Goal: Task Accomplishment & Management: Manage account settings

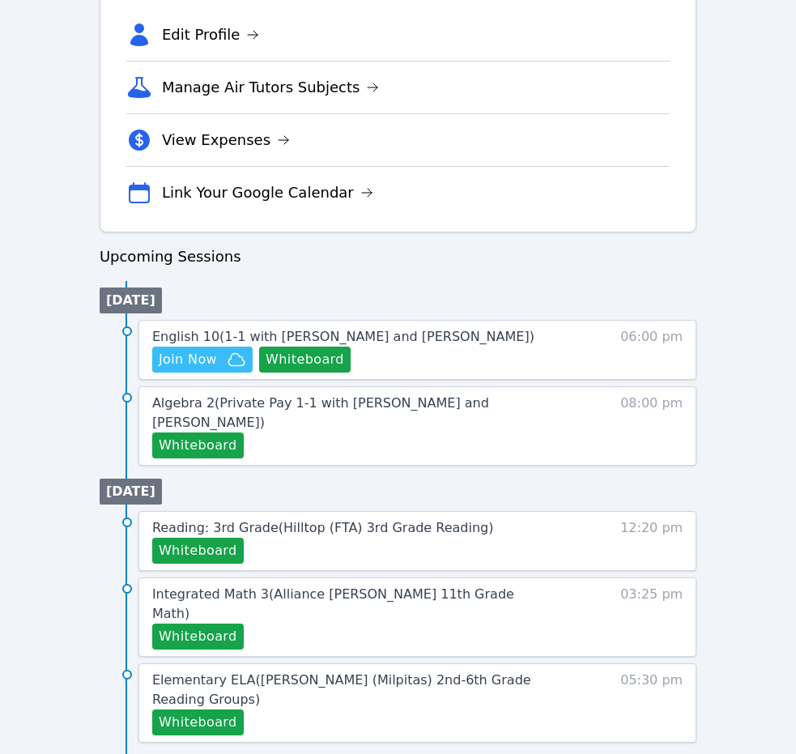
scroll to position [567, 0]
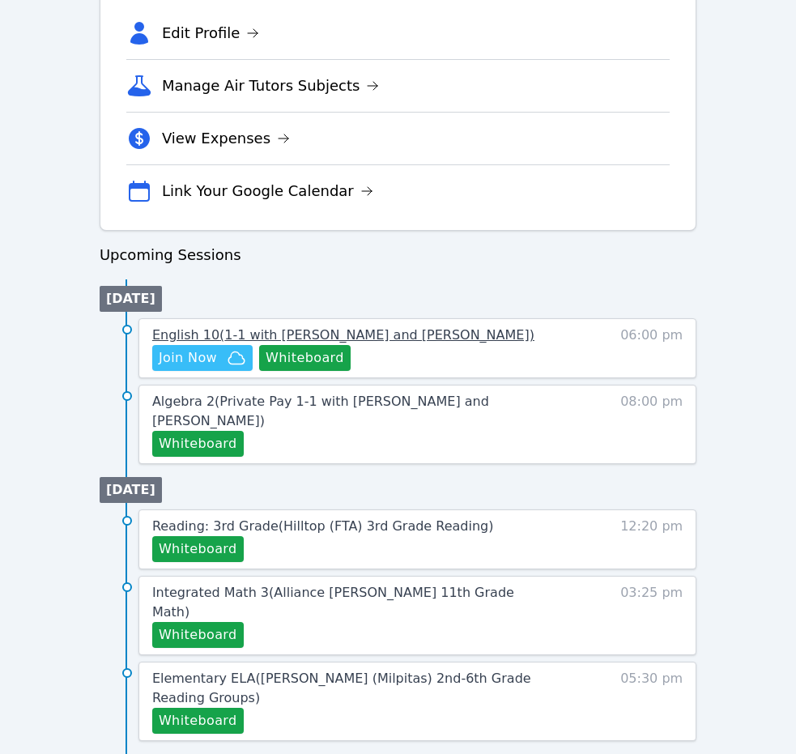
click at [329, 337] on span "English 10 ( 1-1 with Kira Dubovska and Diana Carle )" at bounding box center [343, 334] width 382 height 15
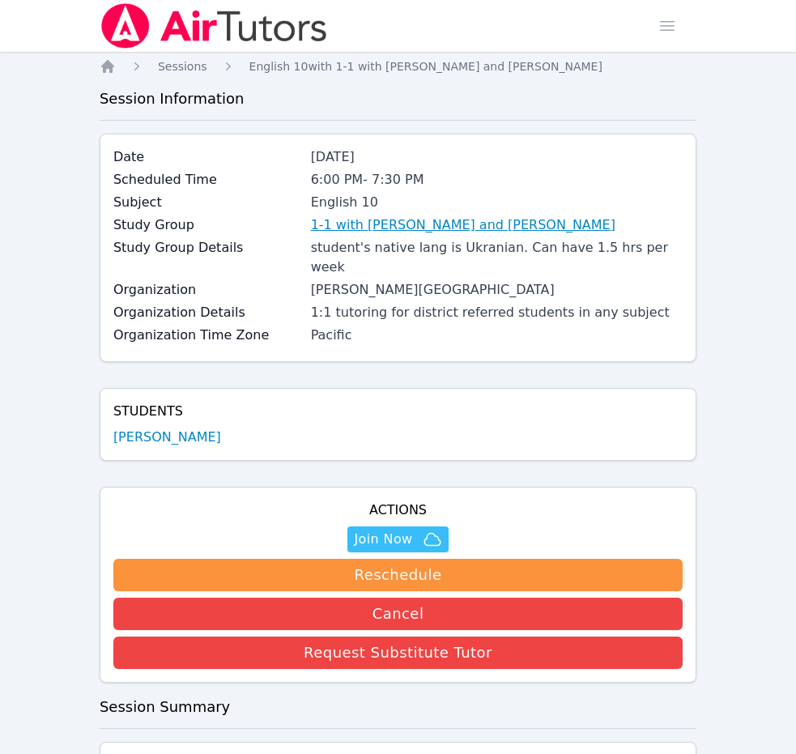
click at [385, 223] on link "1-1 with Kira Dubovska and Diana Carle" at bounding box center [463, 224] width 304 height 19
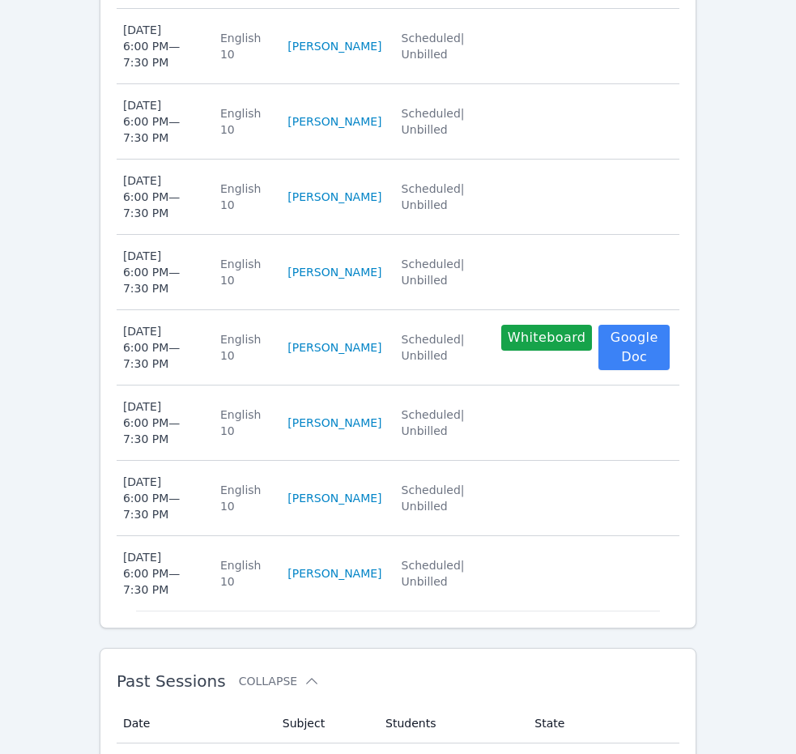
scroll to position [927, 0]
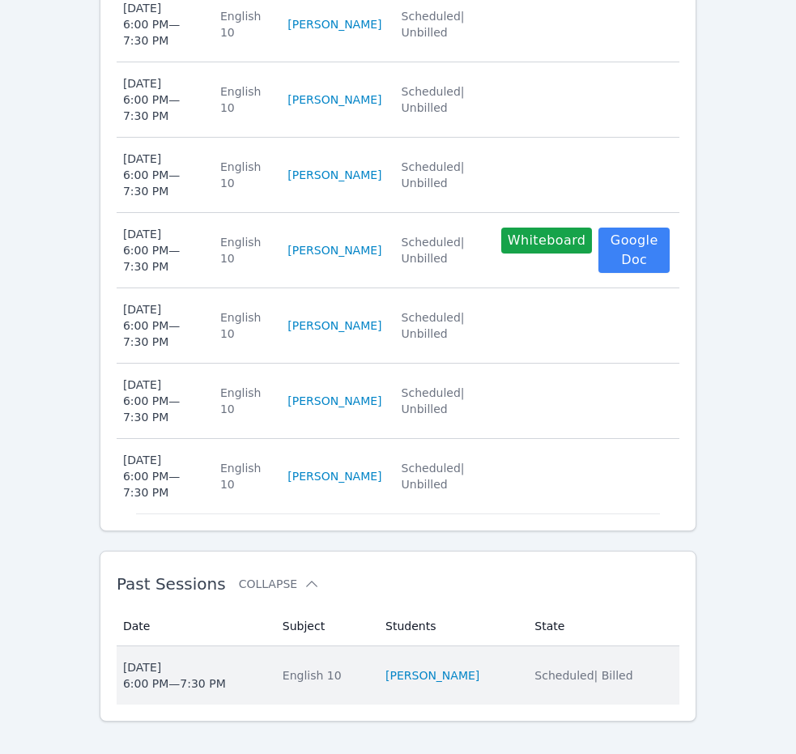
click at [597, 669] on span "Scheduled | Billed" at bounding box center [583, 675] width 98 height 13
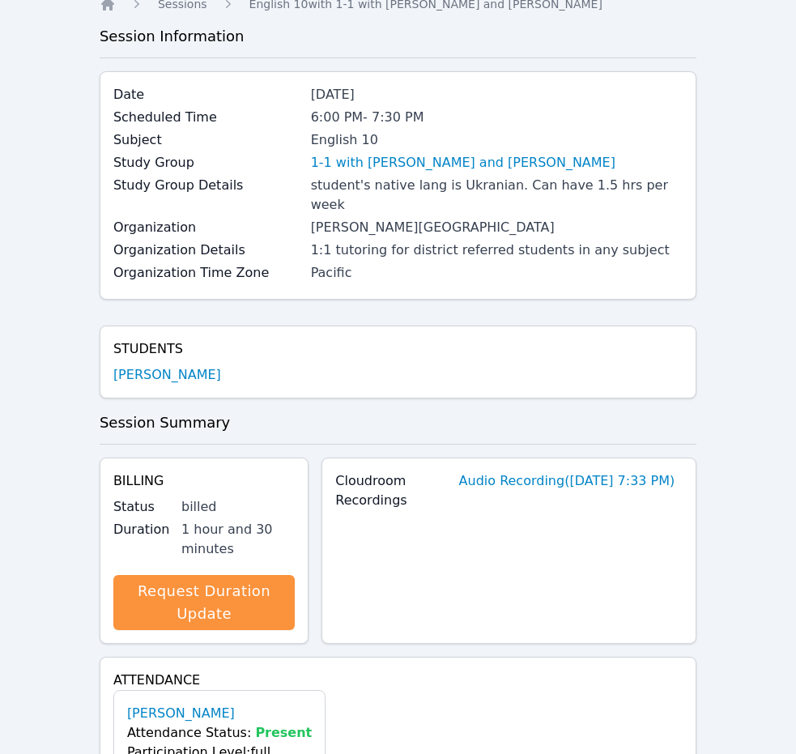
scroll to position [550, 0]
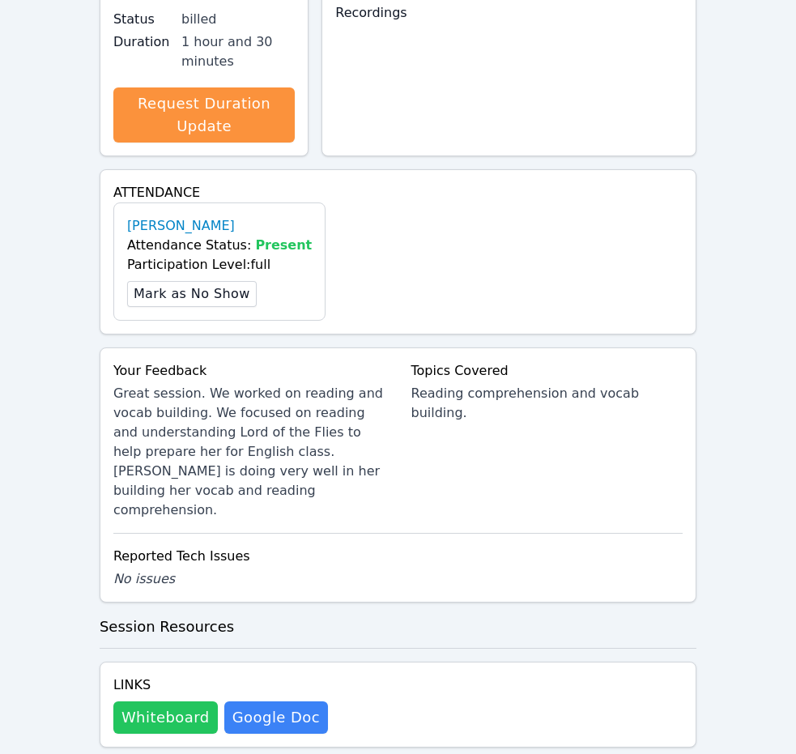
click at [189, 701] on button "Whiteboard" at bounding box center [165, 717] width 104 height 32
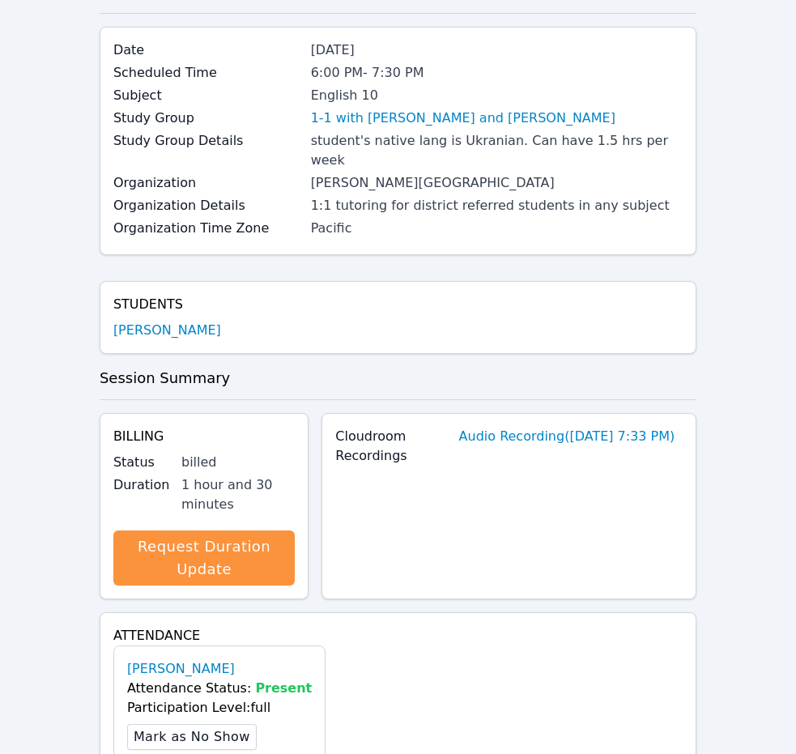
scroll to position [0, 0]
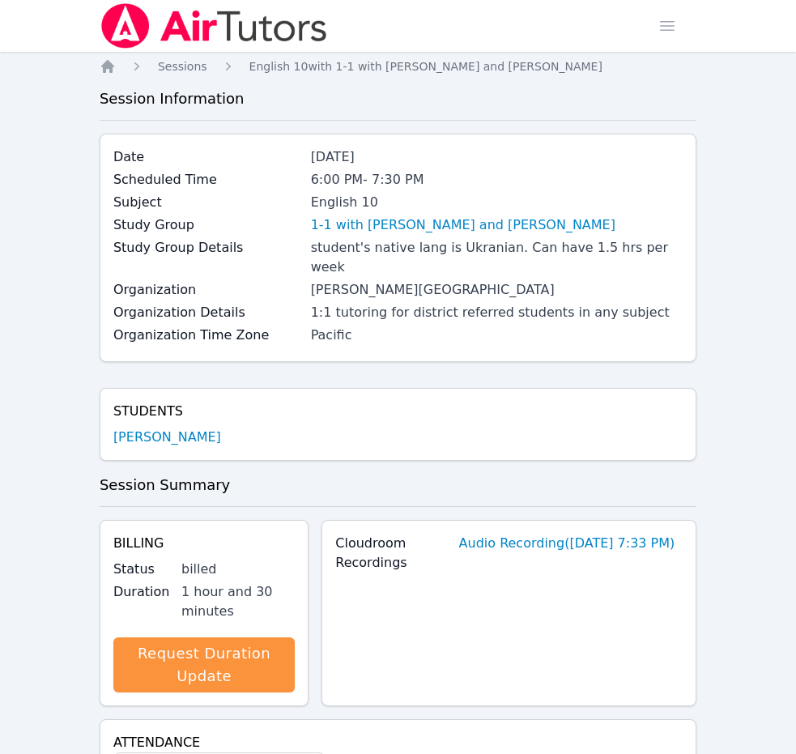
click at [142, 39] on img at bounding box center [214, 25] width 229 height 45
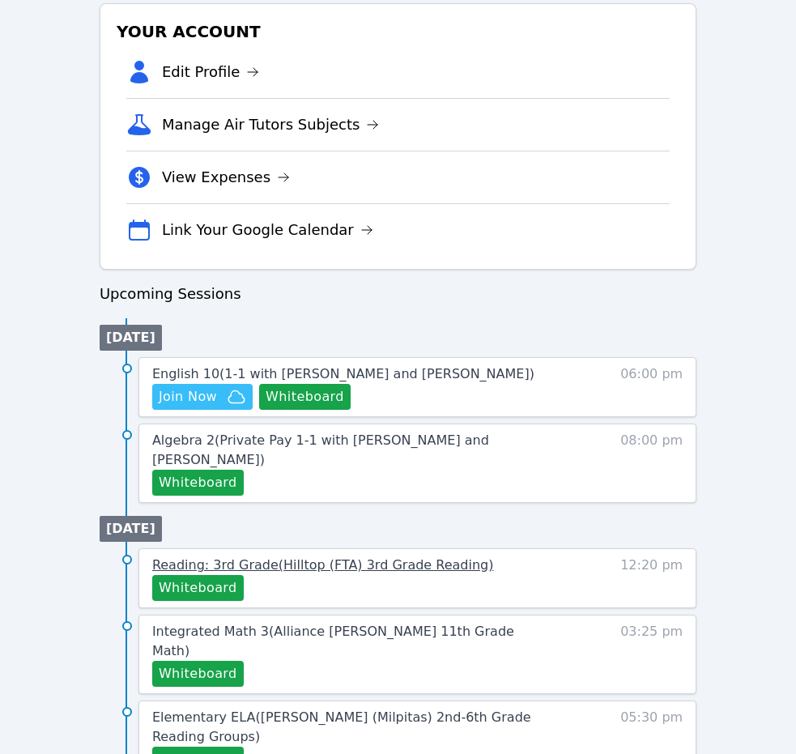
scroll to position [648, 0]
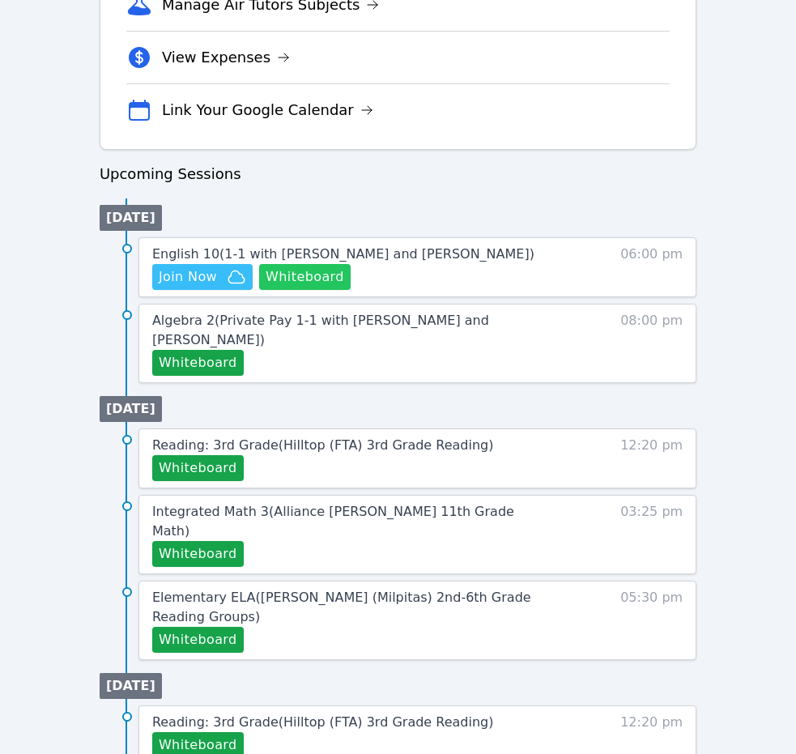
click at [306, 266] on button "Whiteboard" at bounding box center [304, 277] width 91 height 26
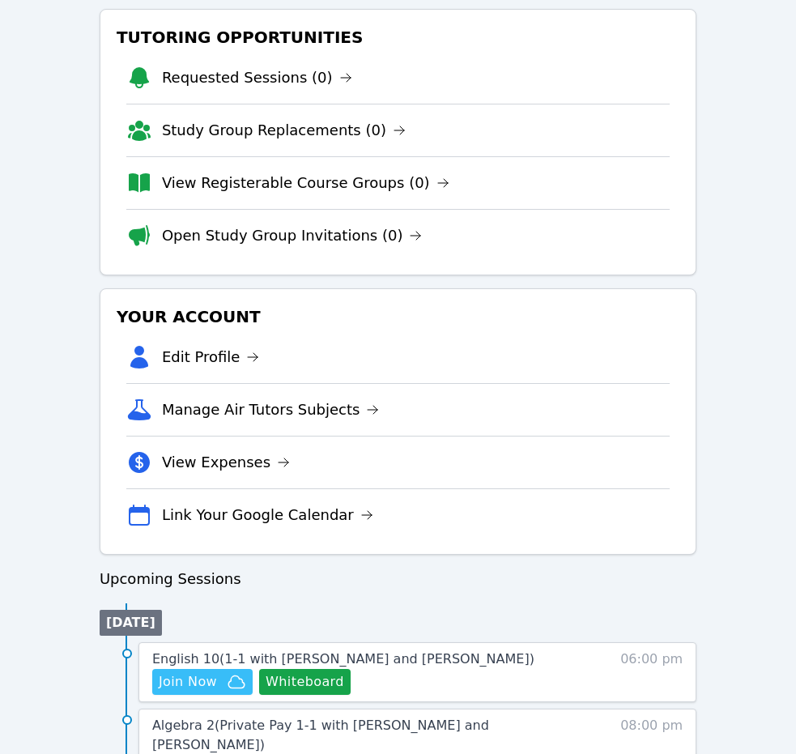
scroll to position [0, 0]
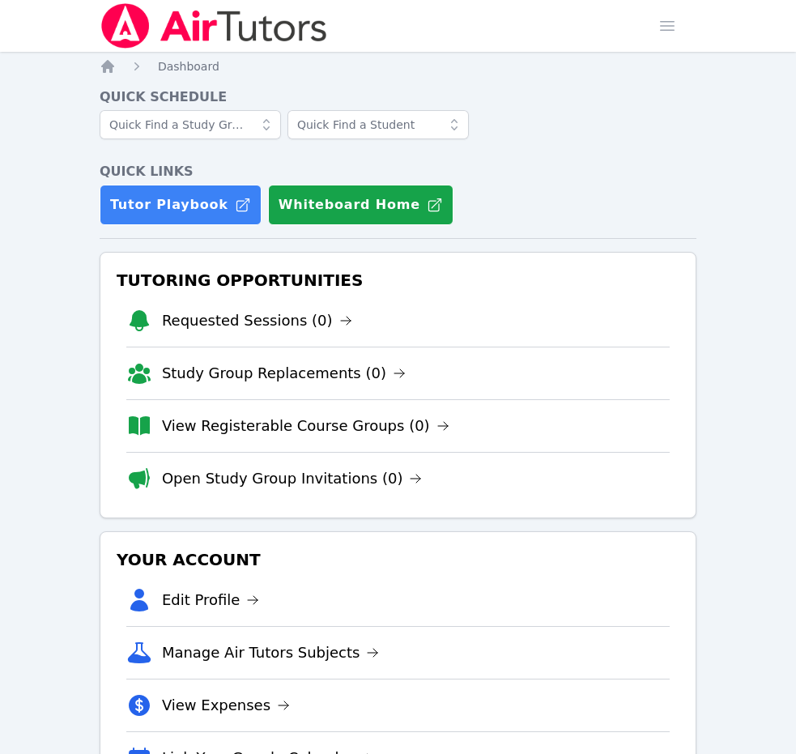
click at [184, 26] on img at bounding box center [214, 25] width 229 height 45
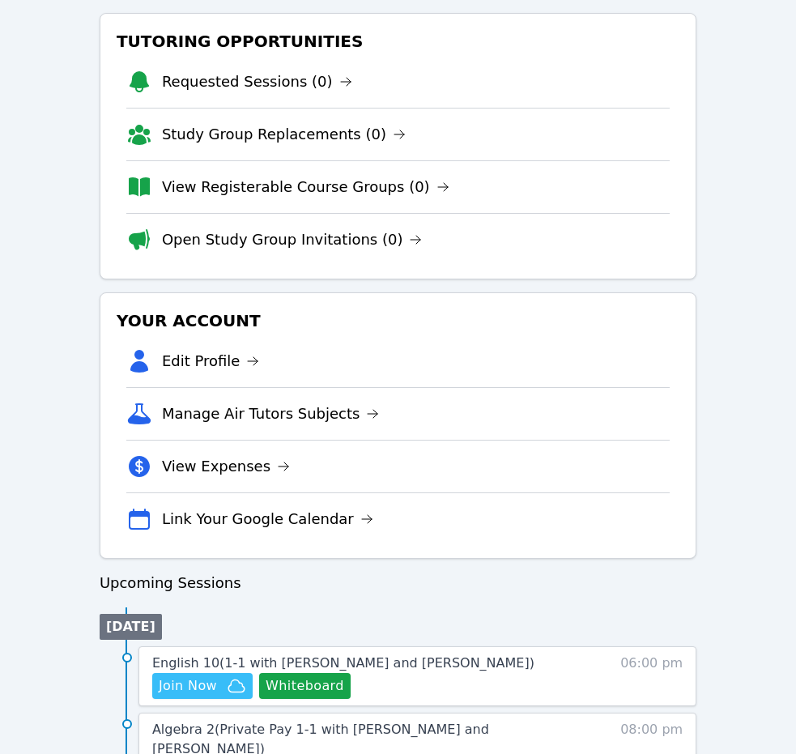
scroll to position [243, 0]
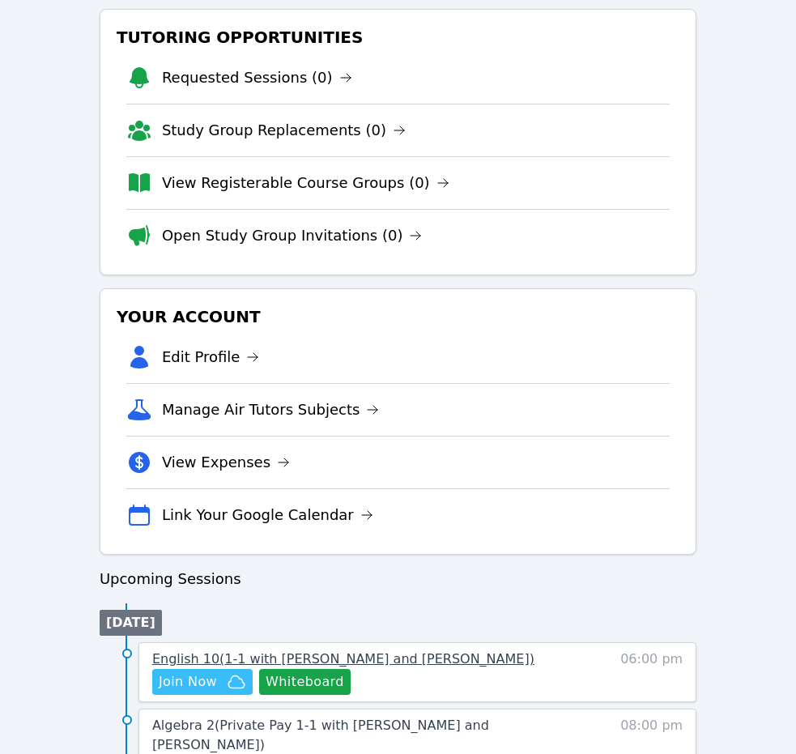
click at [199, 665] on span "English 10 ( 1-1 with Kira Dubovska and Diana Carle )" at bounding box center [343, 658] width 382 height 15
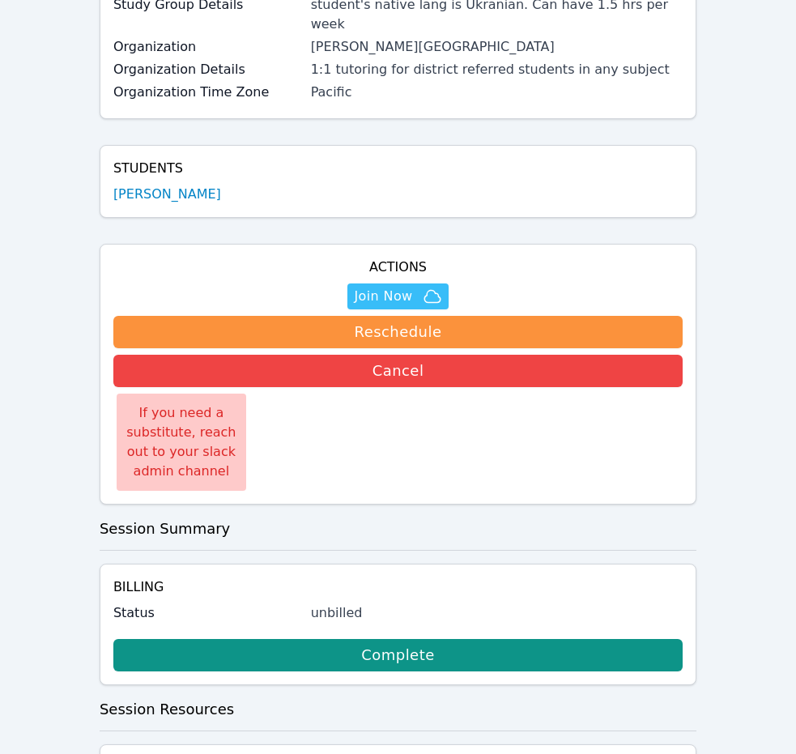
scroll to position [196, 0]
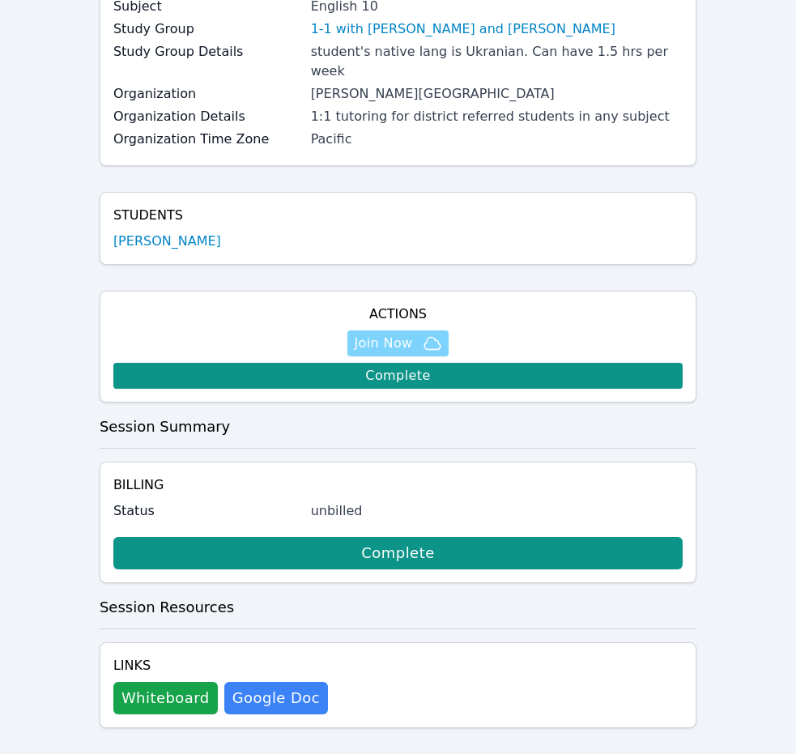
click at [397, 334] on span "Join Now" at bounding box center [383, 343] width 58 height 19
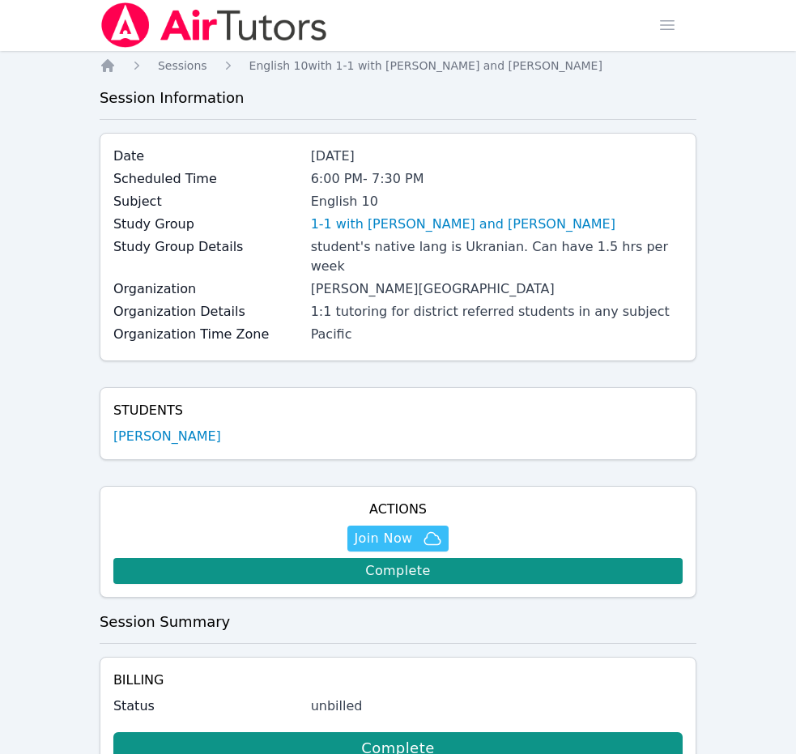
scroll to position [0, 0]
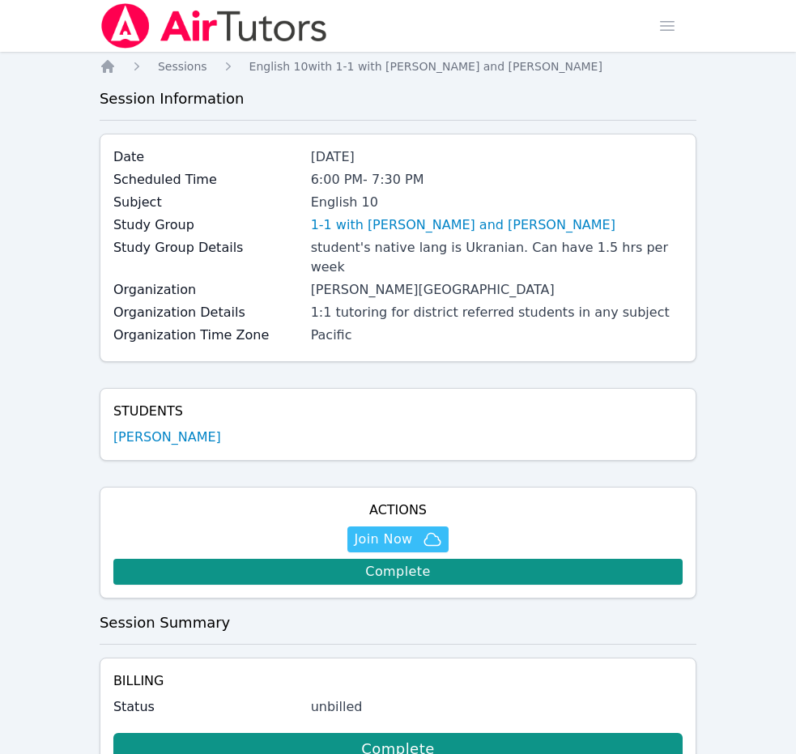
click at [215, 23] on img at bounding box center [214, 25] width 229 height 45
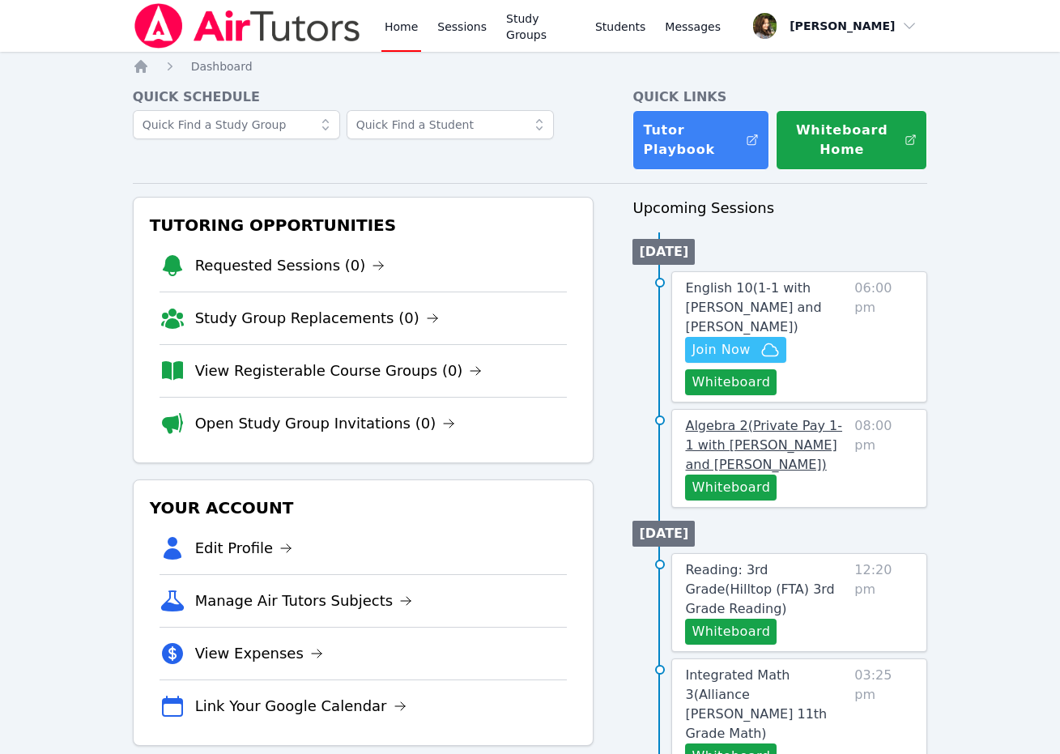
click at [807, 427] on span "Algebra 2 ( Private Pay 1-1 with Michelle Shekhtman and Diana Carle )" at bounding box center [763, 445] width 157 height 54
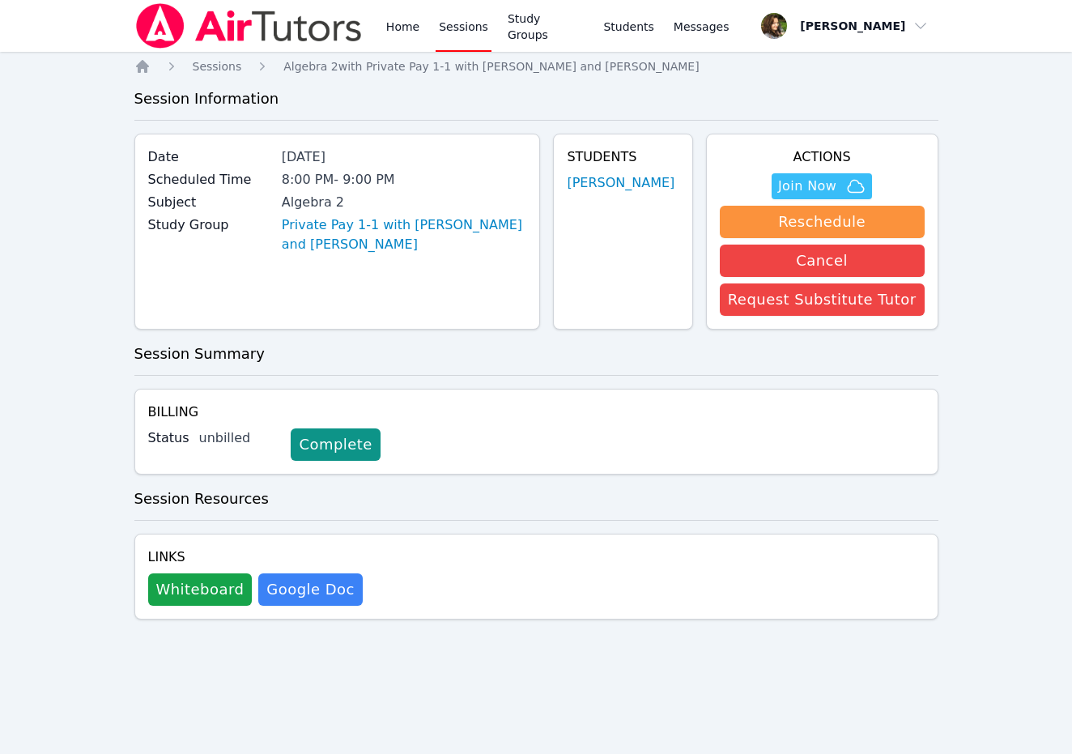
click at [246, 30] on img at bounding box center [248, 25] width 229 height 45
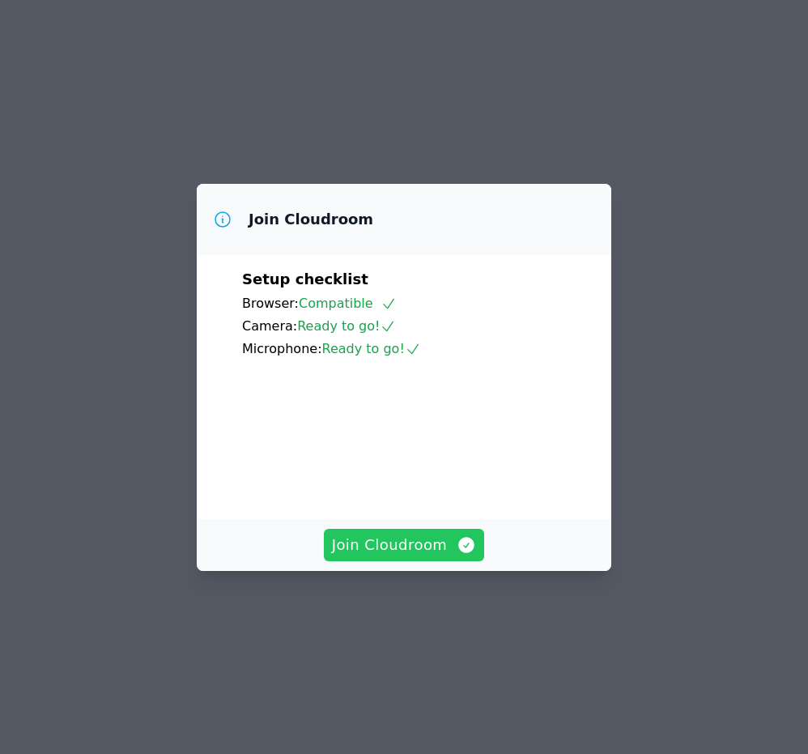
click at [372, 556] on span "Join Cloudroom" at bounding box center [404, 544] width 145 height 23
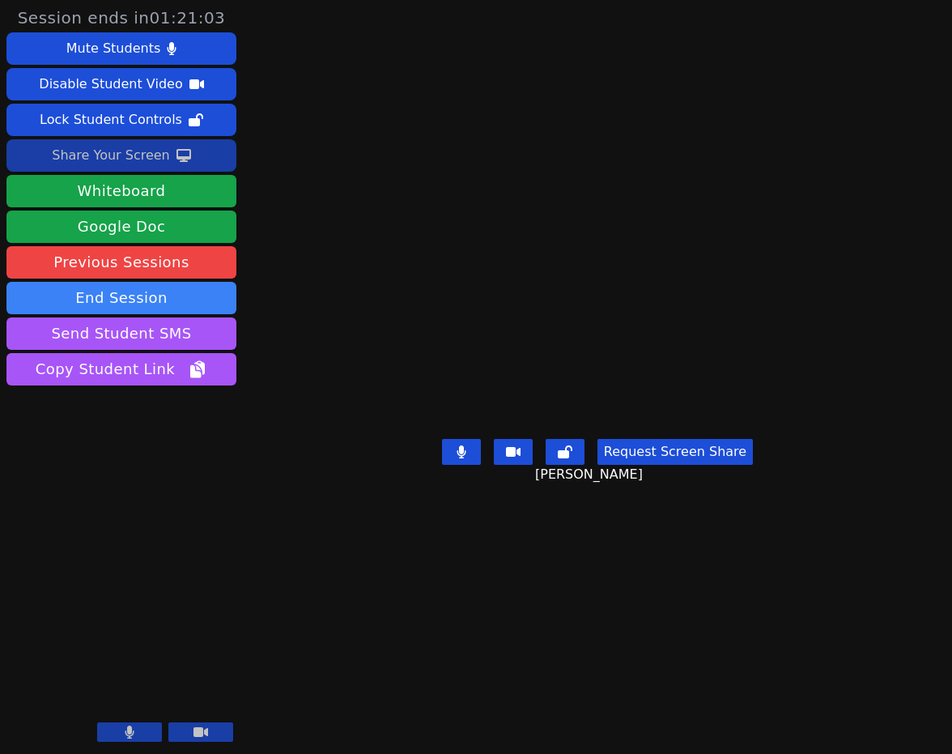
click at [142, 160] on div "Share Your Screen" at bounding box center [111, 155] width 118 height 26
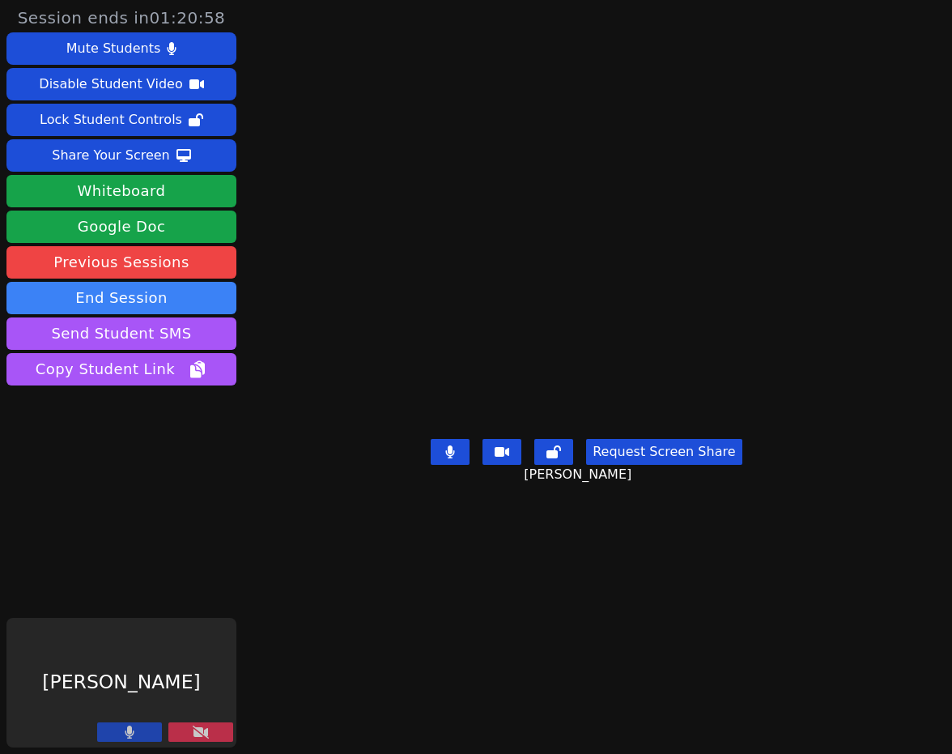
click at [643, 439] on button "Request Screen Share" at bounding box center [663, 452] width 155 height 26
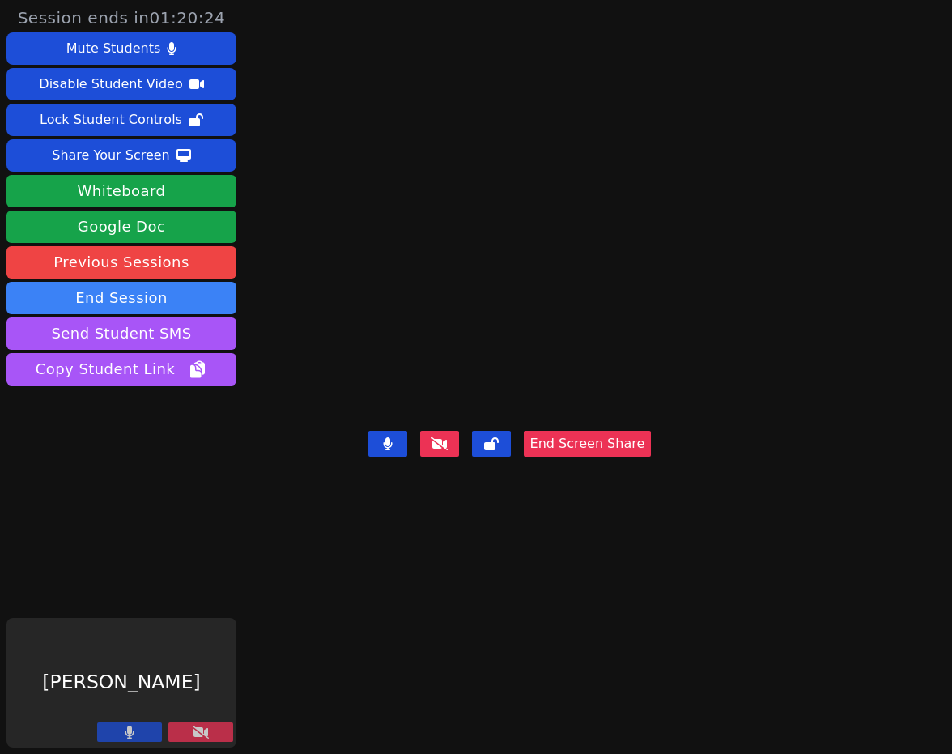
drag, startPoint x: 681, startPoint y: 419, endPoint x: 691, endPoint y: 425, distance: 11.2
click at [631, 419] on video at bounding box center [509, 344] width 243 height 159
click at [549, 265] on video at bounding box center [509, 344] width 243 height 159
click at [475, 265] on video at bounding box center [509, 344] width 243 height 159
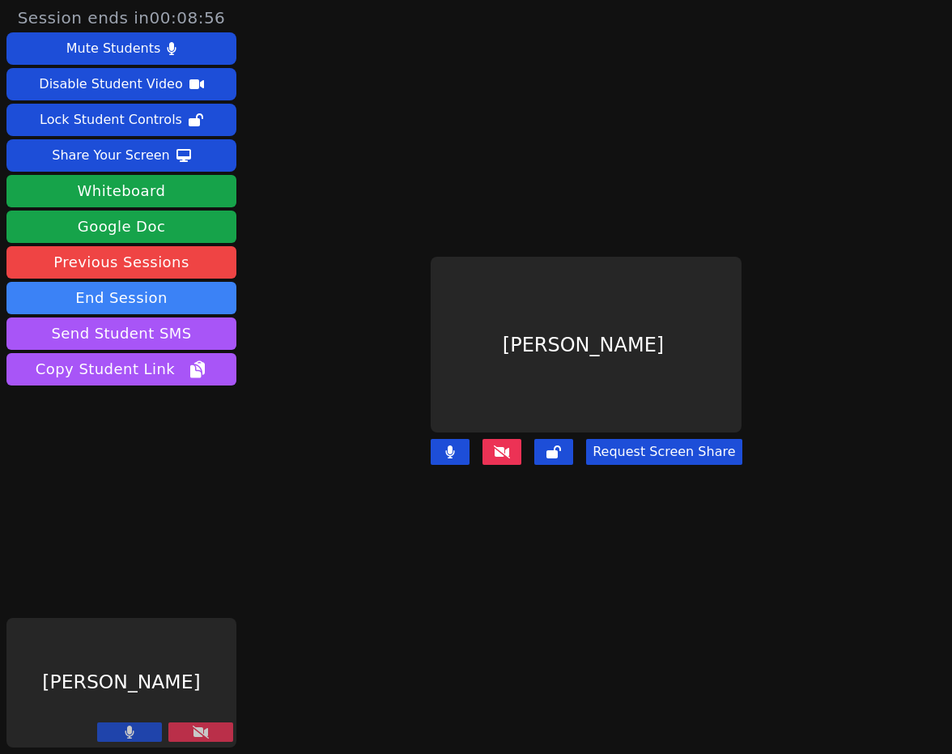
click at [501, 445] on icon at bounding box center [502, 451] width 16 height 13
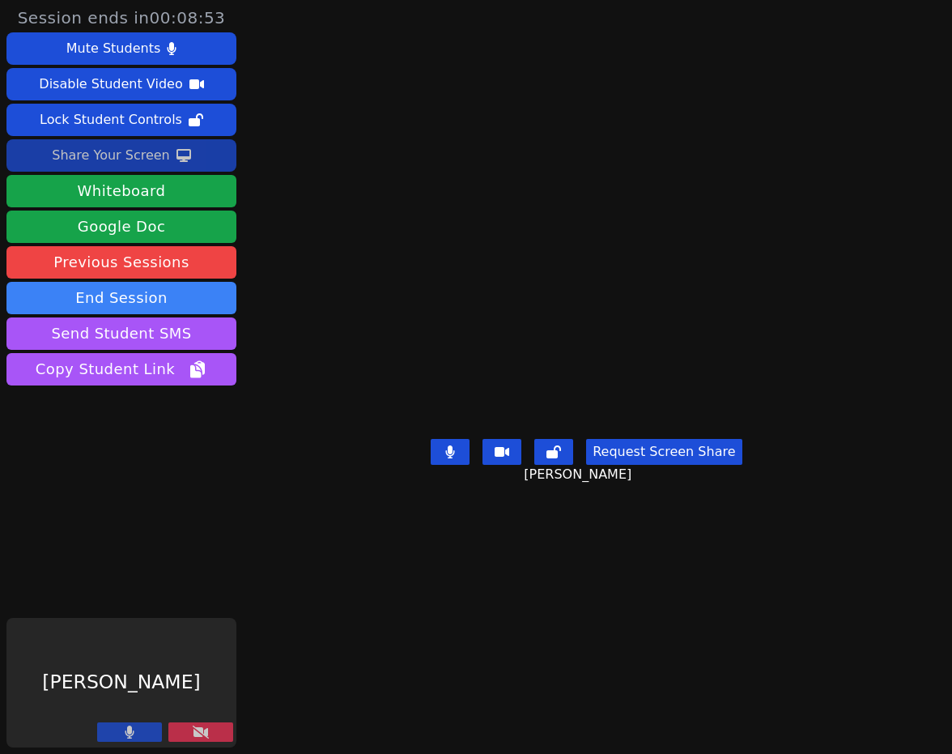
click at [116, 159] on div "Share Your Screen" at bounding box center [111, 155] width 118 height 26
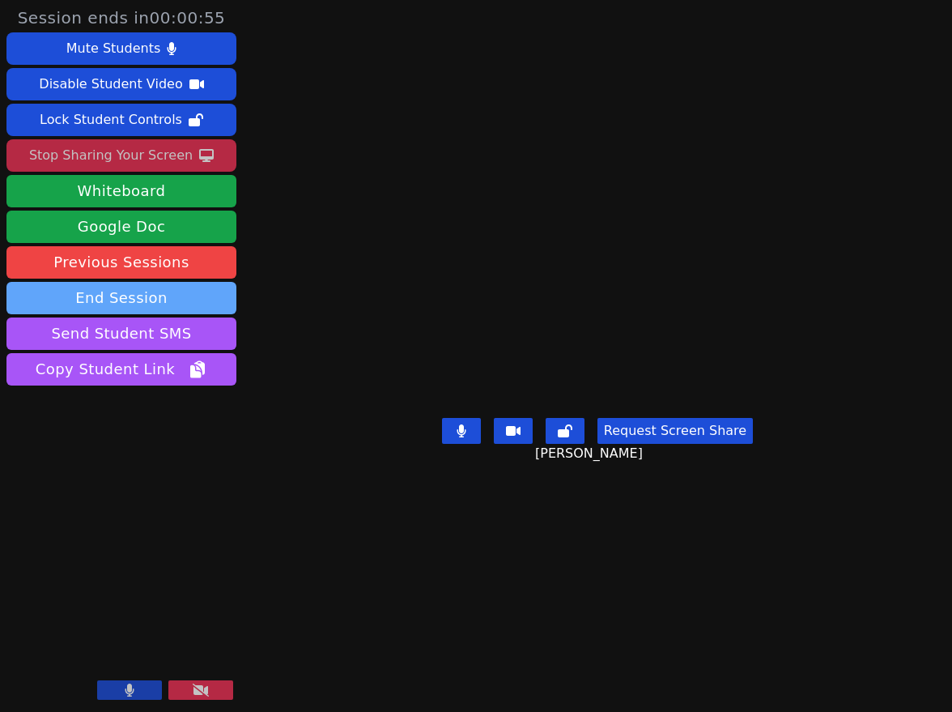
click at [151, 299] on button "End Session" at bounding box center [121, 298] width 230 height 32
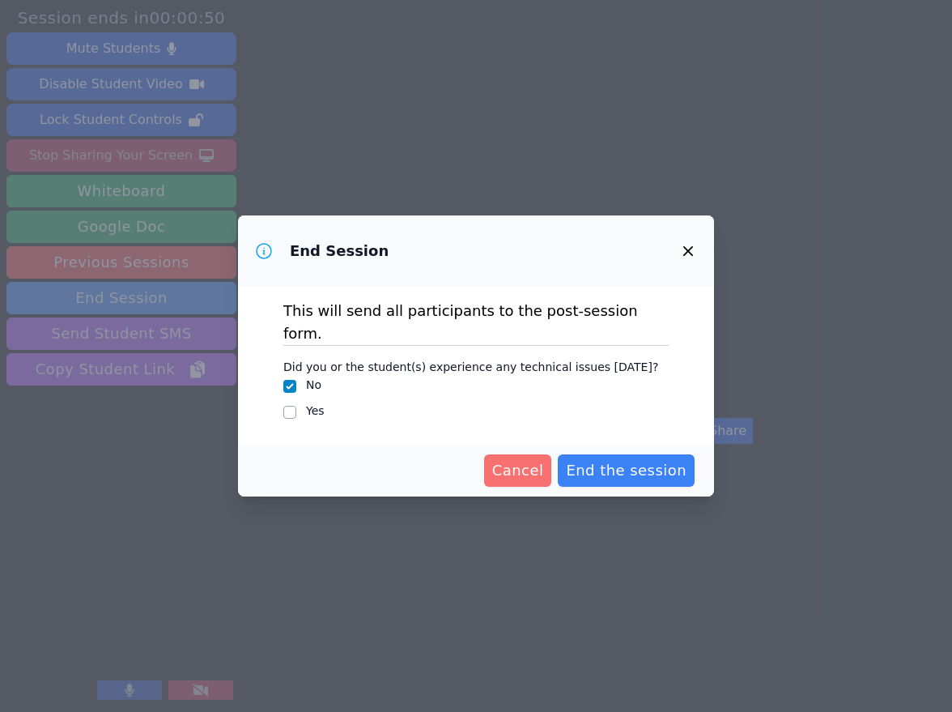
click at [544, 459] on span "Cancel" at bounding box center [518, 470] width 52 height 23
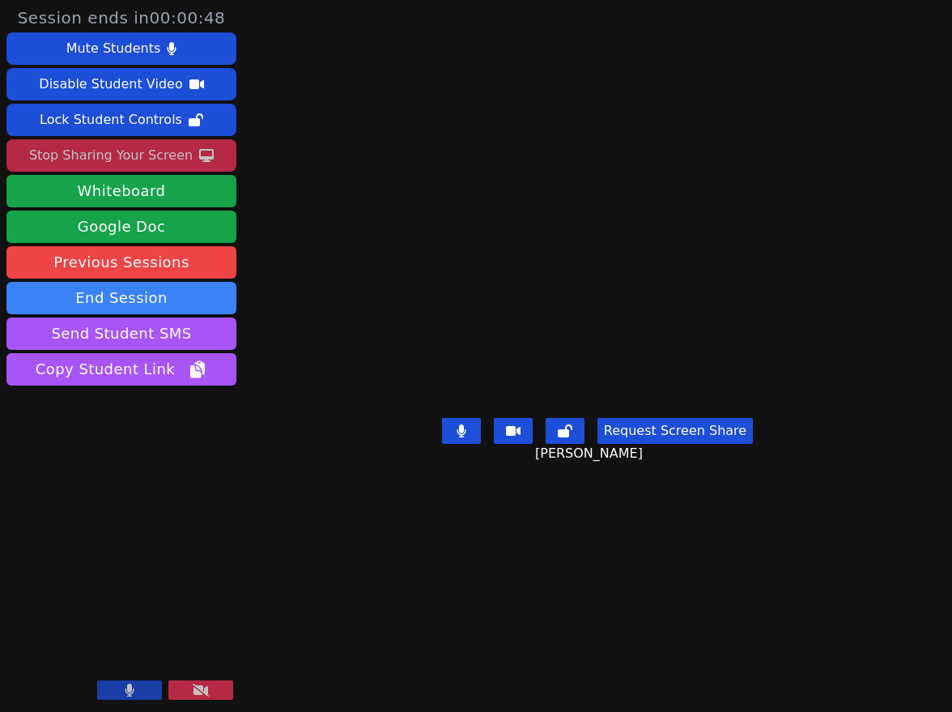
click at [142, 147] on div "Stop Sharing Your Screen" at bounding box center [111, 155] width 164 height 26
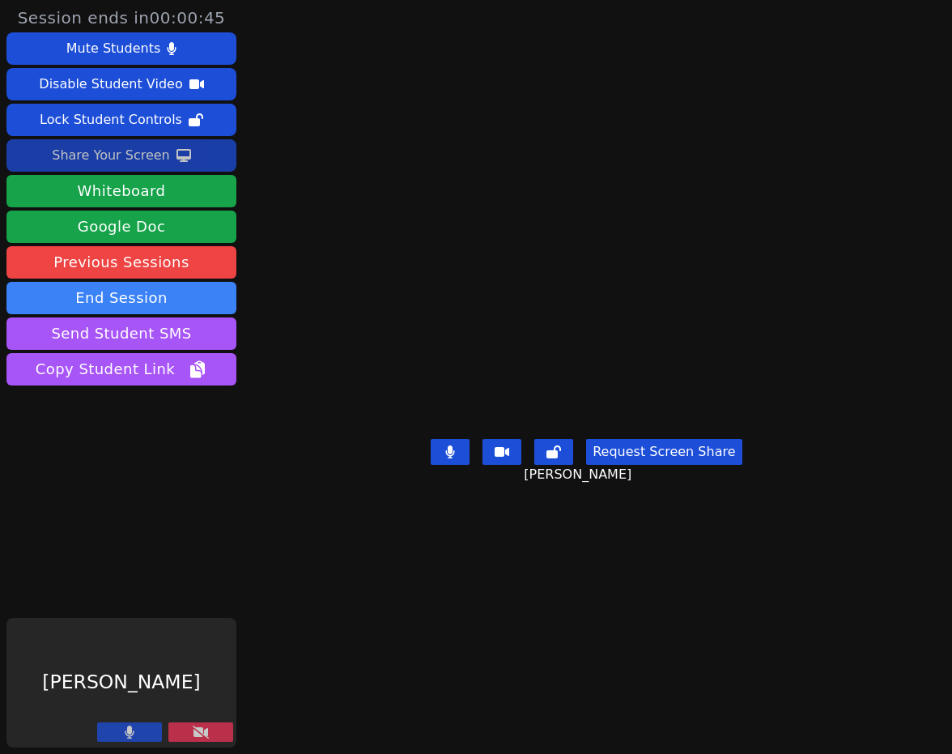
click at [172, 733] on button at bounding box center [200, 731] width 65 height 19
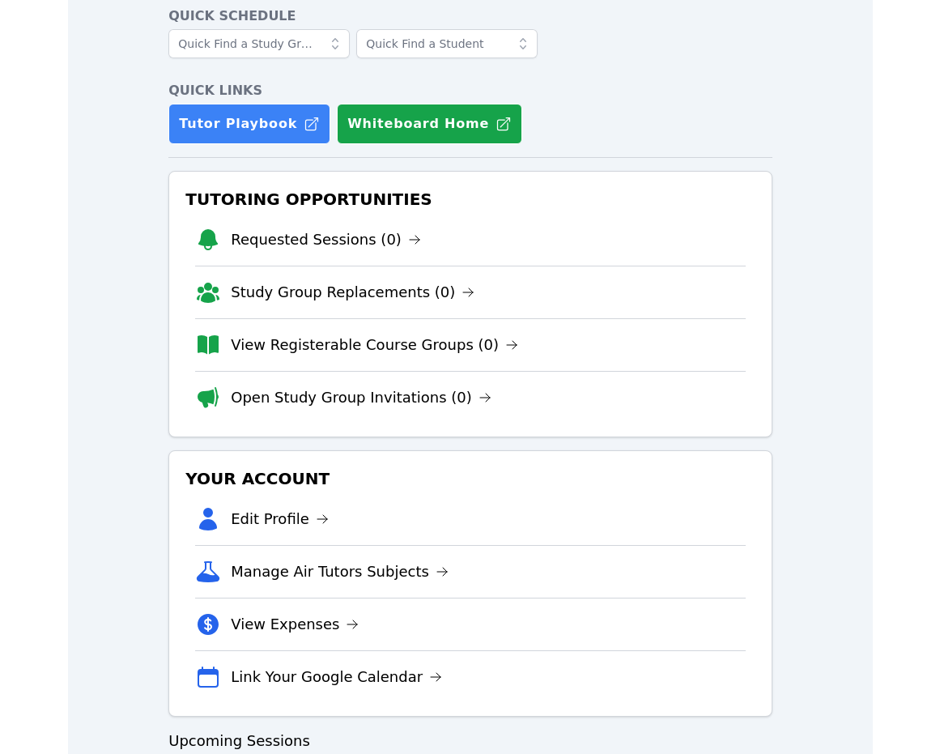
scroll to position [26, 0]
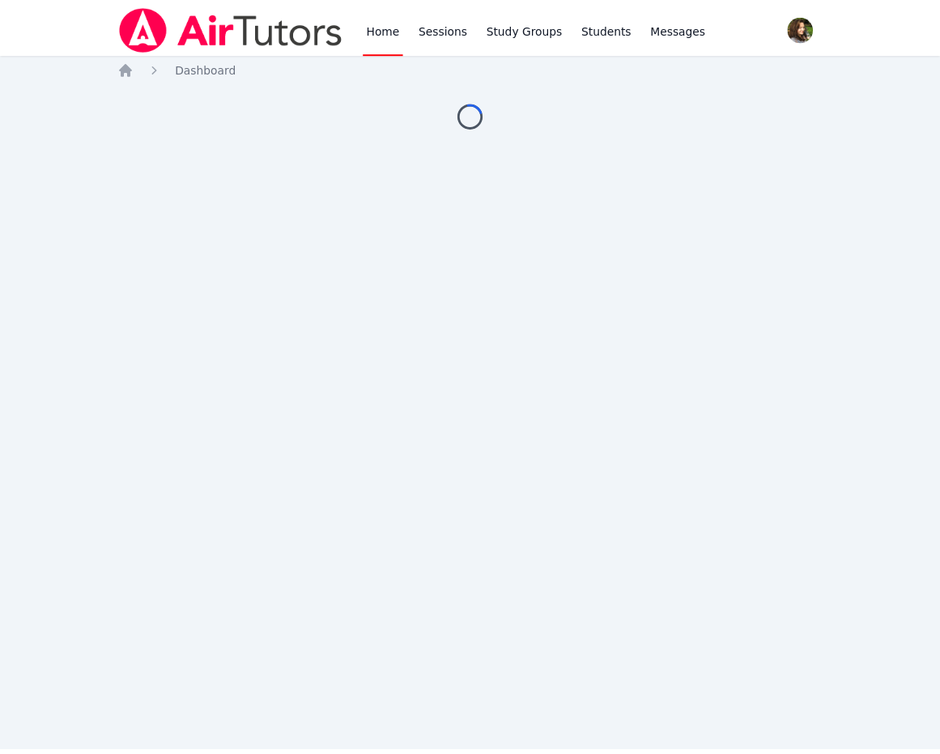
scroll to position [26, 0]
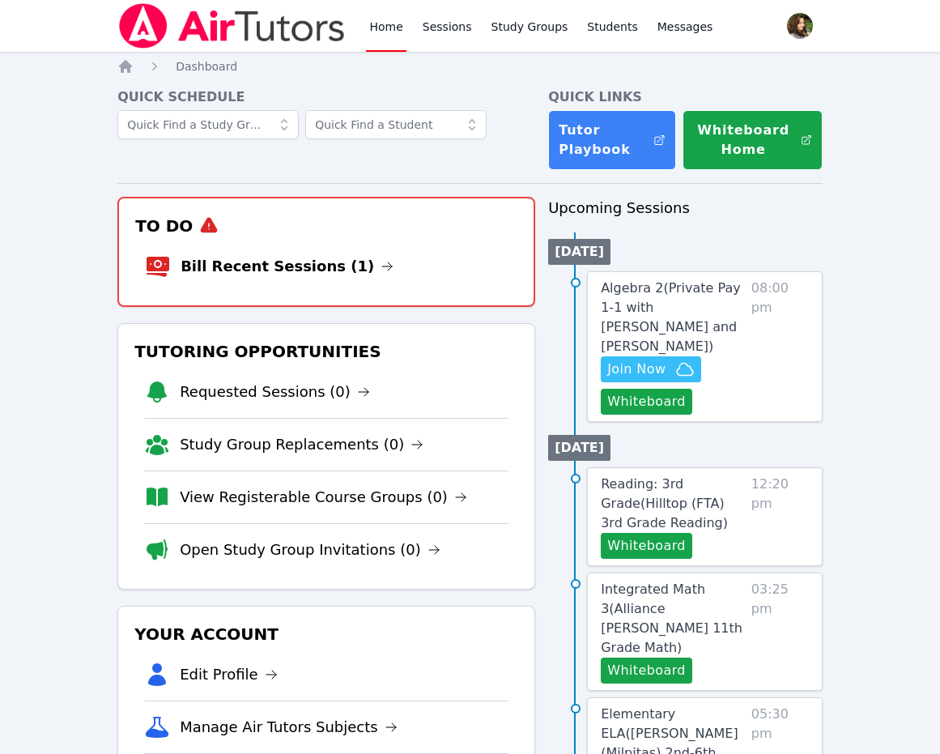
click at [365, 249] on li "Bill Recent Sessions (1)" at bounding box center [326, 266] width 363 height 52
click at [380, 263] on icon at bounding box center [386, 266] width 13 height 13
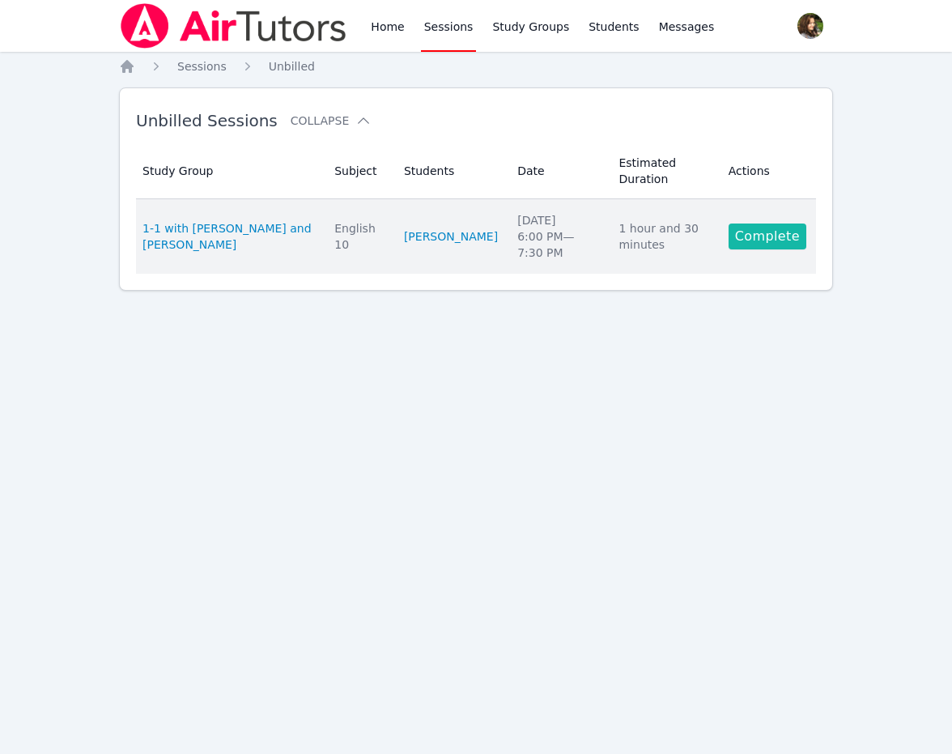
click at [763, 223] on link "Complete" at bounding box center [768, 236] width 78 height 26
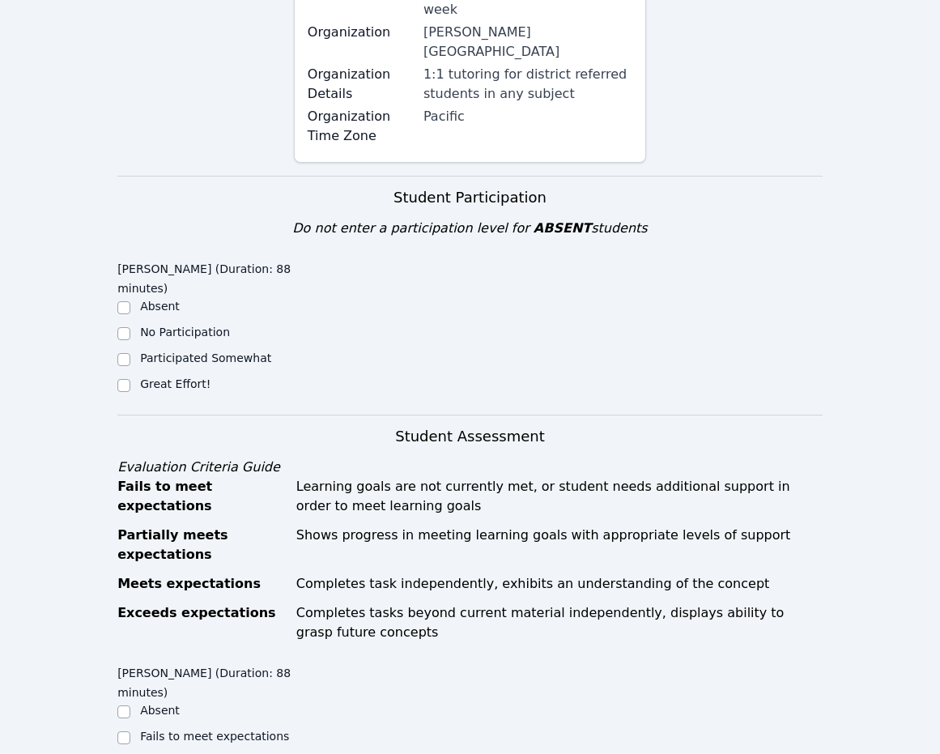
scroll to position [486, 0]
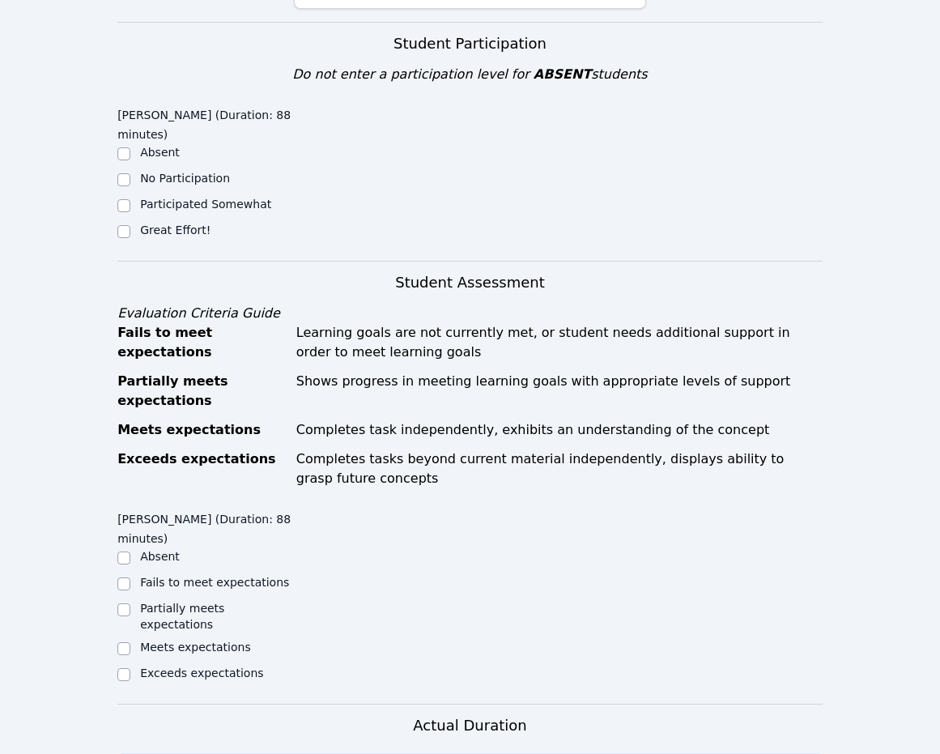
click at [137, 222] on div "Great Effort!" at bounding box center [205, 231] width 176 height 19
click at [121, 225] on input "Great Effort!" at bounding box center [123, 231] width 13 height 13
checkbox input "true"
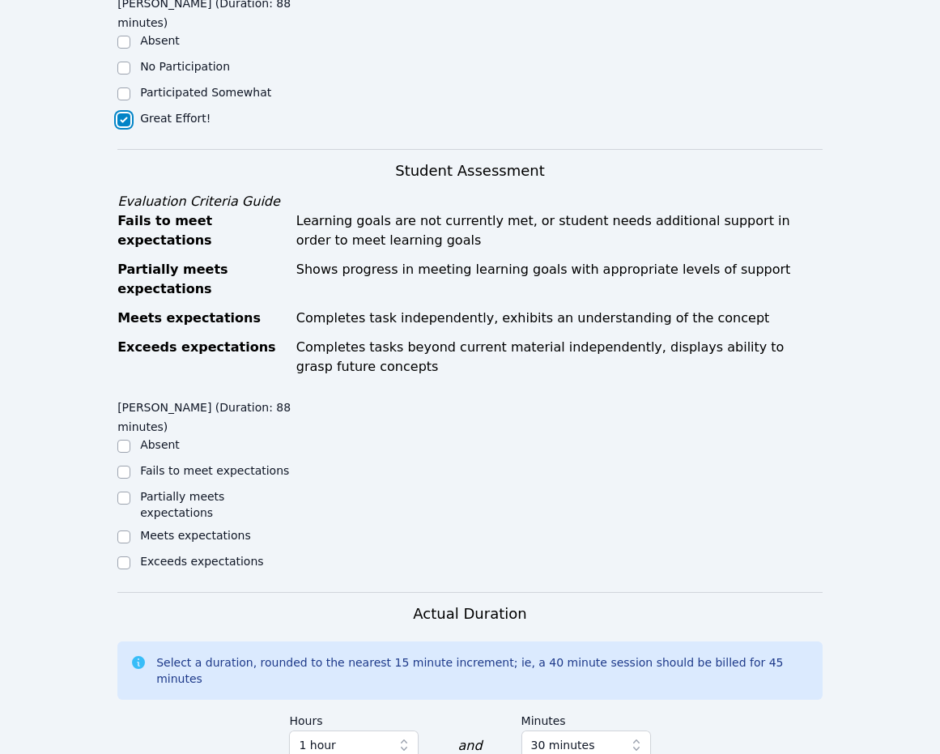
scroll to position [810, 0]
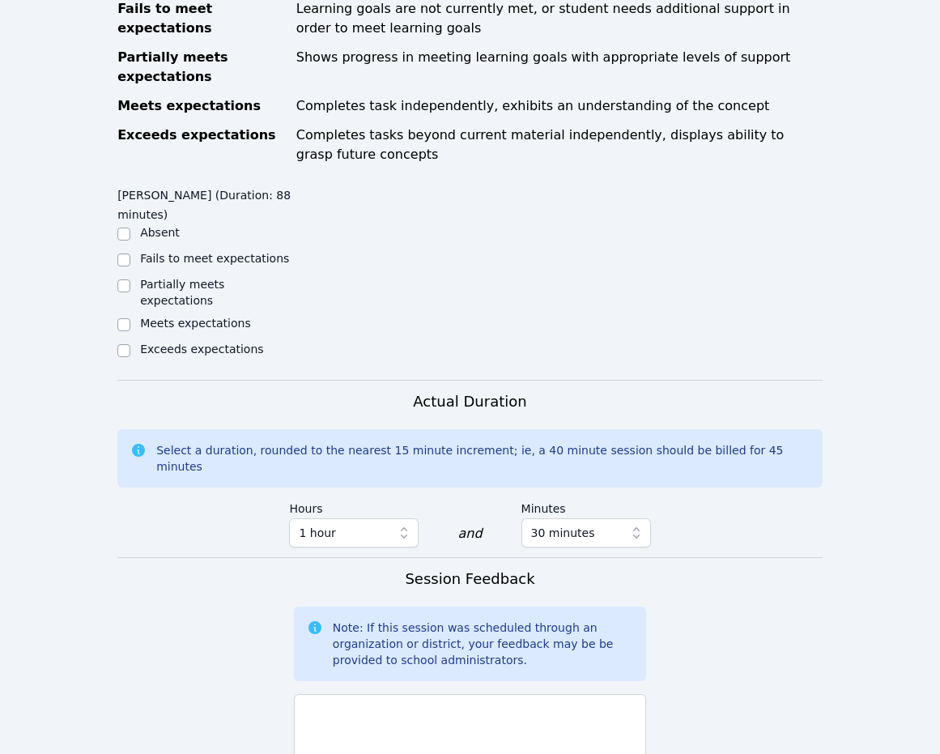
click at [180, 317] on label "Meets expectations" at bounding box center [195, 323] width 111 height 13
click at [130, 318] on input "Meets expectations" at bounding box center [123, 324] width 13 height 13
checkbox input "true"
click at [457, 694] on textarea at bounding box center [470, 737] width 352 height 87
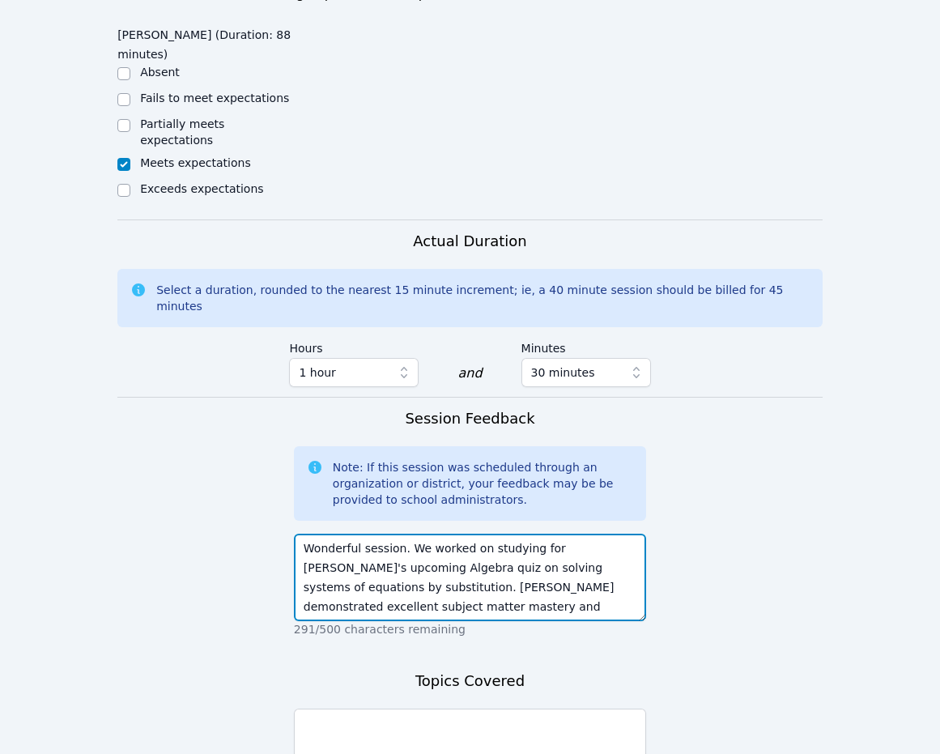
scroll to position [971, 0]
drag, startPoint x: 389, startPoint y: 480, endPoint x: 610, endPoint y: 476, distance: 220.2
click at [610, 532] on textarea "Wonderful session. We worked on studying for Kira's upcoming Algebra quiz on so…" at bounding box center [470, 575] width 352 height 87
type textarea "Wonderful session. We worked on studying for Kira's upcoming Algebra quiz on so…"
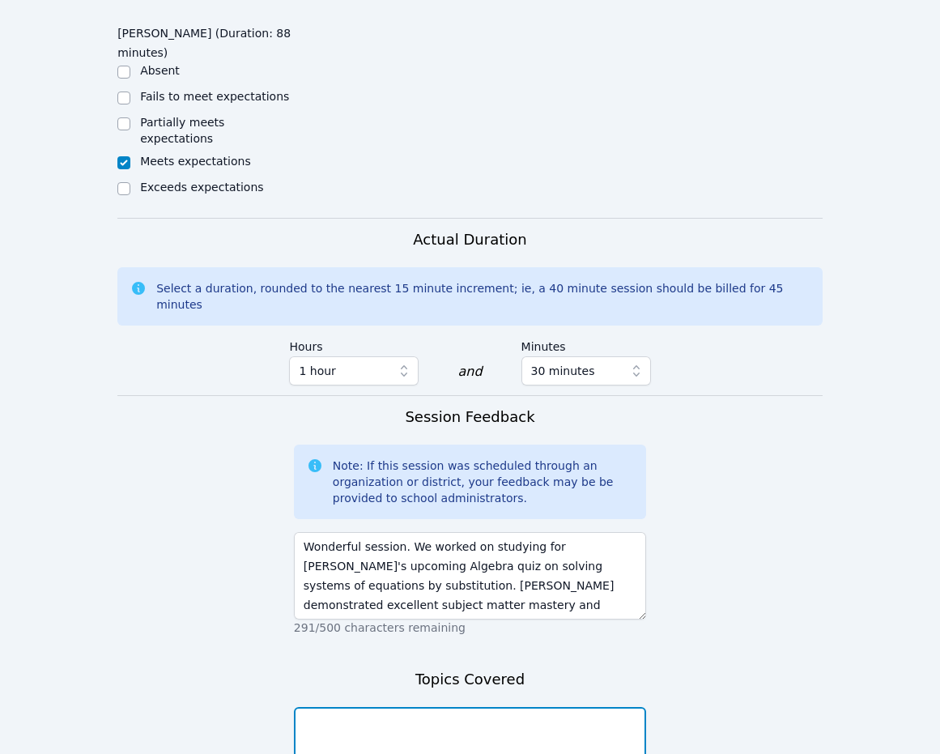
click at [451, 707] on textarea at bounding box center [470, 750] width 352 height 87
paste textarea "olving systems of equations by substitution."
click at [308, 707] on textarea "olving systems of equations by substitution." at bounding box center [470, 750] width 352 height 87
click at [471, 707] on textarea "Solving systems of equations by substitution." at bounding box center [470, 750] width 352 height 87
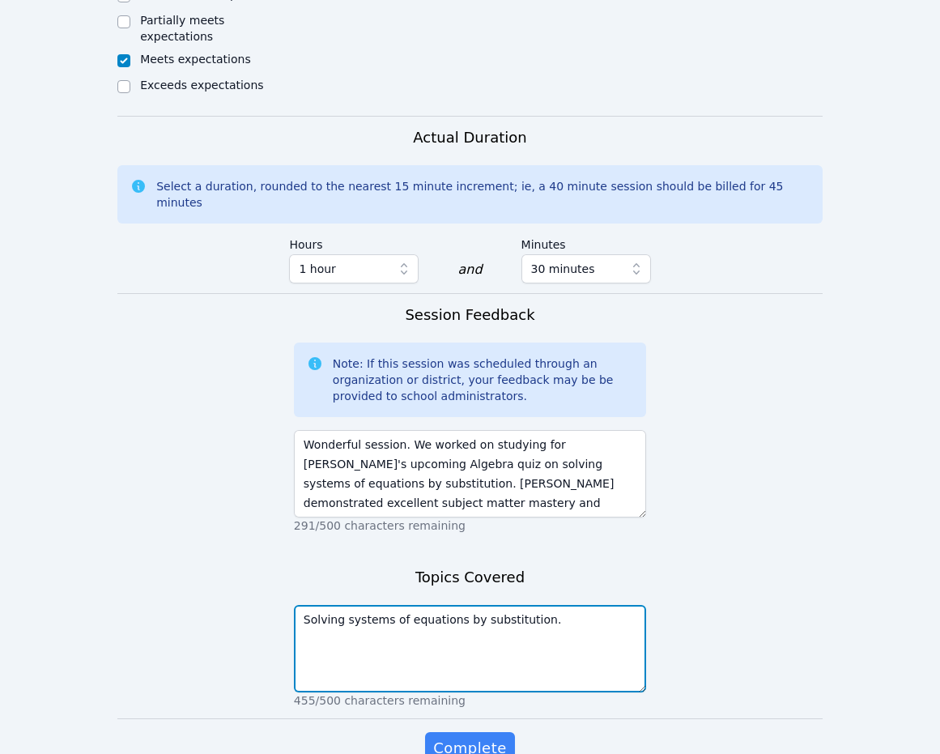
scroll to position [1074, 0]
type textarea "Solving systems of equations by substitution."
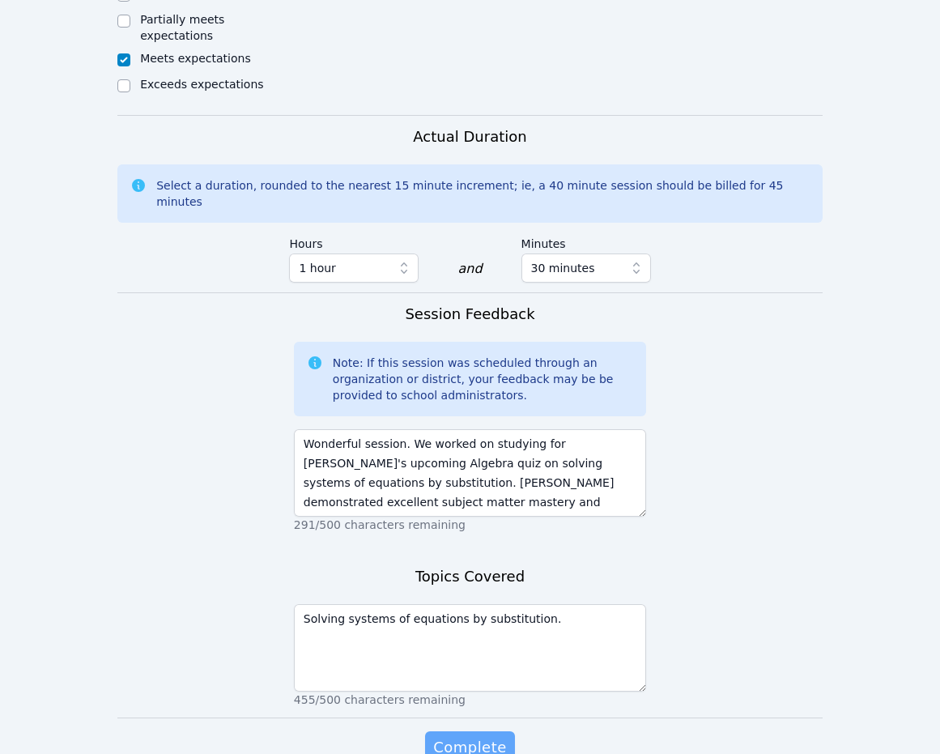
click at [487, 711] on span "Complete" at bounding box center [469, 747] width 73 height 23
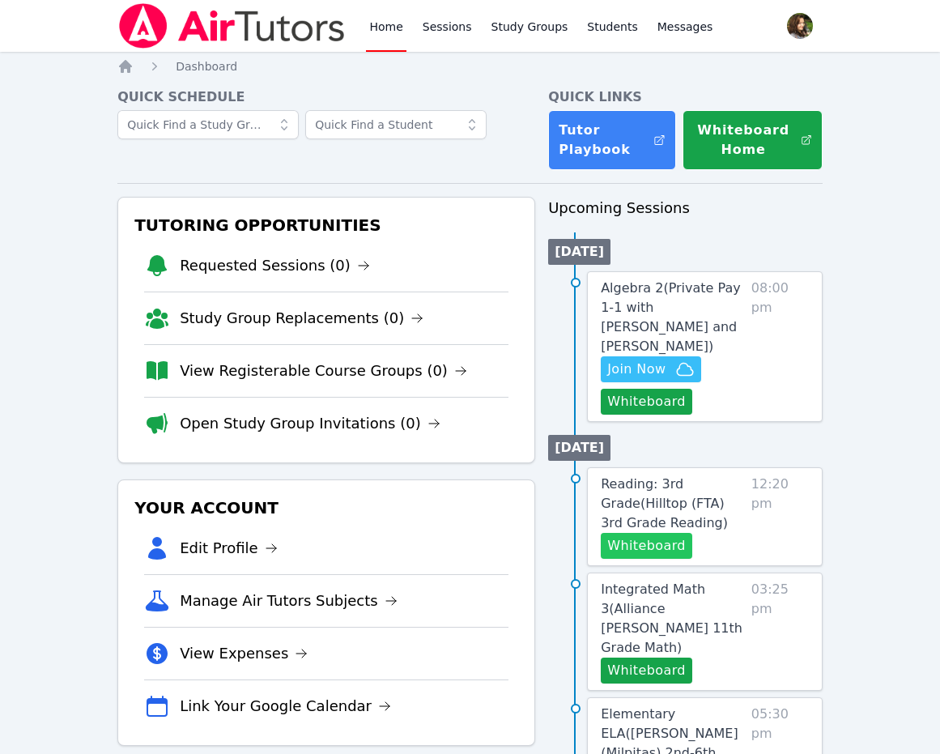
click at [635, 533] on button "Whiteboard" at bounding box center [646, 546] width 91 height 26
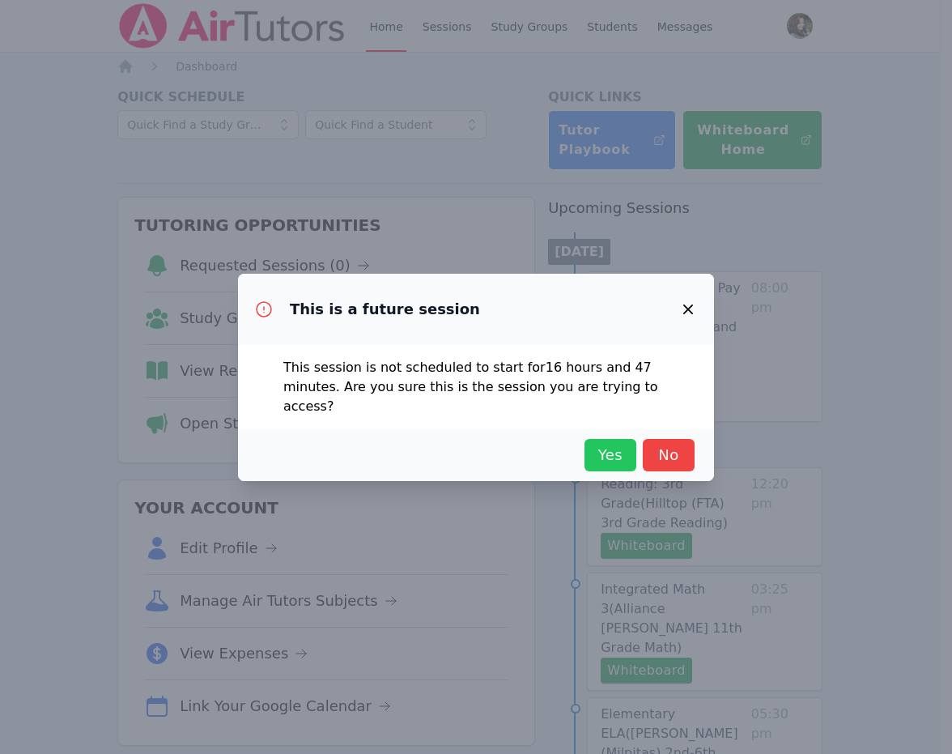
click at [603, 445] on span "Yes" at bounding box center [611, 455] width 36 height 23
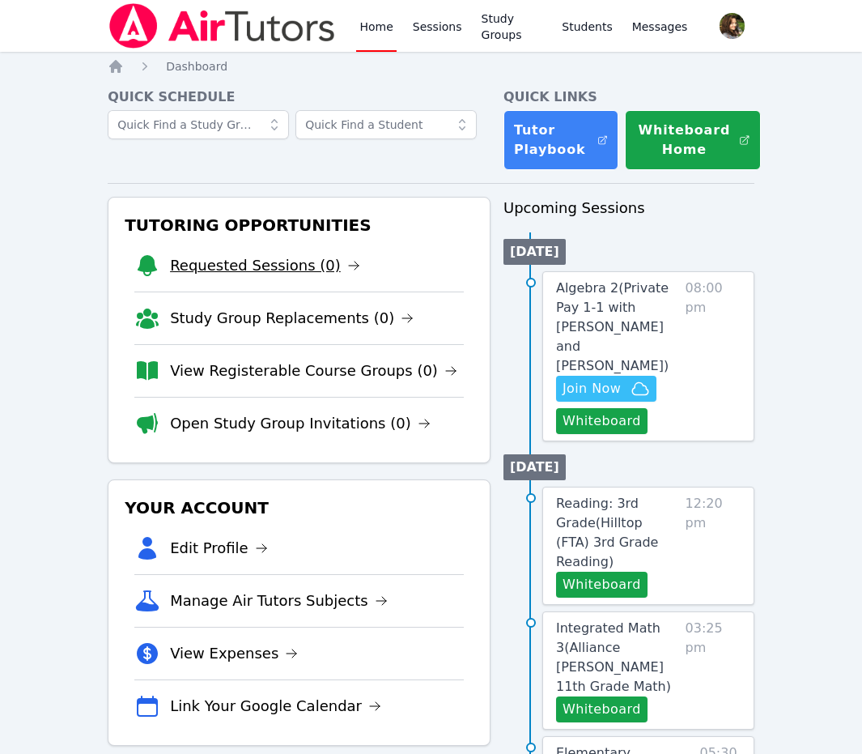
click at [283, 265] on link "Requested Sessions (0)" at bounding box center [265, 265] width 190 height 23
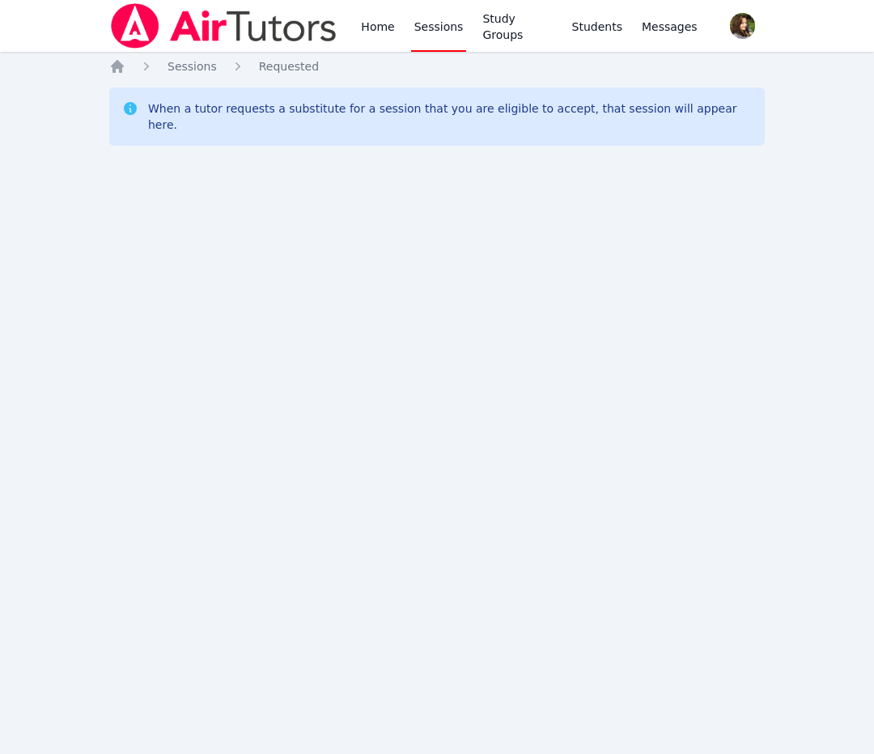
click at [256, 24] on img at bounding box center [223, 25] width 229 height 45
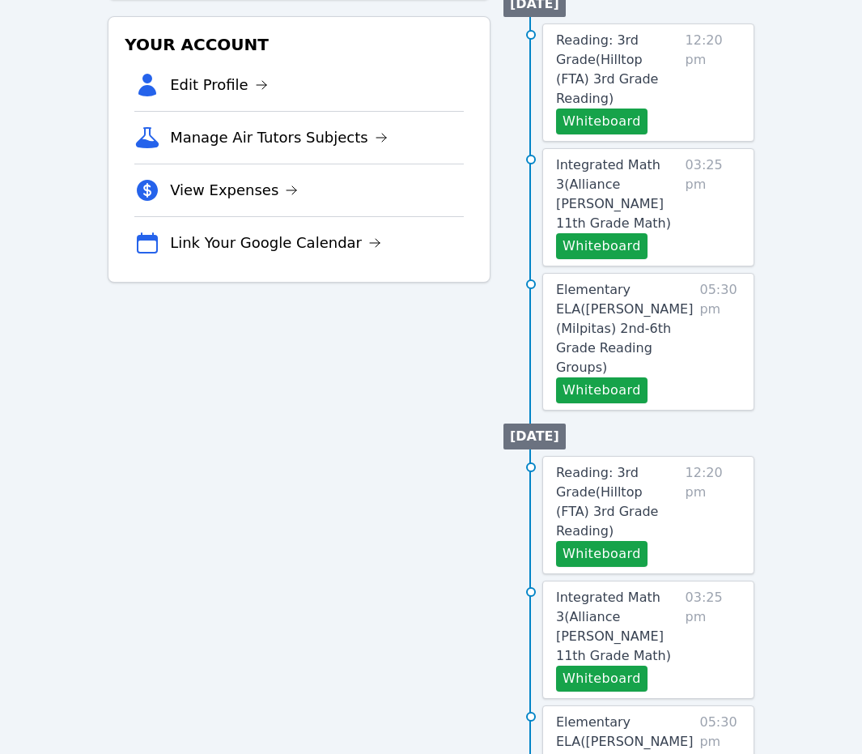
scroll to position [405, 0]
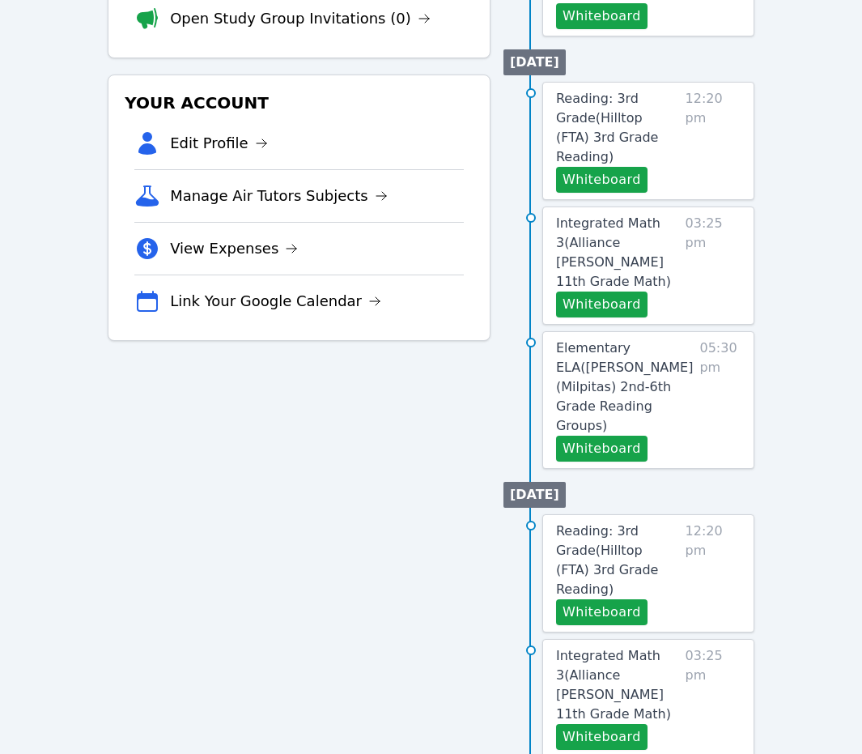
click at [389, 483] on div "Tutoring Opportunities Requested Sessions (0) Study Group Replacements (0) View…" at bounding box center [299, 595] width 383 height 1606
click at [312, 470] on div "Tutoring Opportunities Requested Sessions (0) Study Group Replacements (0) View…" at bounding box center [299, 595] width 383 height 1606
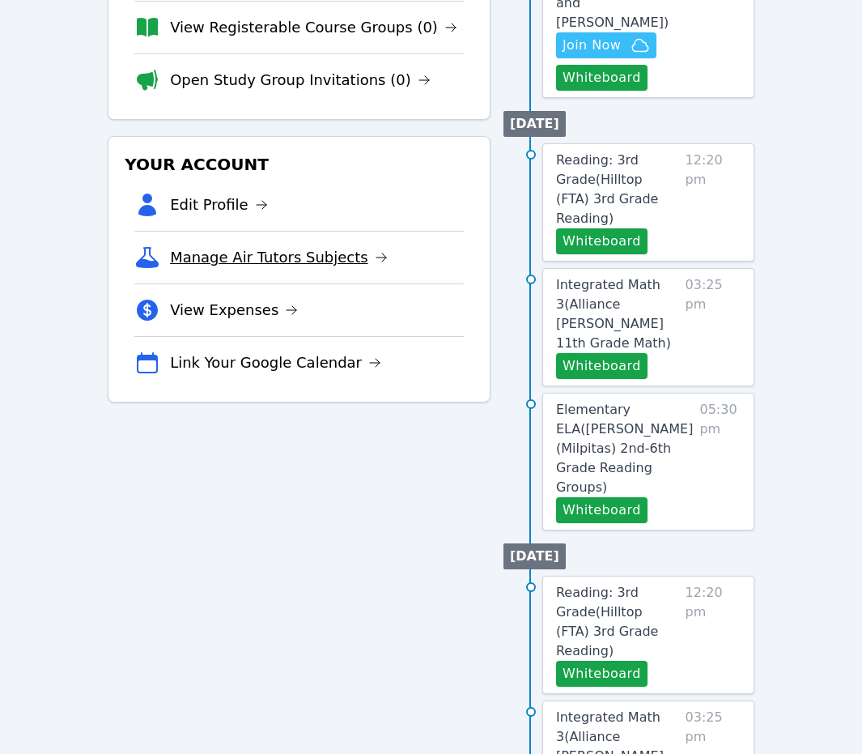
scroll to position [0, 0]
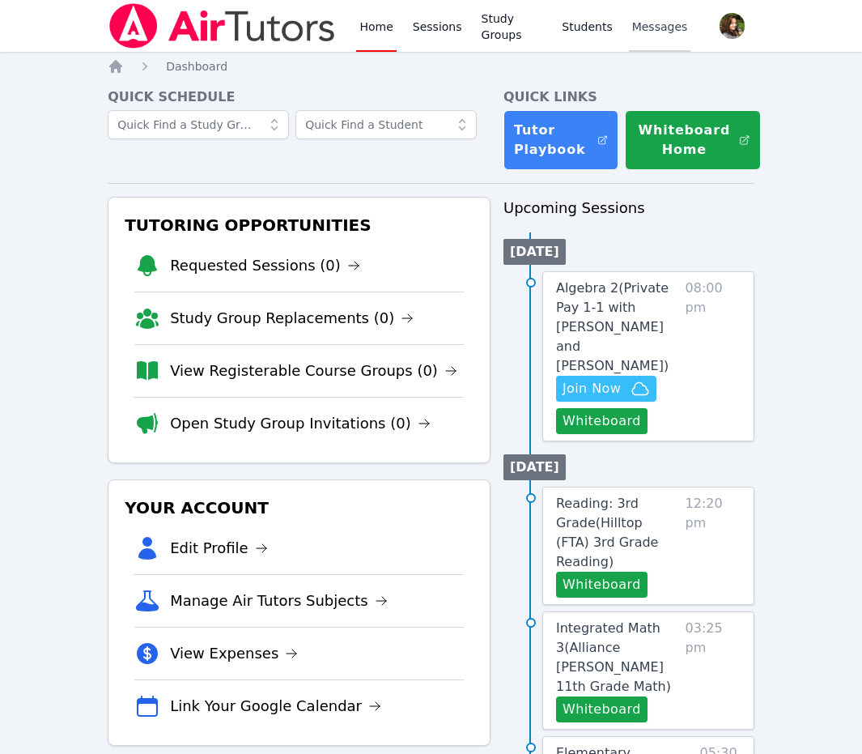
click at [636, 26] on span "Messages" at bounding box center [660, 27] width 56 height 16
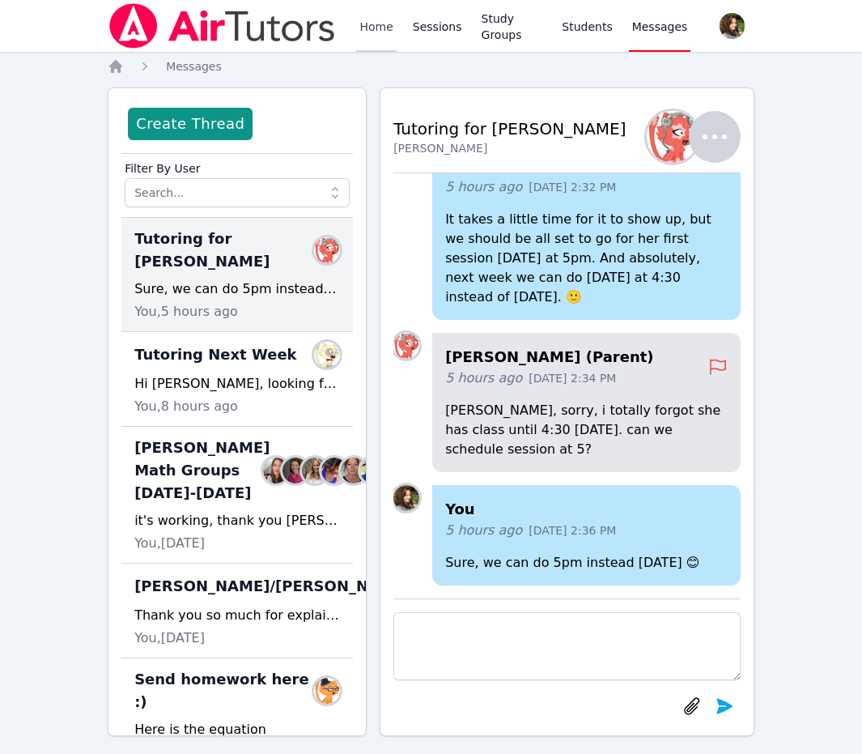
click at [385, 40] on link "Home" at bounding box center [376, 26] width 40 height 52
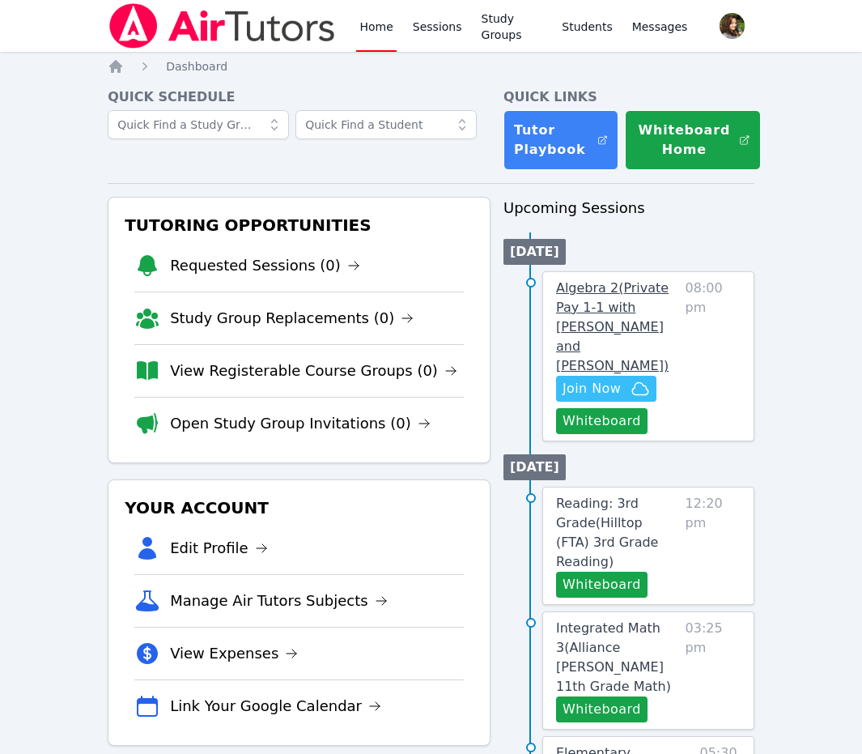
click at [616, 292] on span "Algebra 2 ( Private Pay 1-1 with Michelle Shekhtman and Diana Carle )" at bounding box center [612, 326] width 113 height 93
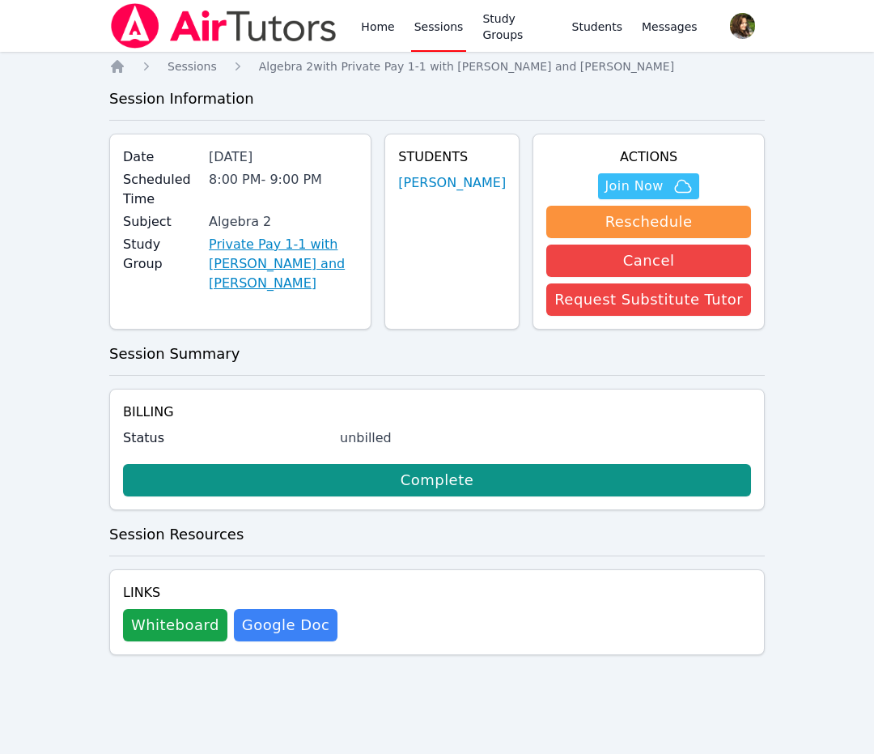
click at [278, 247] on link "Private Pay 1-1 with Michelle Shekhtman and Diana Carle" at bounding box center [283, 264] width 149 height 58
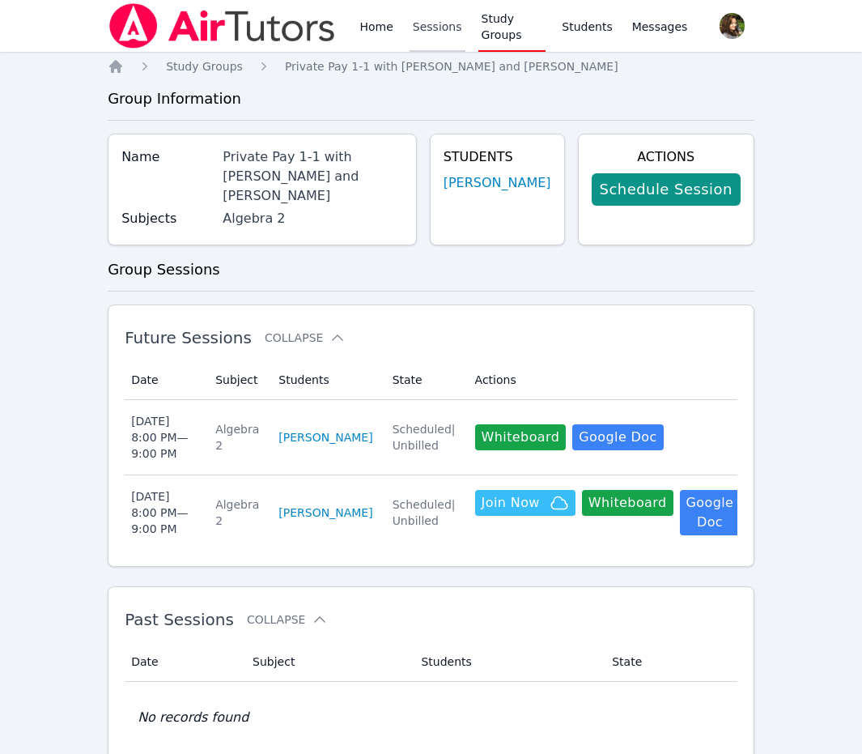
click at [448, 32] on link "Sessions" at bounding box center [438, 26] width 56 height 52
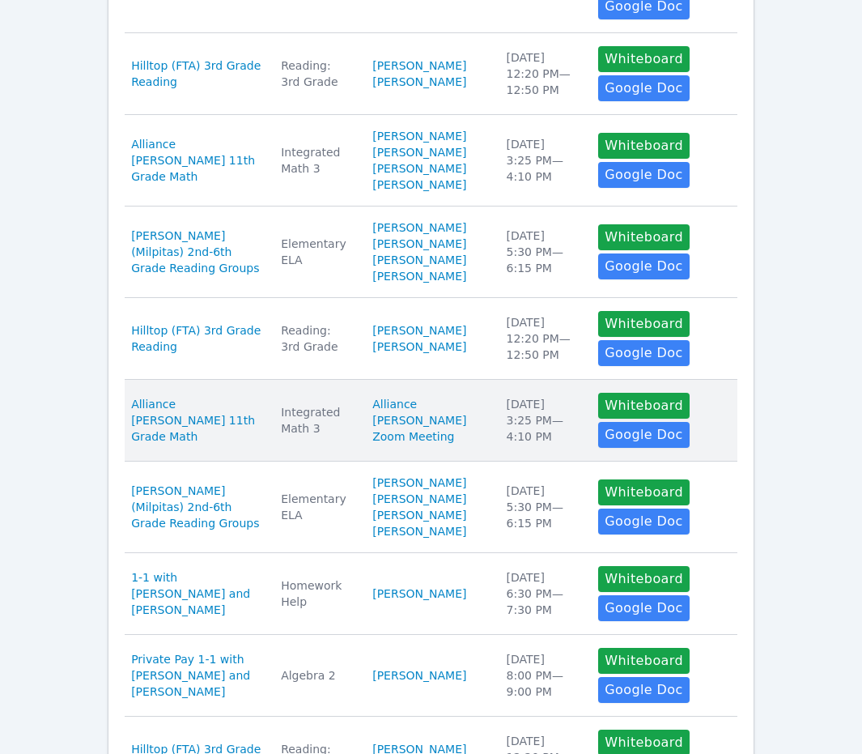
scroll to position [648, 0]
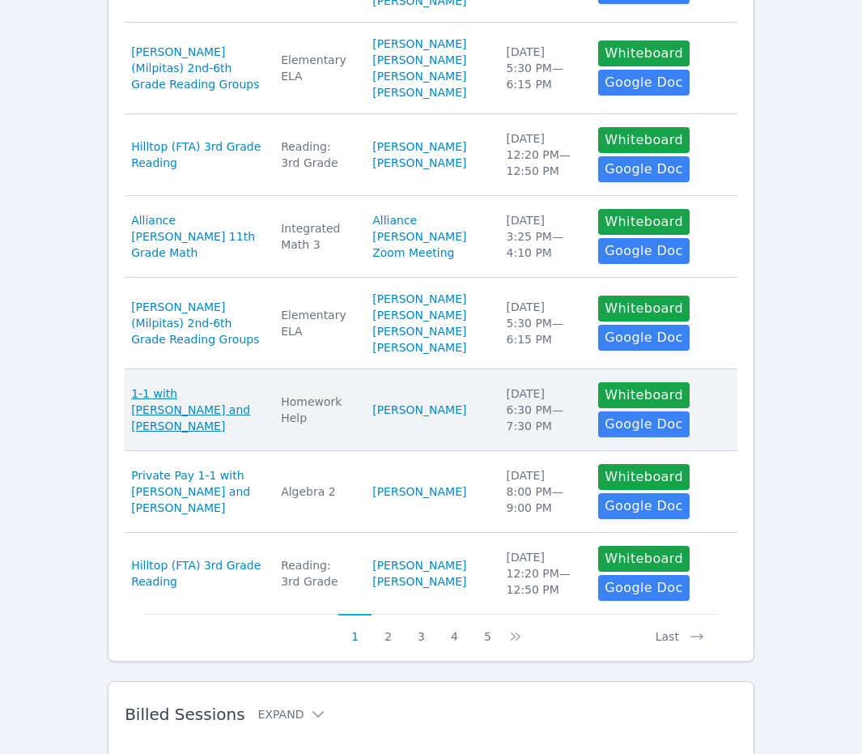
click at [156, 430] on span "1-1 with [PERSON_NAME] and [PERSON_NAME]" at bounding box center [196, 409] width 130 height 49
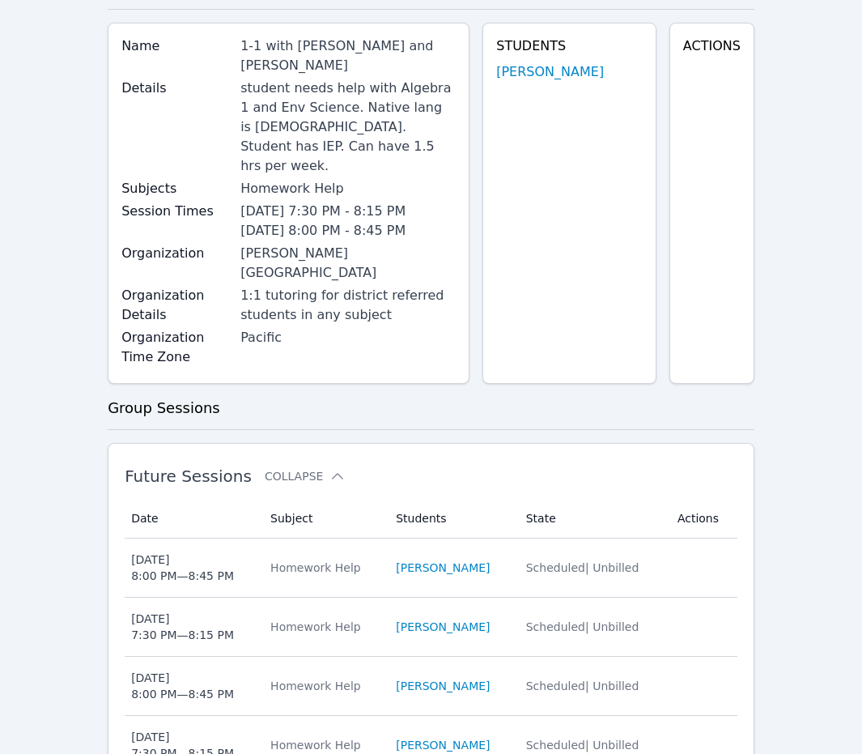
scroll to position [162, 0]
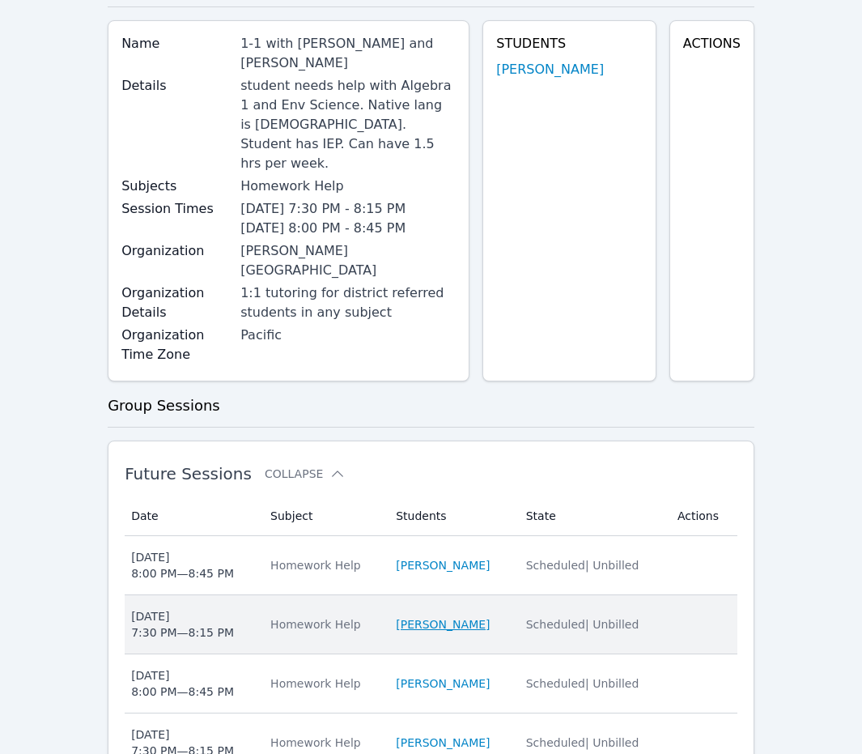
click at [453, 616] on link "Daniel Shekhtman" at bounding box center [443, 624] width 94 height 16
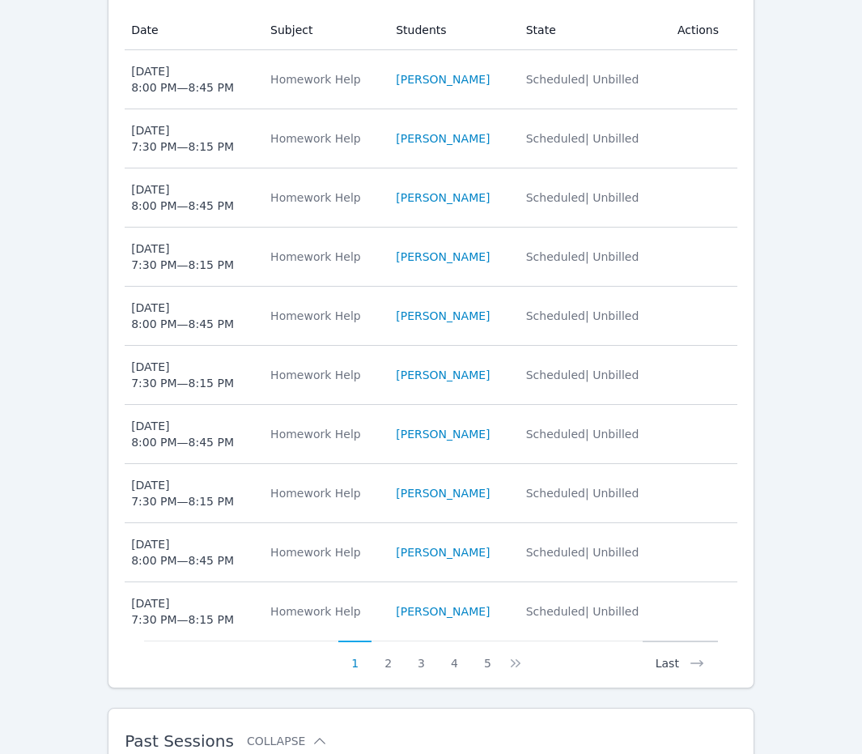
click at [678, 640] on button "Last" at bounding box center [680, 655] width 75 height 31
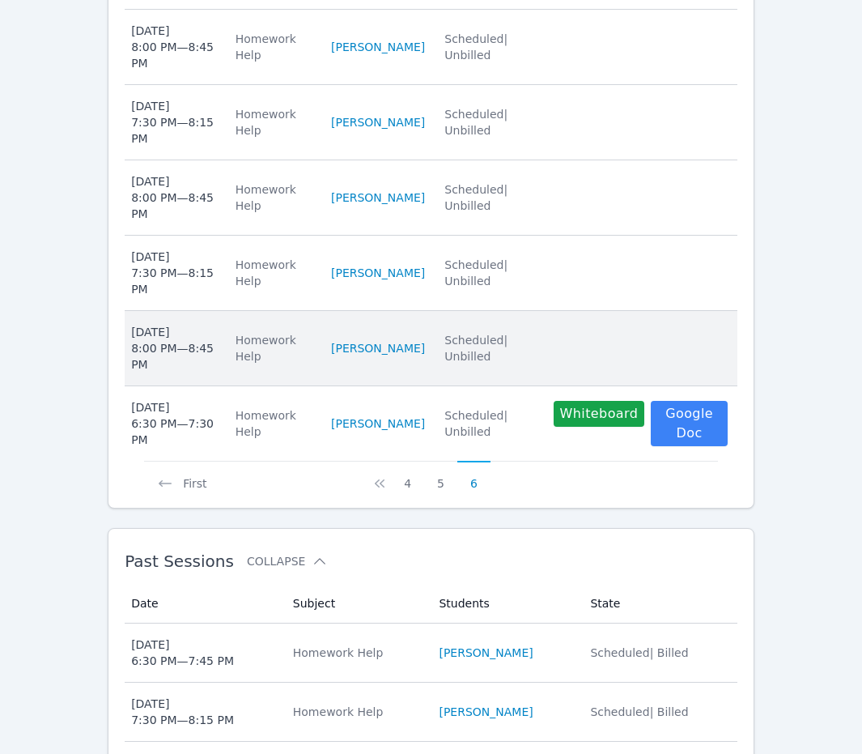
scroll to position [810, 0]
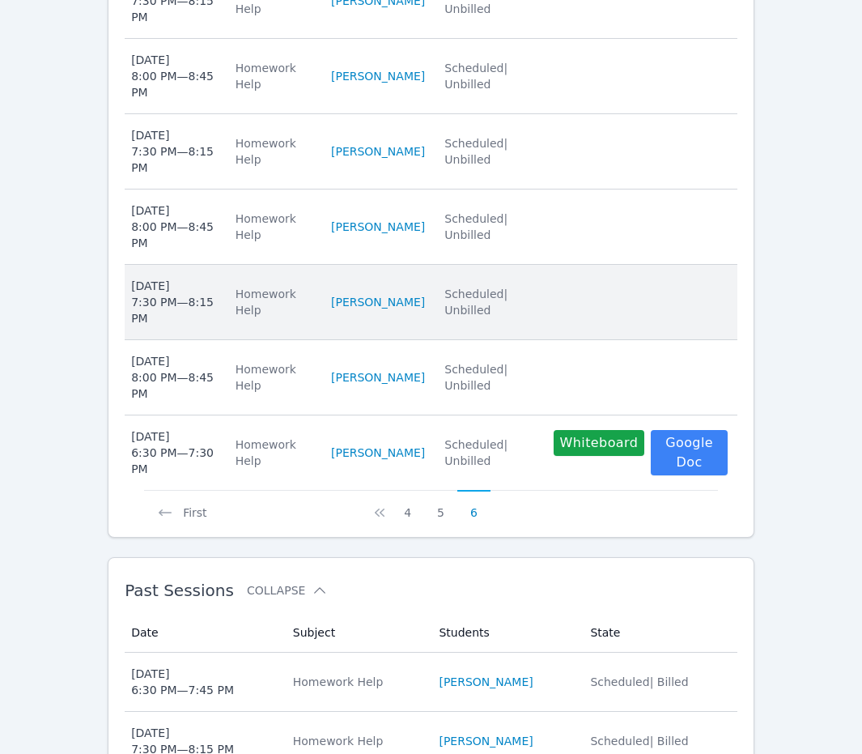
click at [216, 278] on div "Thu Oct 16 7:30 PM — 8:15 PM" at bounding box center [173, 302] width 85 height 49
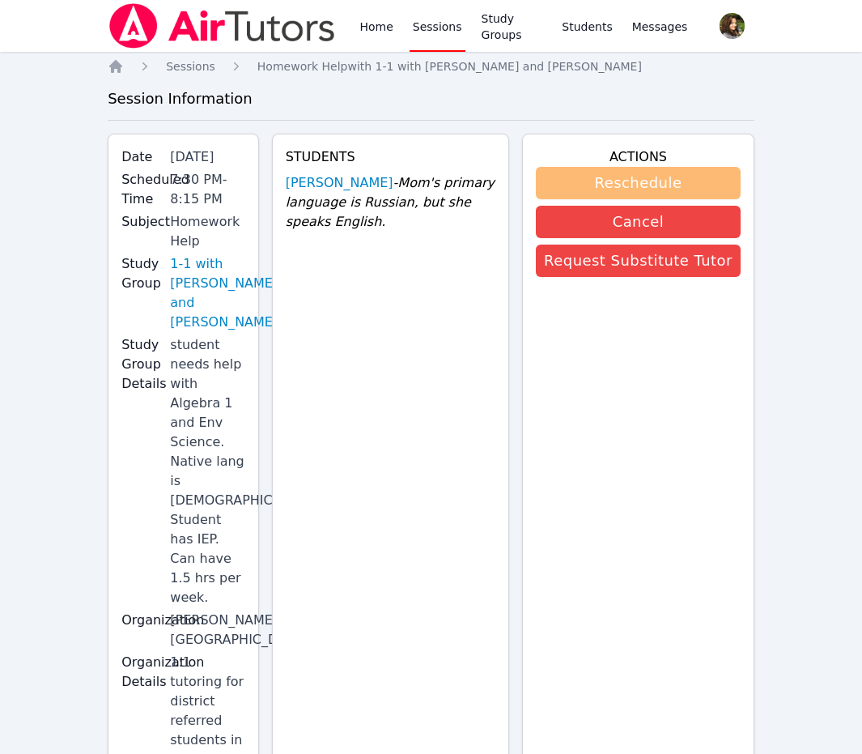
click at [633, 175] on button "Reschedule" at bounding box center [638, 183] width 205 height 32
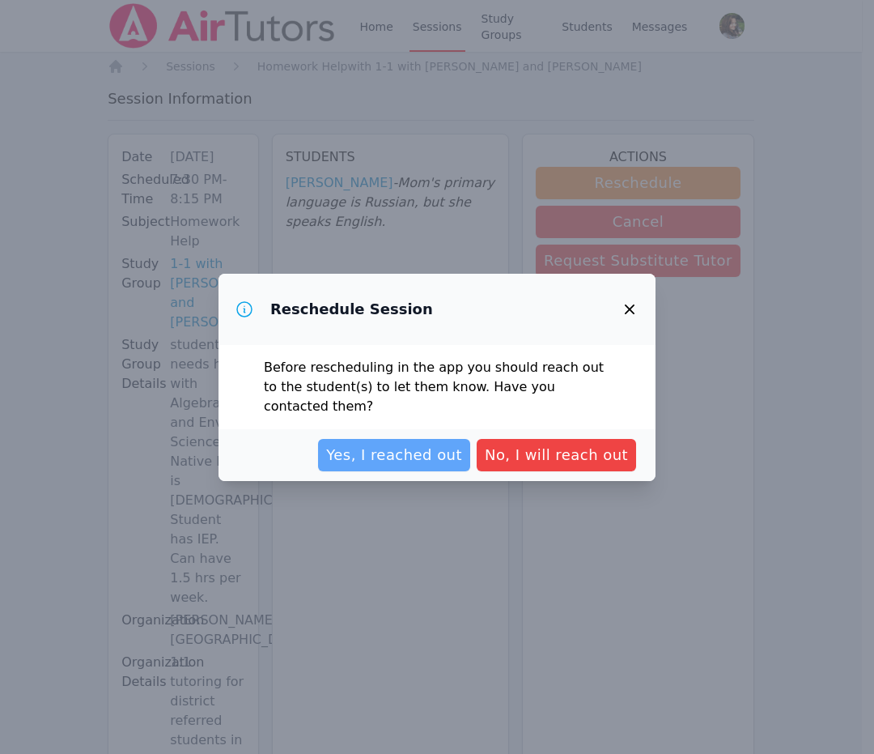
click at [410, 446] on span "Yes, I reached out" at bounding box center [394, 455] width 136 height 23
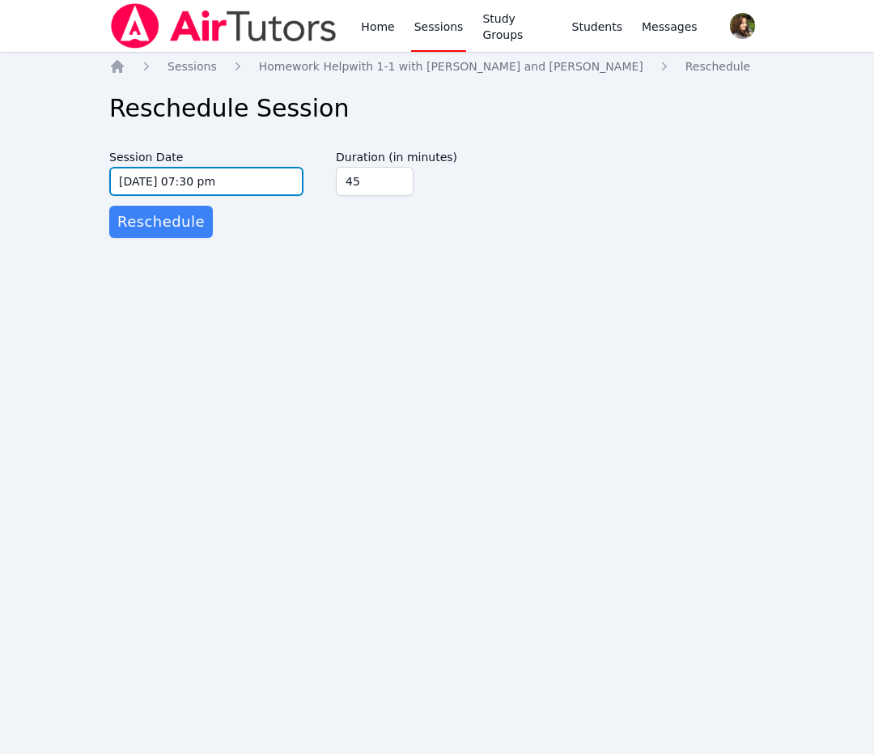
click at [264, 182] on input "10/16/2025 07:30 pm" at bounding box center [206, 181] width 194 height 29
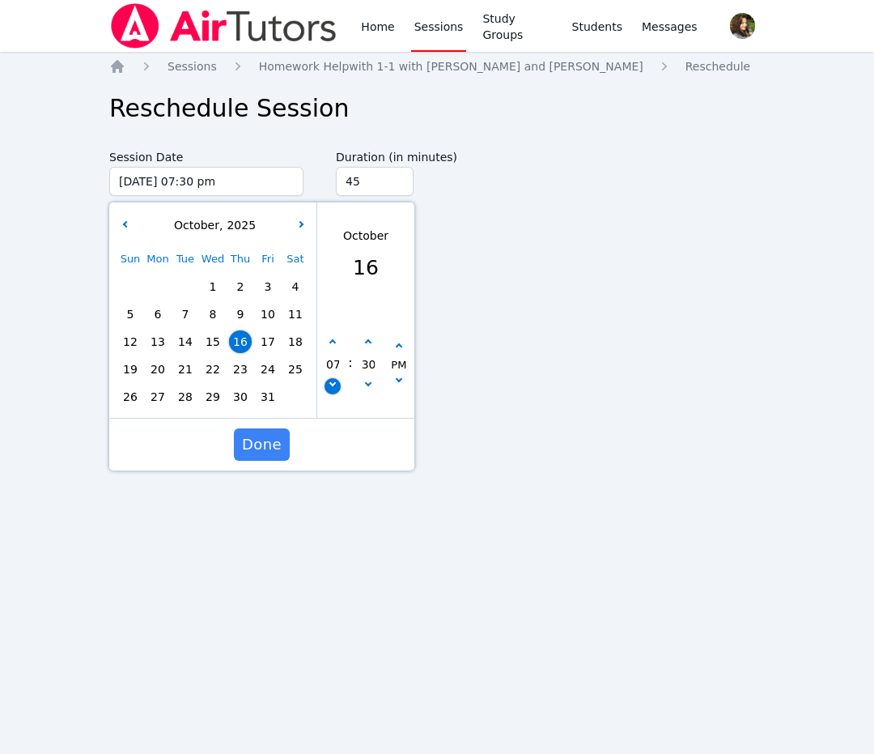
click at [334, 385] on button "button" at bounding box center [333, 386] width 16 height 16
type input "10/16/2025 06:30 pm"
type input "06"
click at [383, 184] on input "45" at bounding box center [375, 181] width 78 height 29
click at [406, 176] on input "45" at bounding box center [375, 181] width 78 height 29
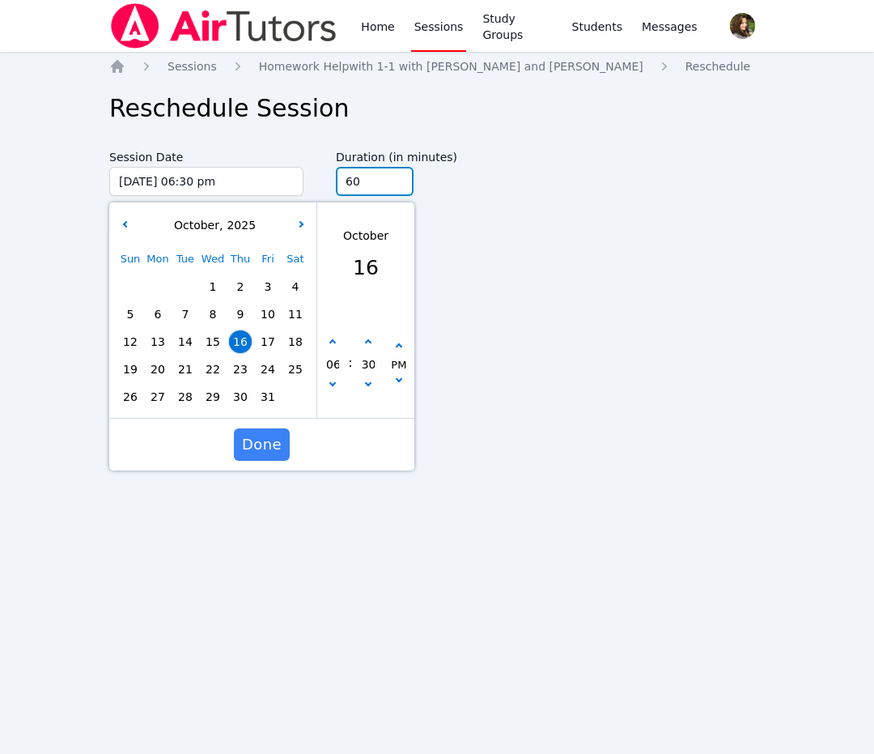
type input "60"
click at [398, 176] on input "60" at bounding box center [375, 181] width 78 height 29
click at [269, 453] on span "Done" at bounding box center [262, 444] width 40 height 23
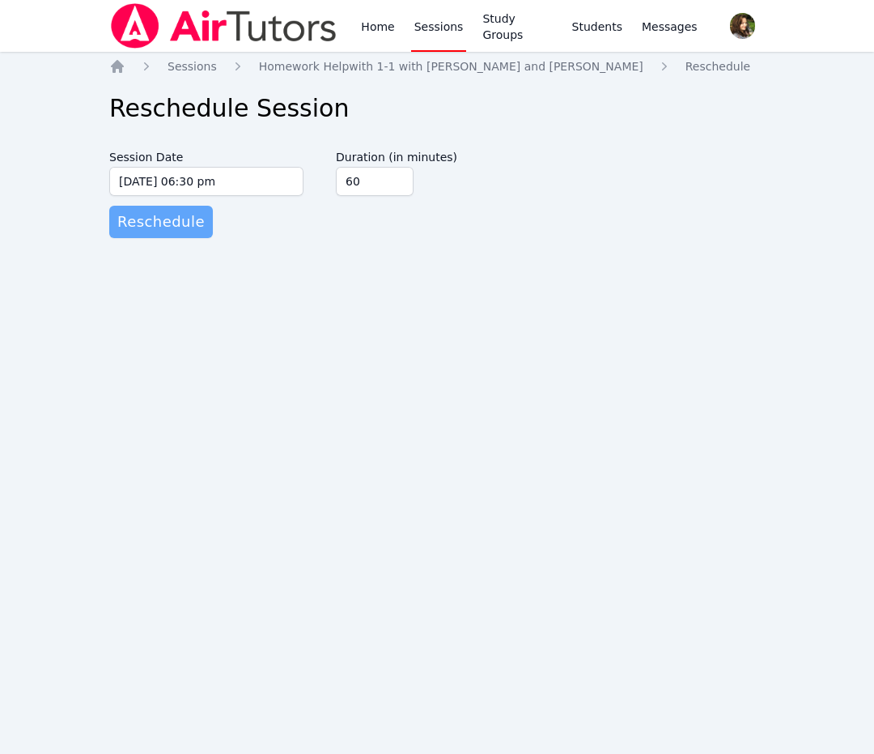
click at [176, 224] on span "Reschedule" at bounding box center [160, 221] width 87 height 23
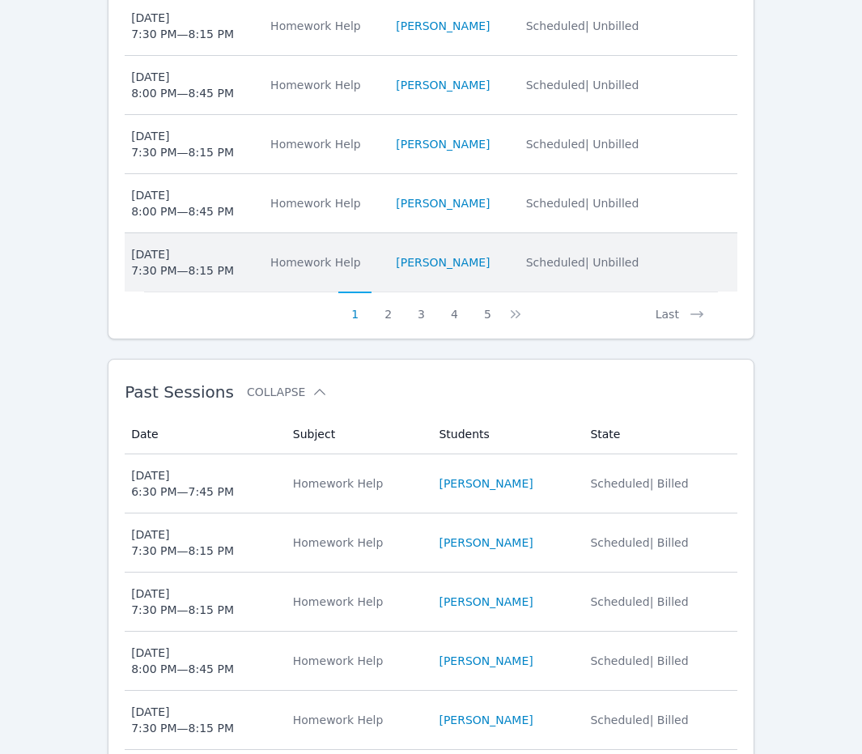
scroll to position [890, 0]
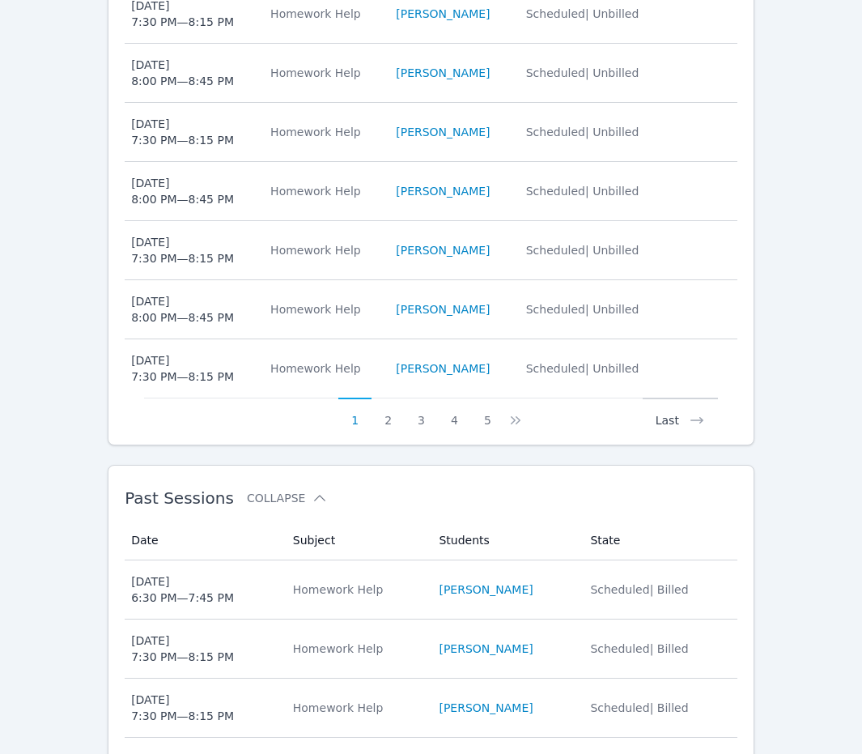
click at [679, 397] on button "Last" at bounding box center [680, 412] width 75 height 31
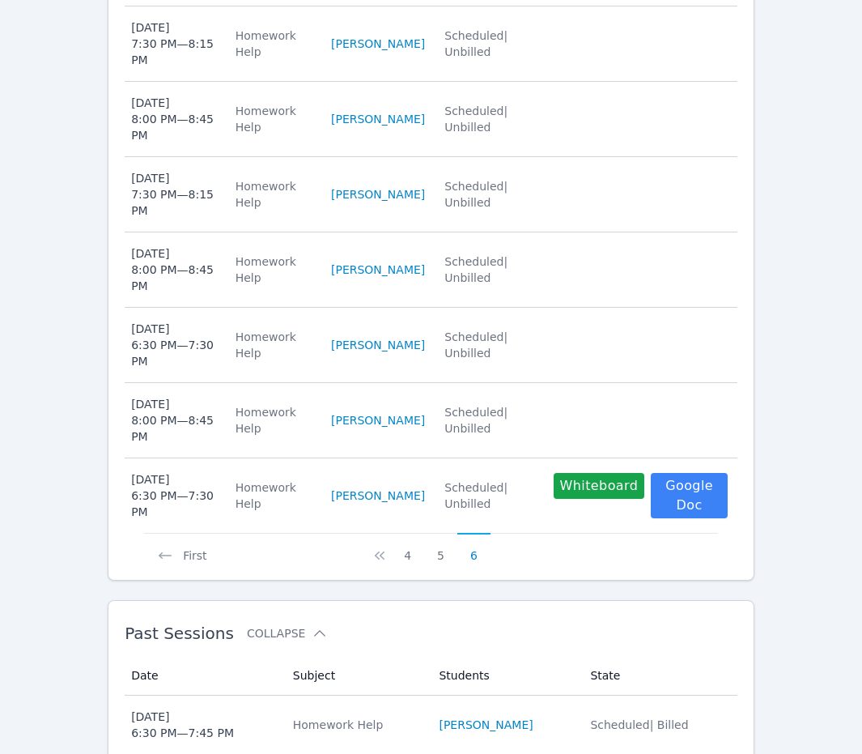
scroll to position [740, 0]
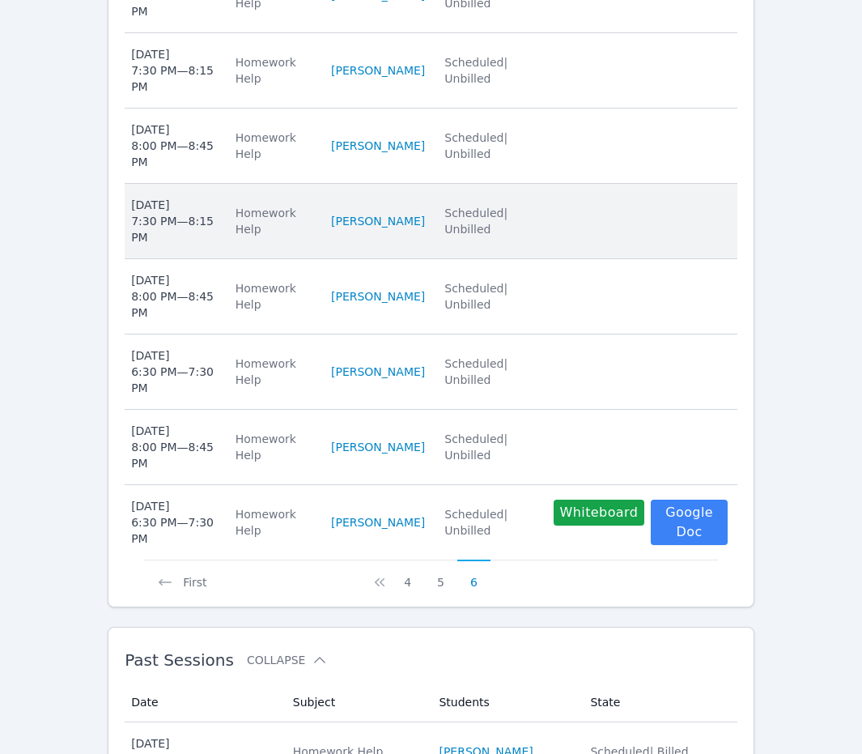
click at [257, 205] on div "Homework Help" at bounding box center [274, 221] width 76 height 32
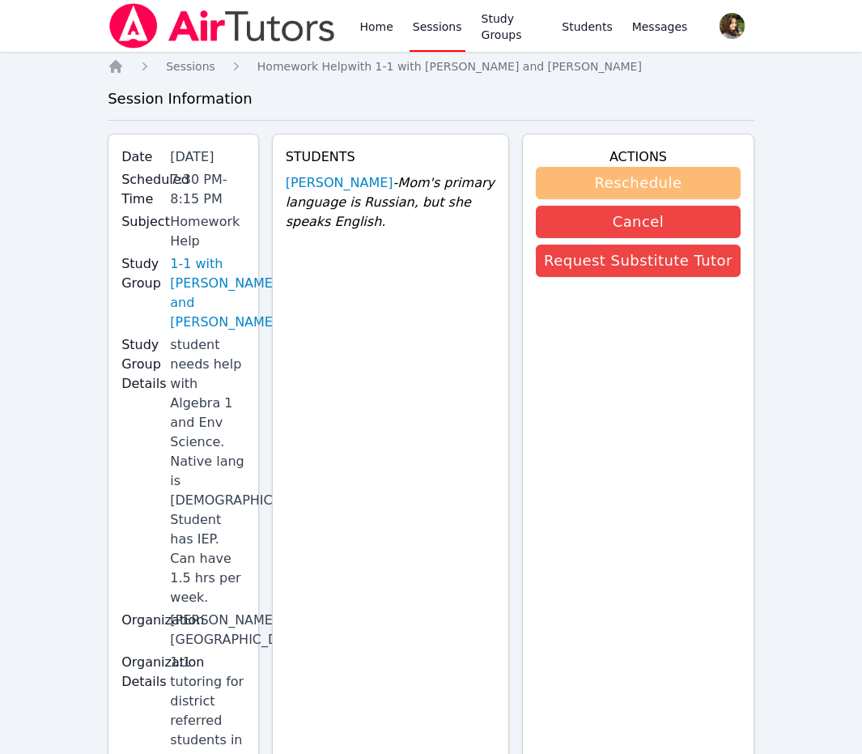
click at [627, 185] on button "Reschedule" at bounding box center [638, 183] width 205 height 32
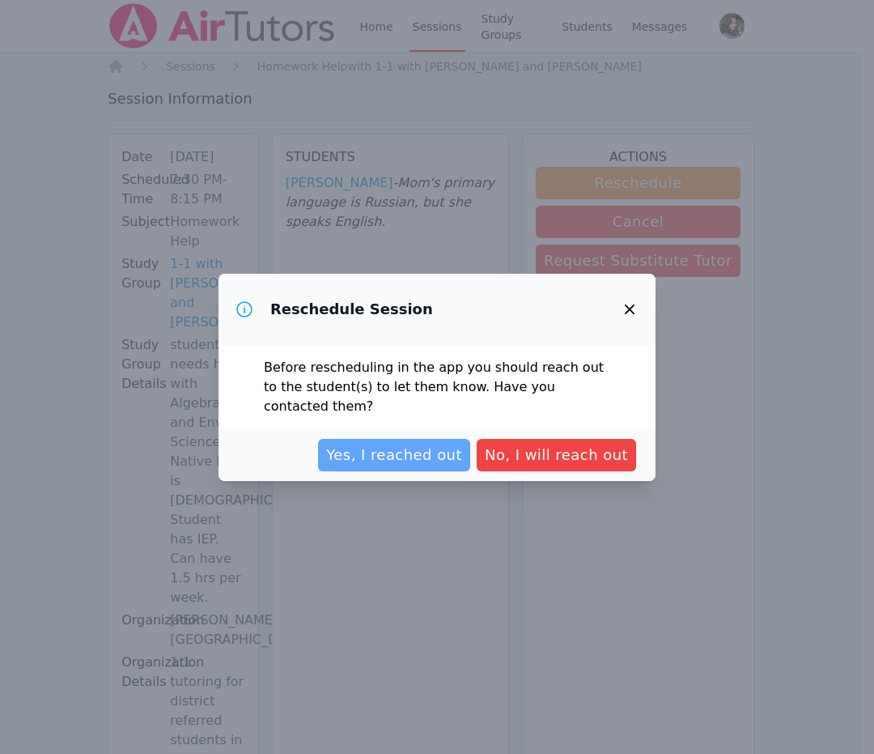
click at [417, 455] on span "Yes, I reached out" at bounding box center [394, 455] width 136 height 23
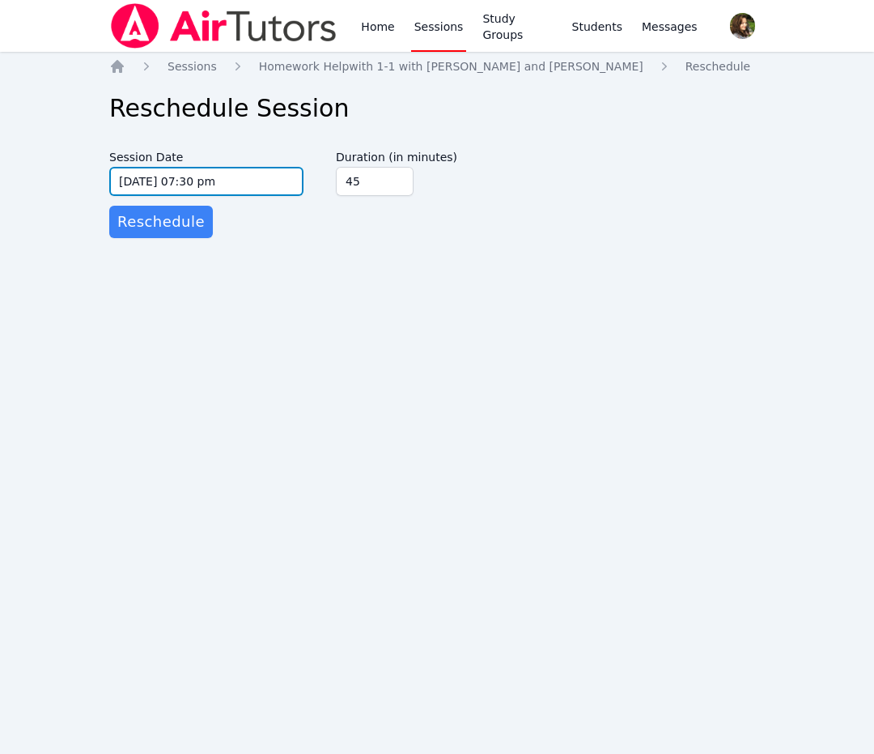
click at [247, 194] on input "10/23/2025 07:30 pm" at bounding box center [206, 181] width 194 height 29
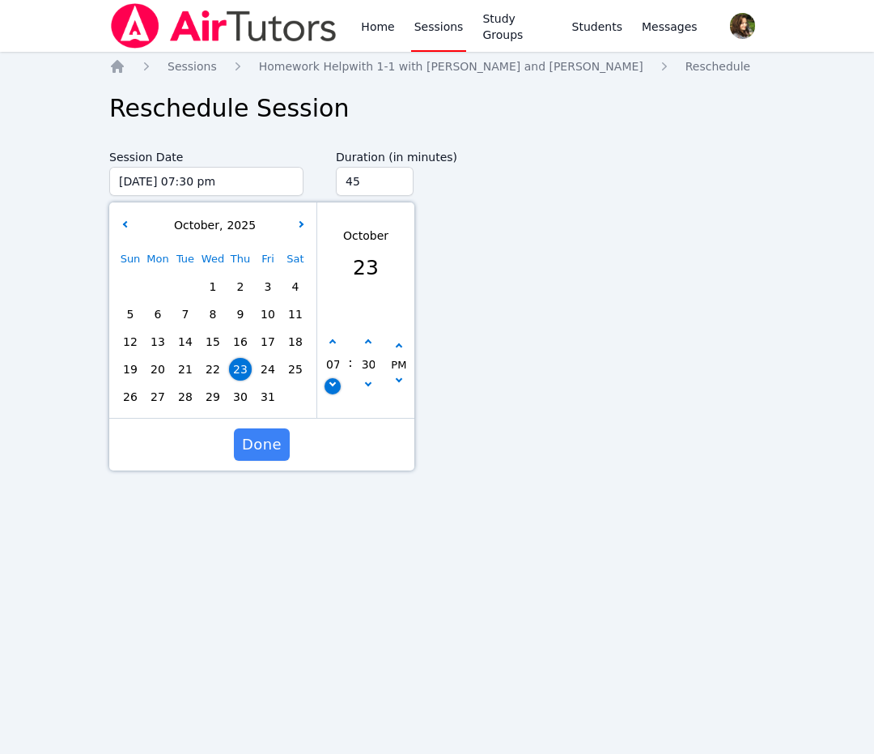
click at [334, 380] on icon "button" at bounding box center [332, 383] width 6 height 6
type input "10/23/2025 06:30 pm"
type input "06"
type input "60"
click at [403, 173] on input "60" at bounding box center [375, 181] width 78 height 29
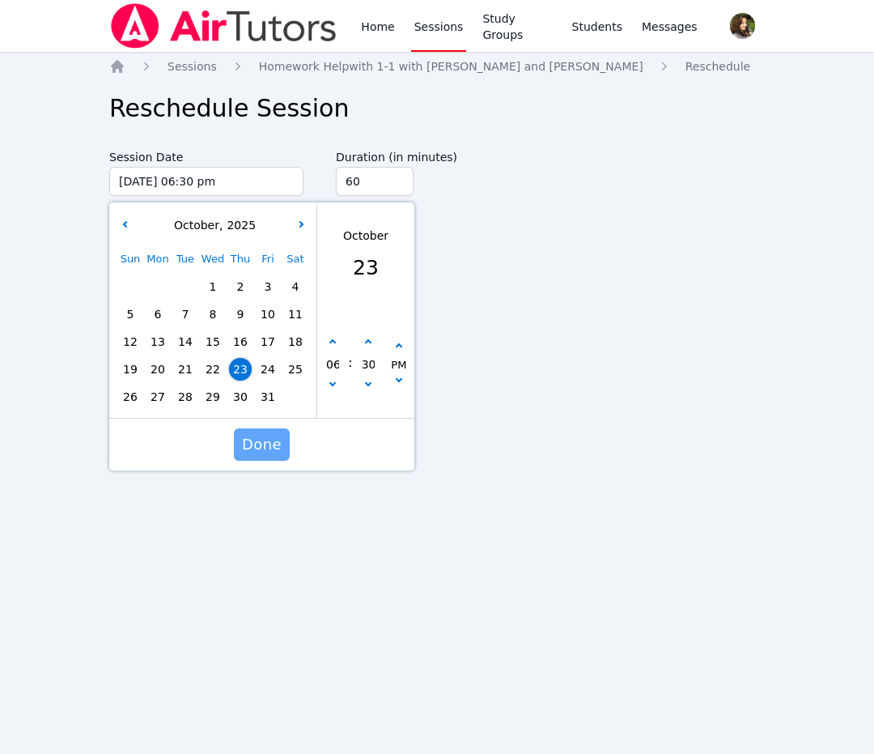
click at [265, 449] on span "Done" at bounding box center [262, 444] width 40 height 23
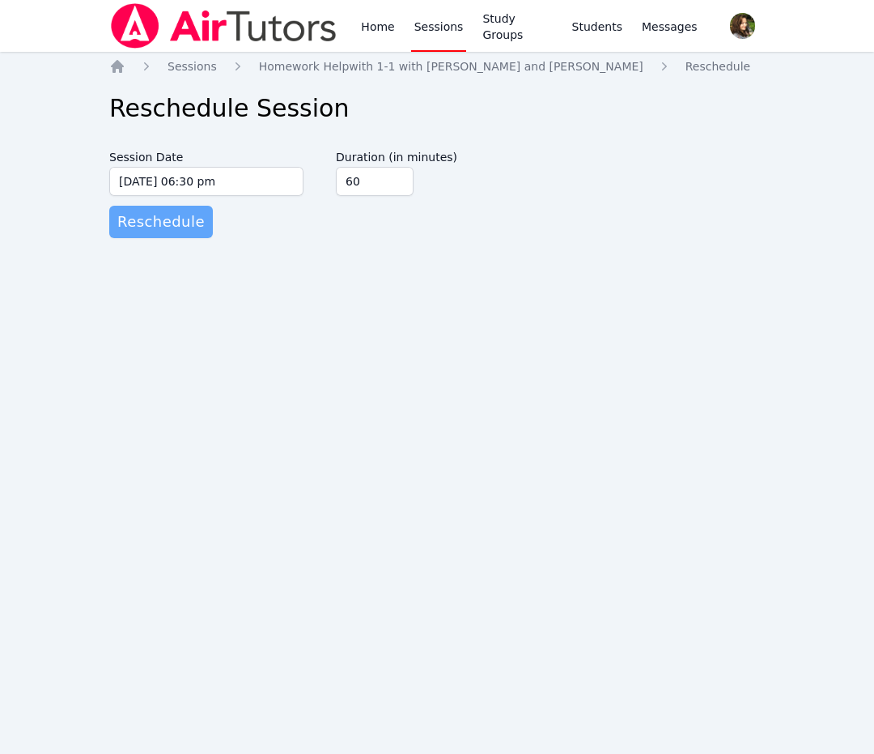
click at [194, 223] on span "Reschedule" at bounding box center [160, 221] width 87 height 23
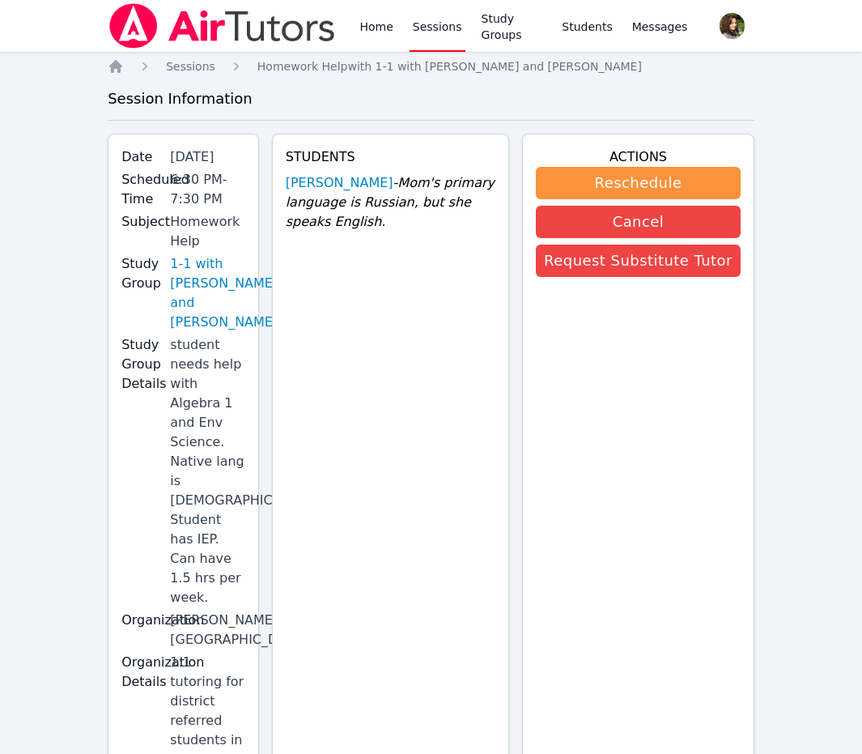
click at [386, 35] on link "Home" at bounding box center [376, 26] width 40 height 52
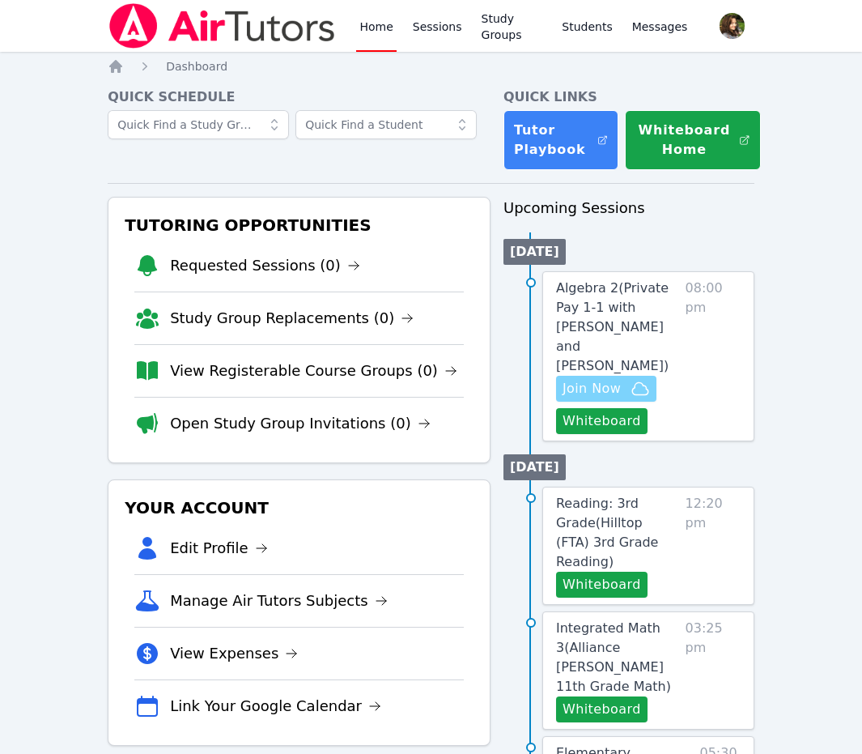
click at [568, 379] on span "Join Now" at bounding box center [592, 388] width 58 height 19
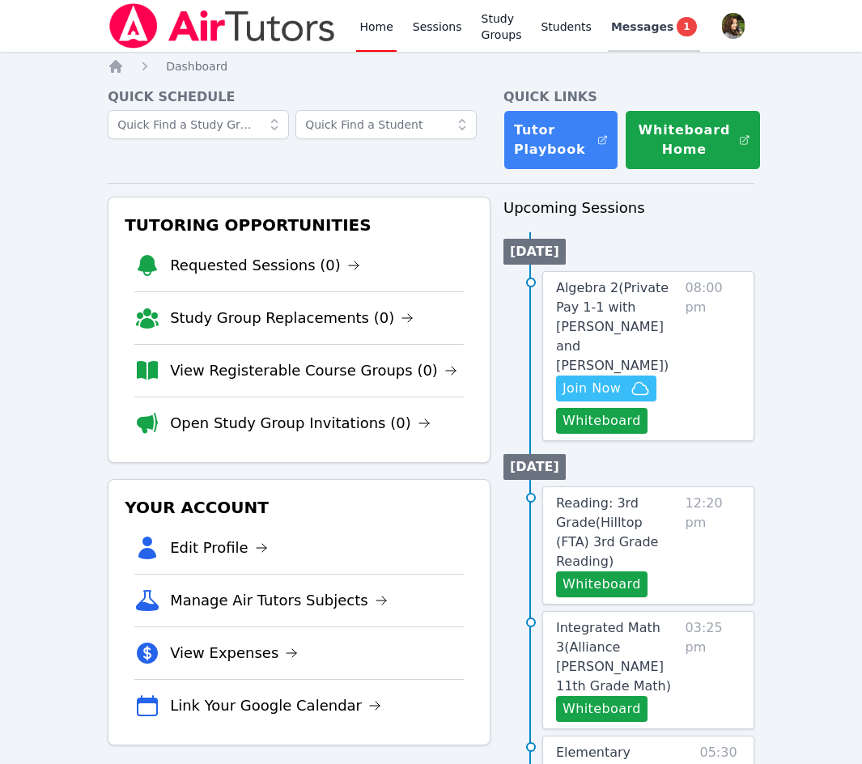
click at [656, 33] on span "Messages" at bounding box center [642, 27] width 62 height 16
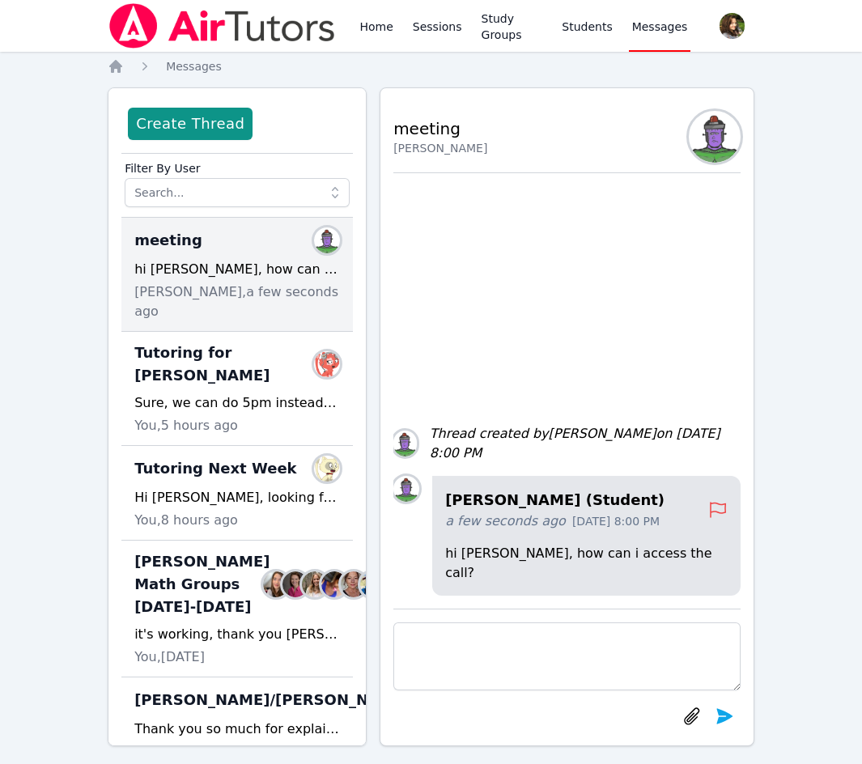
click at [492, 658] on textarea at bounding box center [566, 657] width 347 height 68
type textarea "Hi"
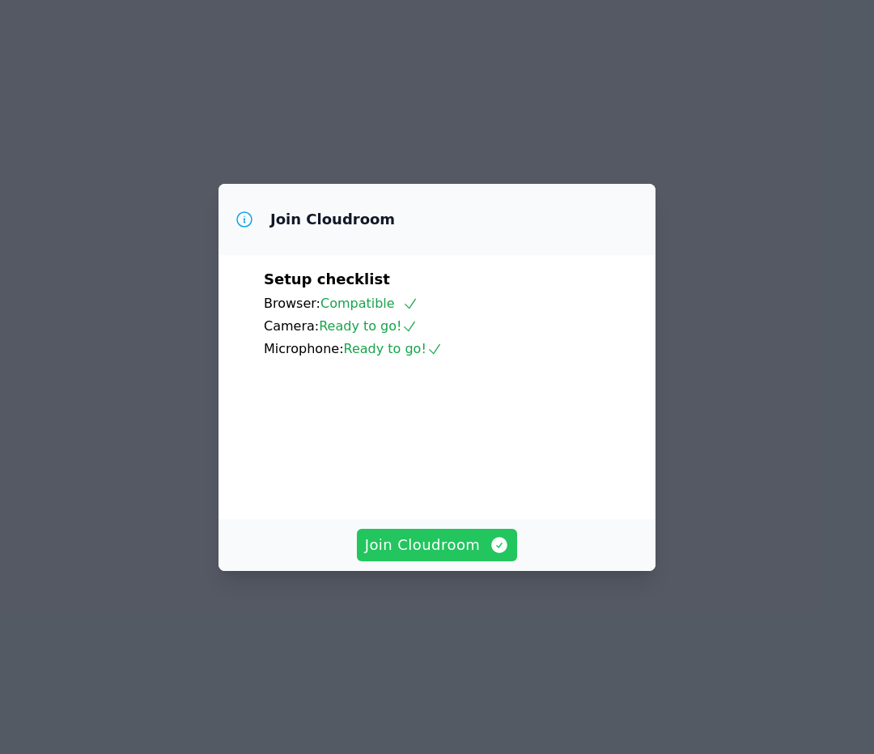
click at [487, 556] on span "Join Cloudroom" at bounding box center [437, 544] width 145 height 23
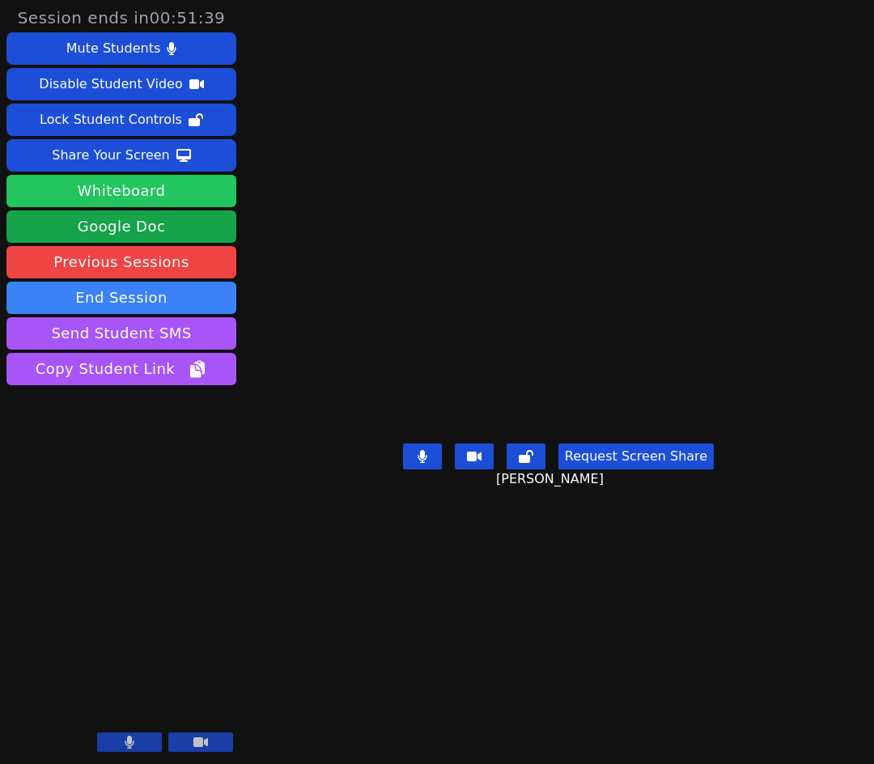
click at [157, 189] on button "Whiteboard" at bounding box center [121, 191] width 230 height 32
click at [624, 470] on button "Request Screen Share" at bounding box center [636, 457] width 155 height 26
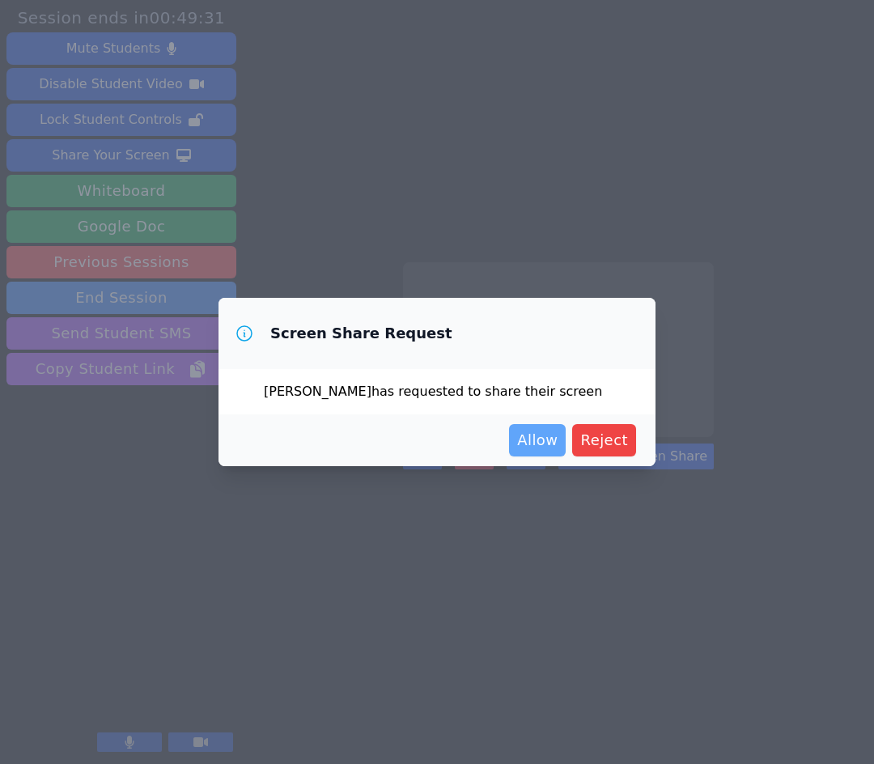
click at [564, 450] on button "Allow" at bounding box center [537, 440] width 57 height 32
click at [558, 446] on span "Allow" at bounding box center [537, 440] width 40 height 23
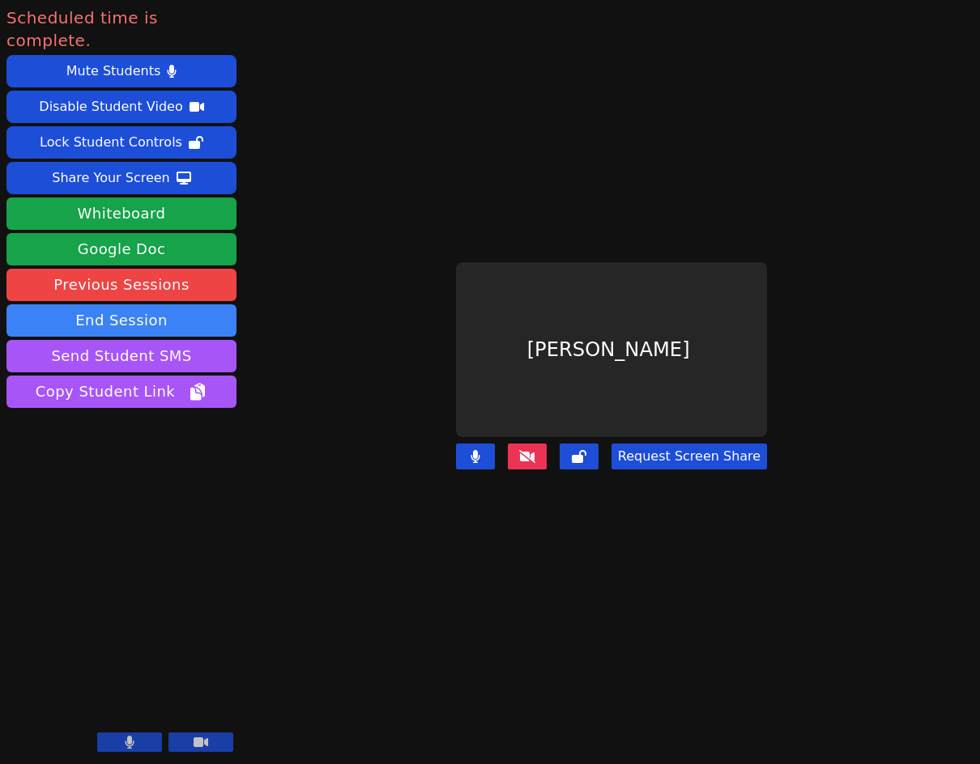
click at [533, 450] on icon at bounding box center [527, 456] width 16 height 13
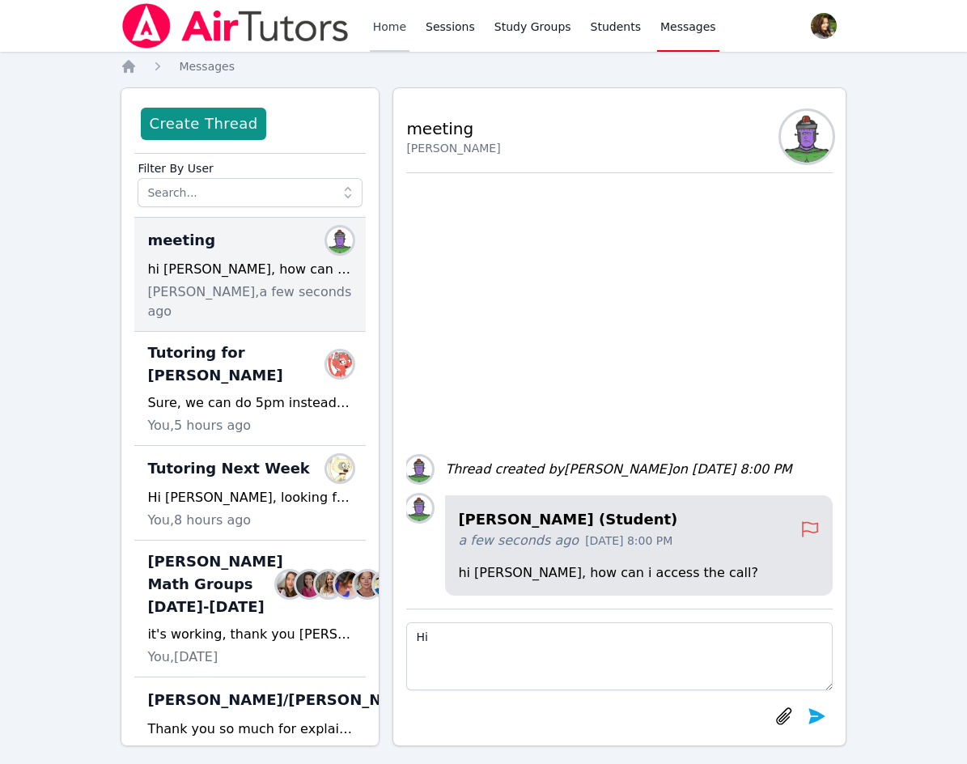
click at [372, 18] on link "Home" at bounding box center [390, 26] width 40 height 52
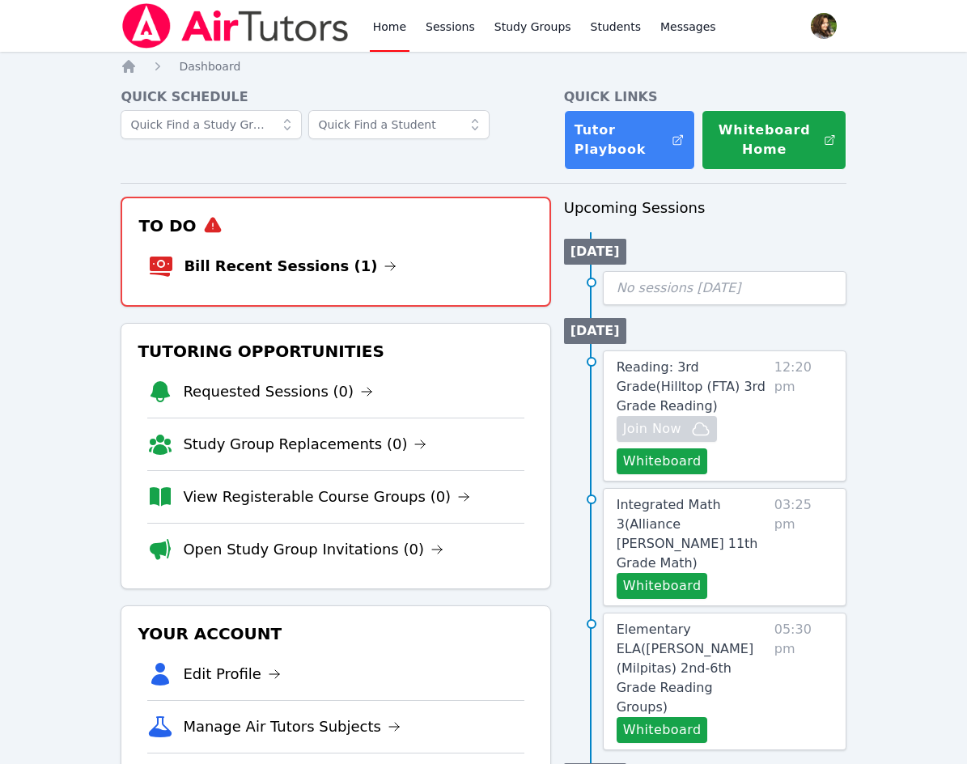
click at [304, 237] on h3 "To Do" at bounding box center [335, 225] width 401 height 29
click at [328, 270] on link "Bill Recent Sessions (1)" at bounding box center [290, 266] width 213 height 23
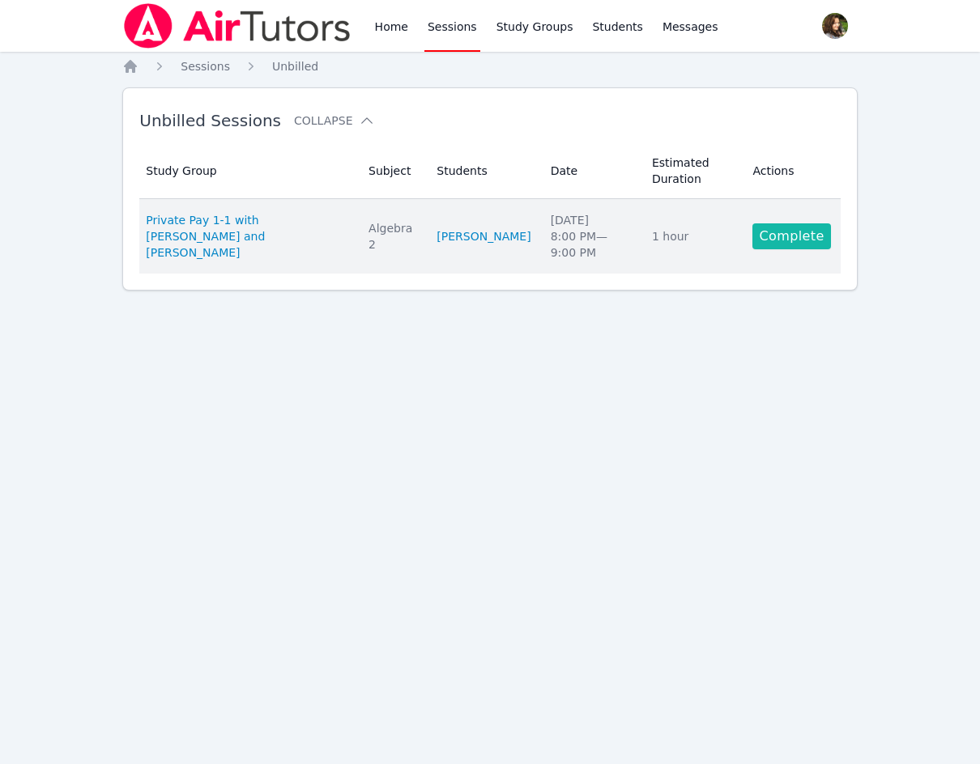
drag, startPoint x: 817, startPoint y: 235, endPoint x: 801, endPoint y: 238, distance: 15.7
click at [817, 234] on link "Complete" at bounding box center [791, 236] width 78 height 26
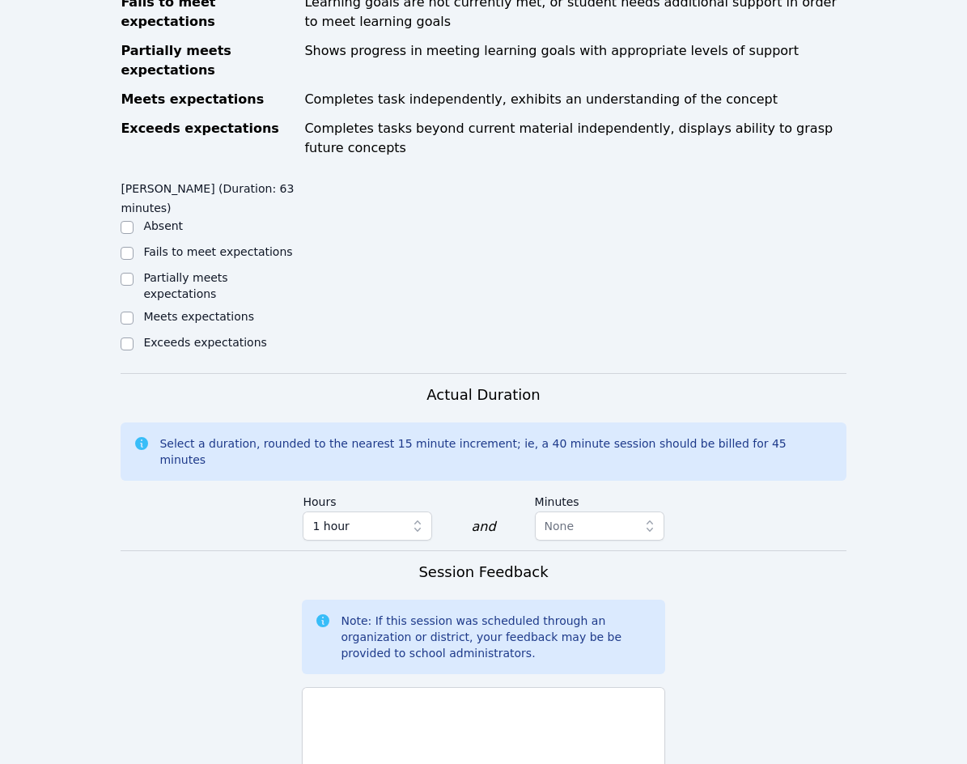
scroll to position [810, 0]
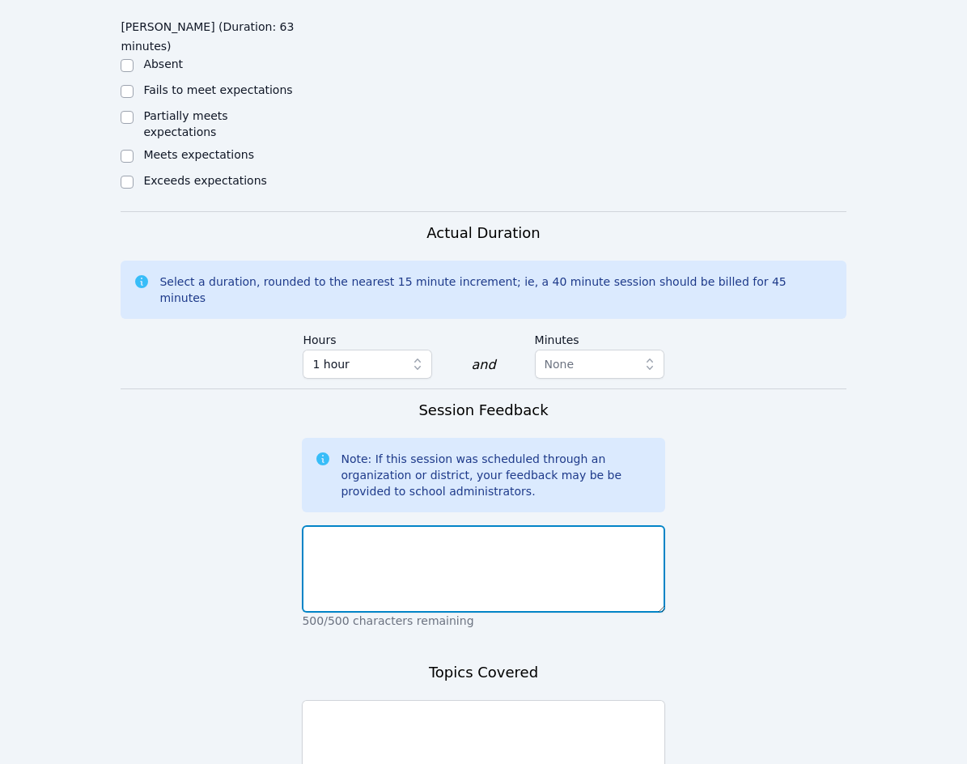
click at [351, 525] on textarea at bounding box center [483, 568] width 363 height 87
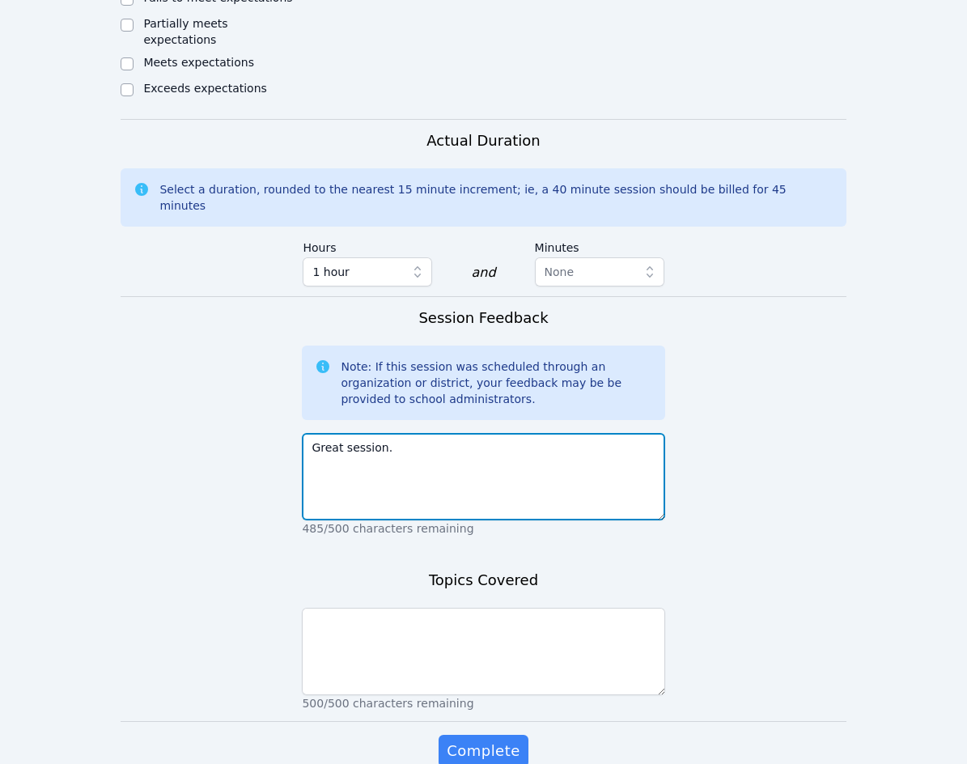
scroll to position [915, 0]
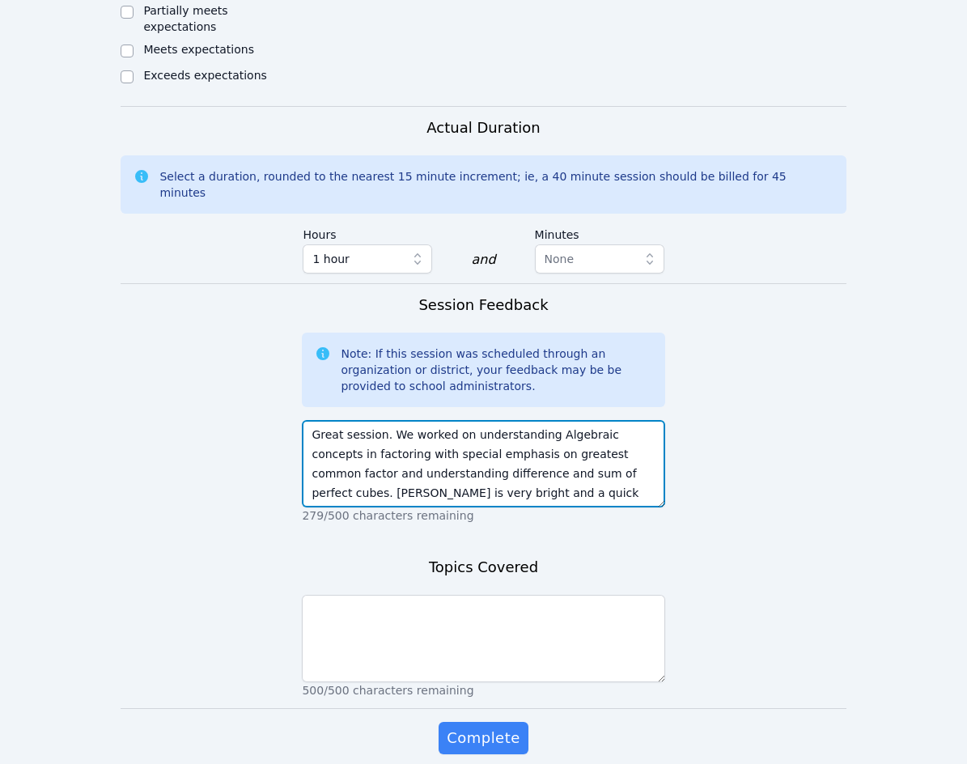
click at [623, 420] on textarea "Great session. We worked on understanding Algebraic concepts in factoring with …" at bounding box center [483, 463] width 363 height 87
click at [533, 427] on textarea "Great session. We worked on understanding Algebraic concepts in factoring with …" at bounding box center [483, 463] width 363 height 87
click at [532, 426] on textarea "Great session. We worked on understanding Algebraic concepts in factoring with …" at bounding box center [483, 463] width 363 height 87
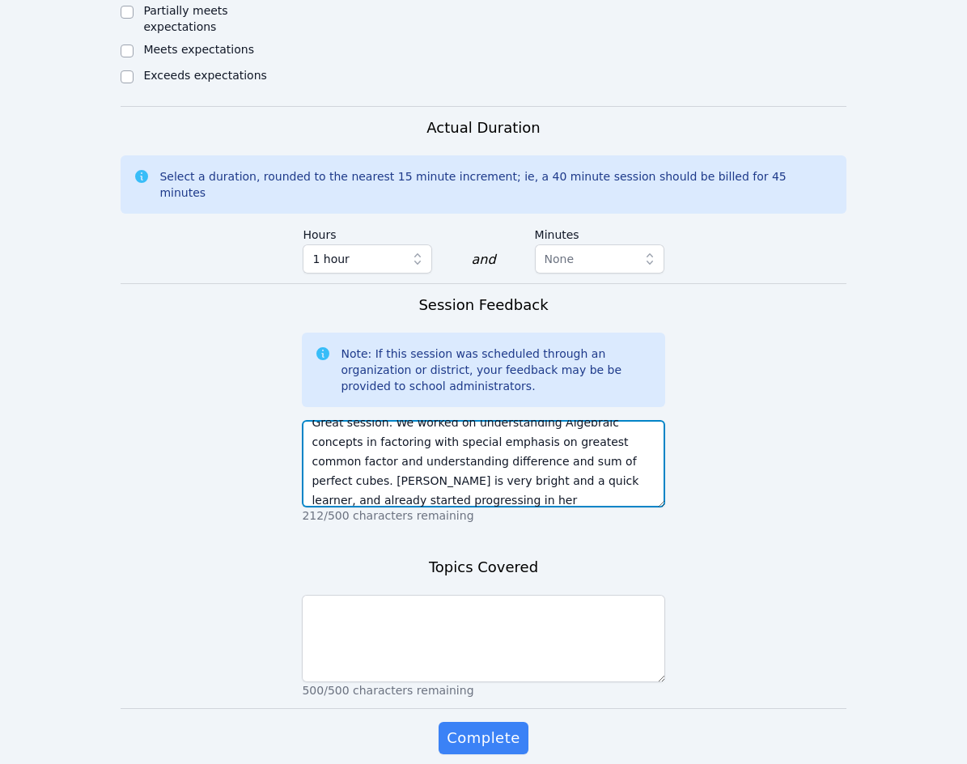
type textarea "Great session. We worked on understanding Algebraic concepts in factoring with …"
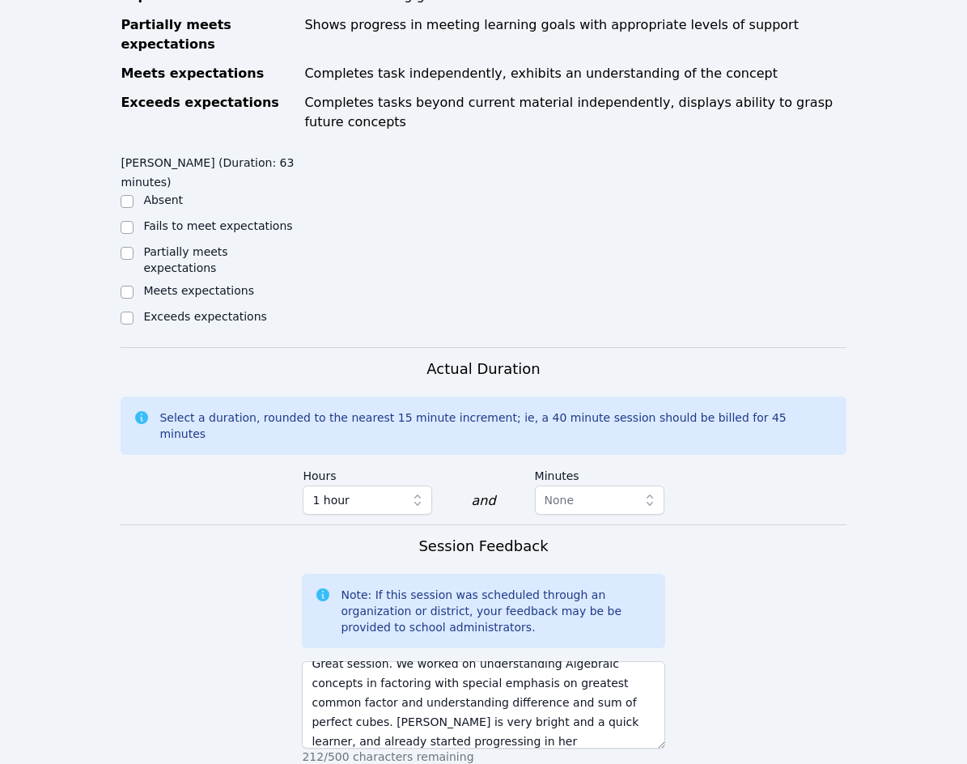
scroll to position [672, 0]
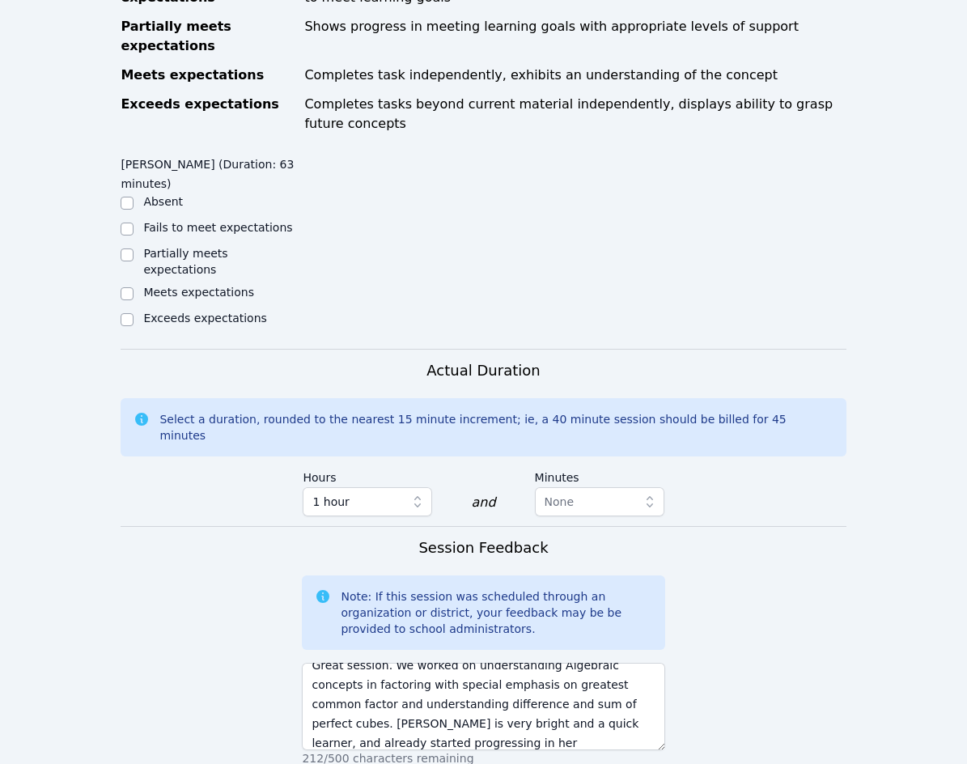
type textarea "Factoring polynomials in algebra 2."
click at [198, 286] on label "Meets expectations" at bounding box center [198, 292] width 111 height 13
click at [134, 287] on input "Meets expectations" at bounding box center [127, 293] width 13 height 13
checkbox input "true"
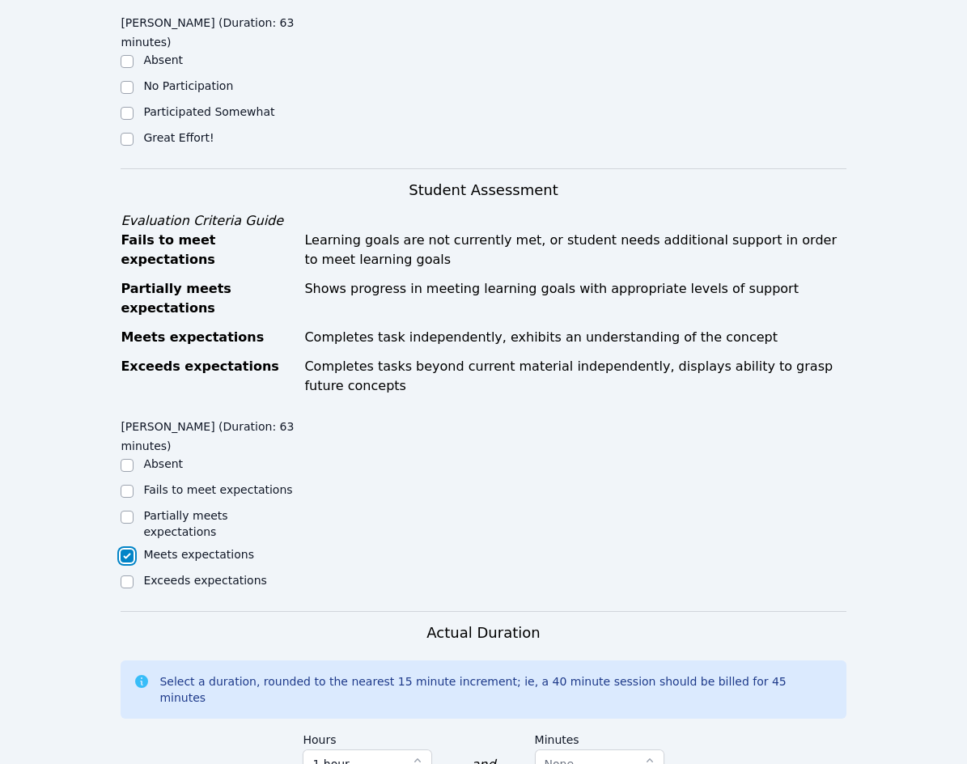
scroll to position [348, 0]
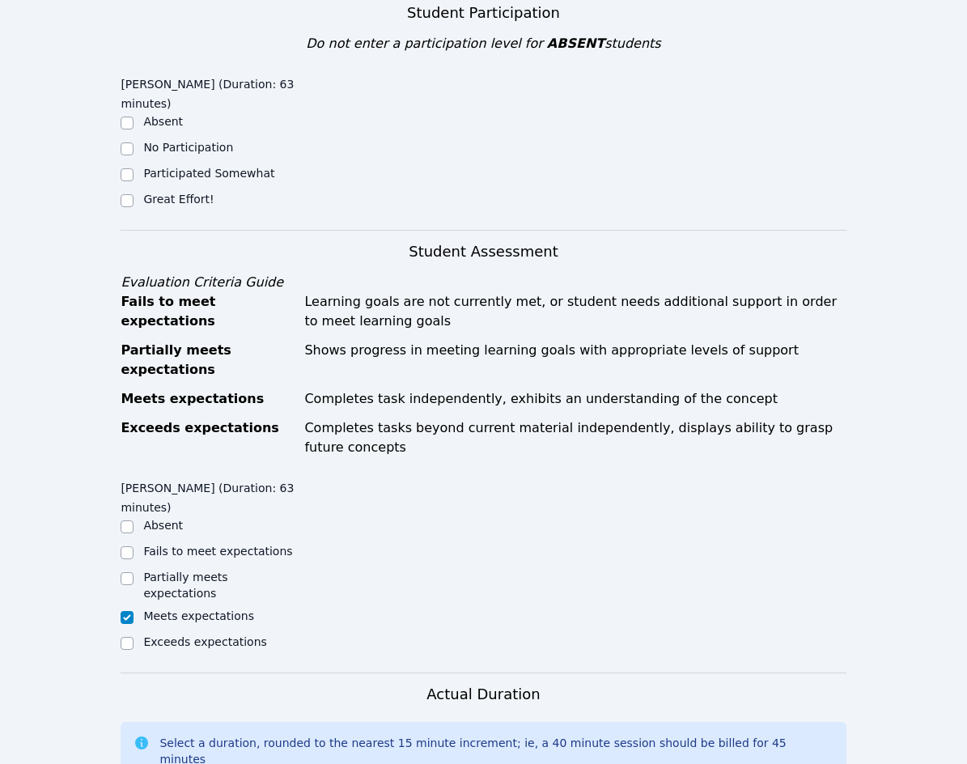
click at [185, 193] on label "Great Effort!" at bounding box center [178, 199] width 70 height 13
click at [134, 194] on input "Great Effort!" at bounding box center [127, 200] width 13 height 13
checkbox input "true"
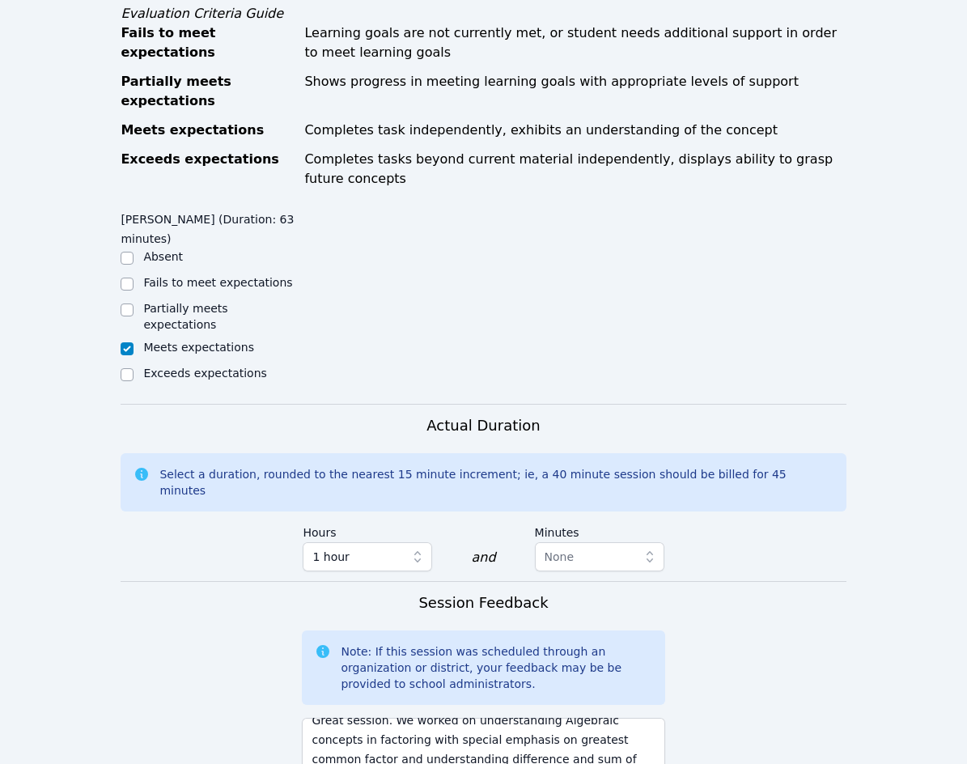
scroll to position [915, 0]
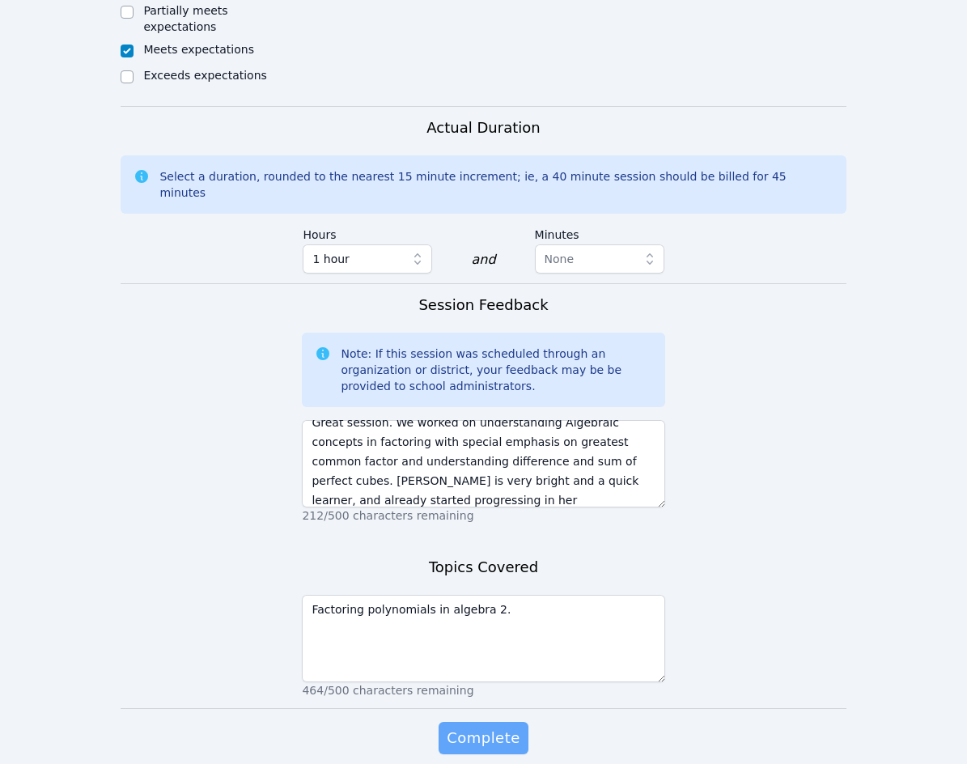
click at [472, 727] on span "Complete" at bounding box center [483, 738] width 73 height 23
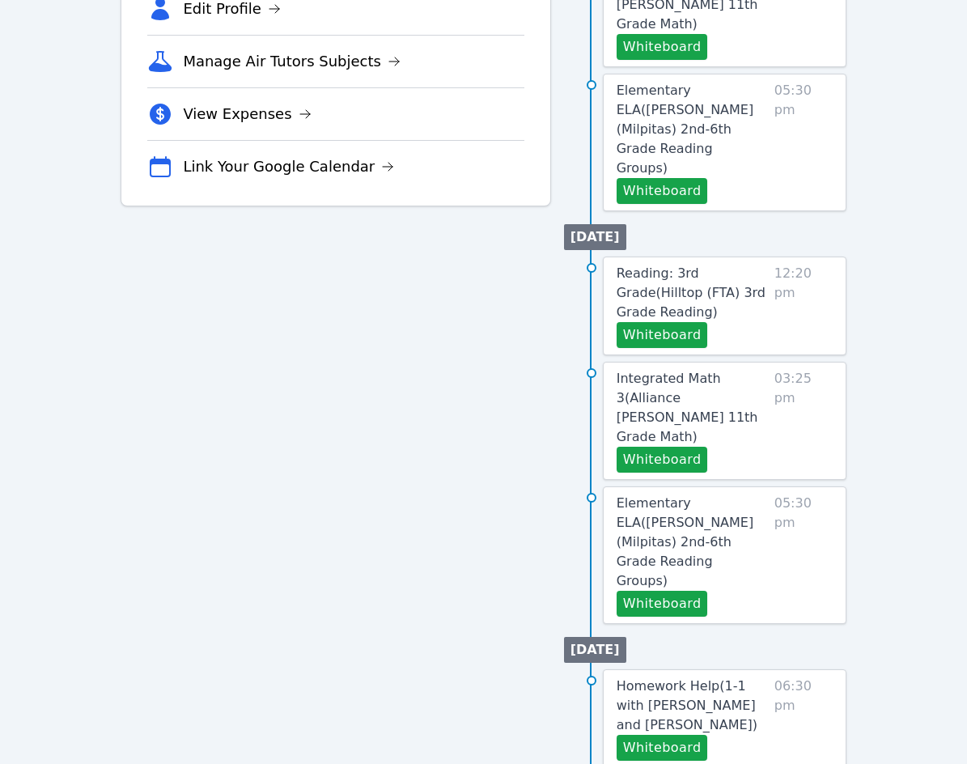
scroll to position [567, 0]
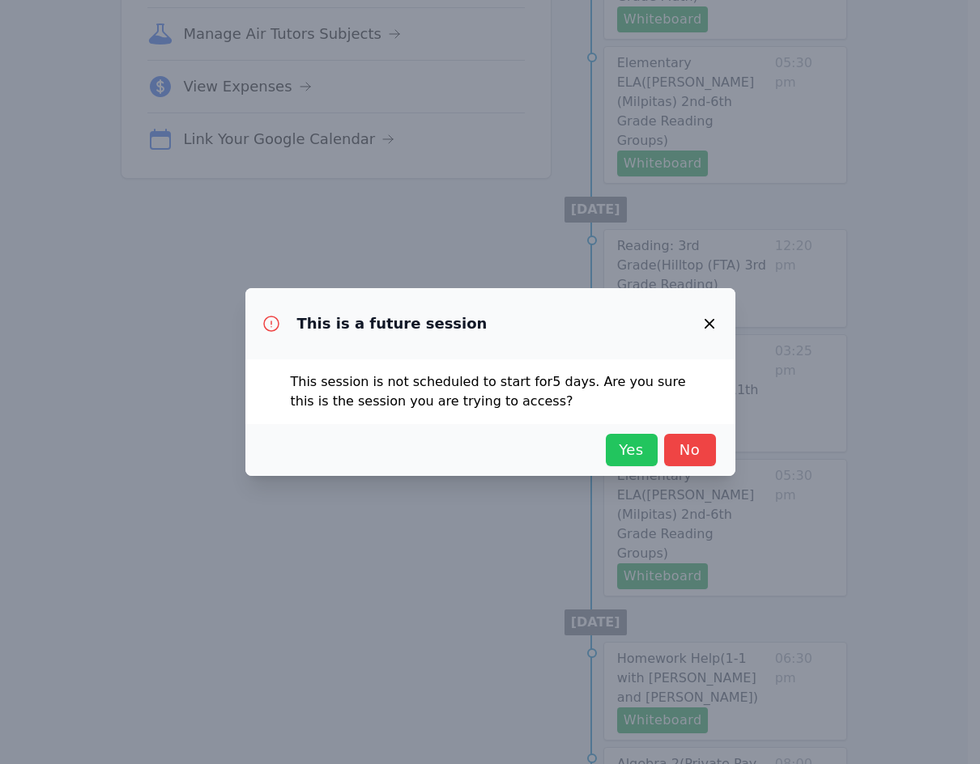
click at [631, 457] on span "Yes" at bounding box center [632, 450] width 36 height 23
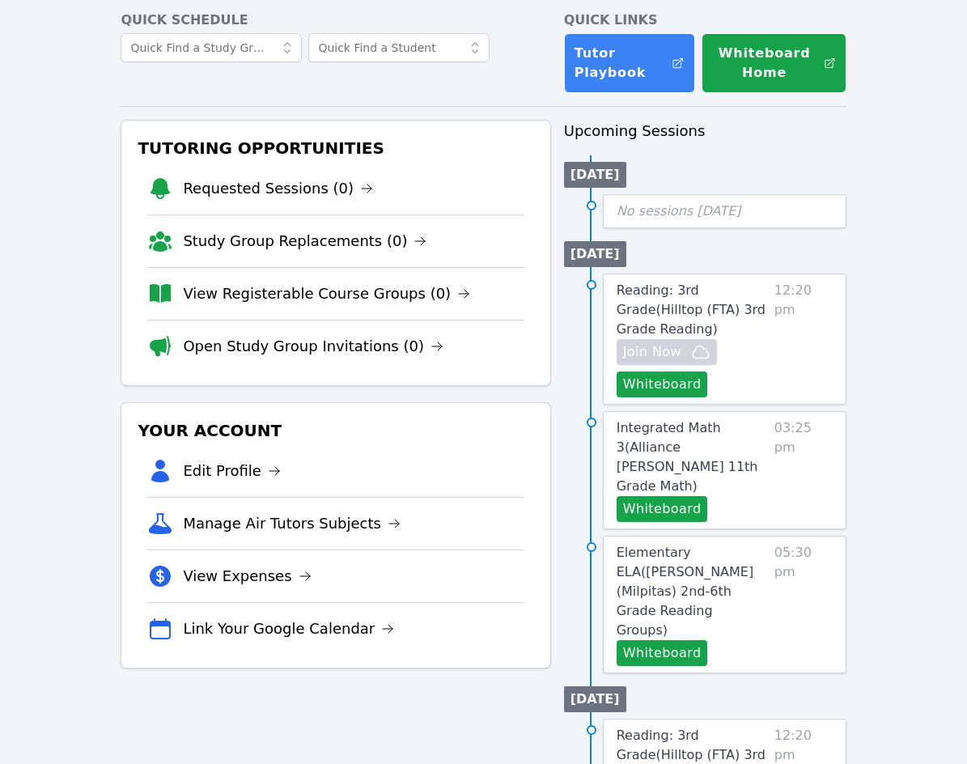
scroll to position [0, 0]
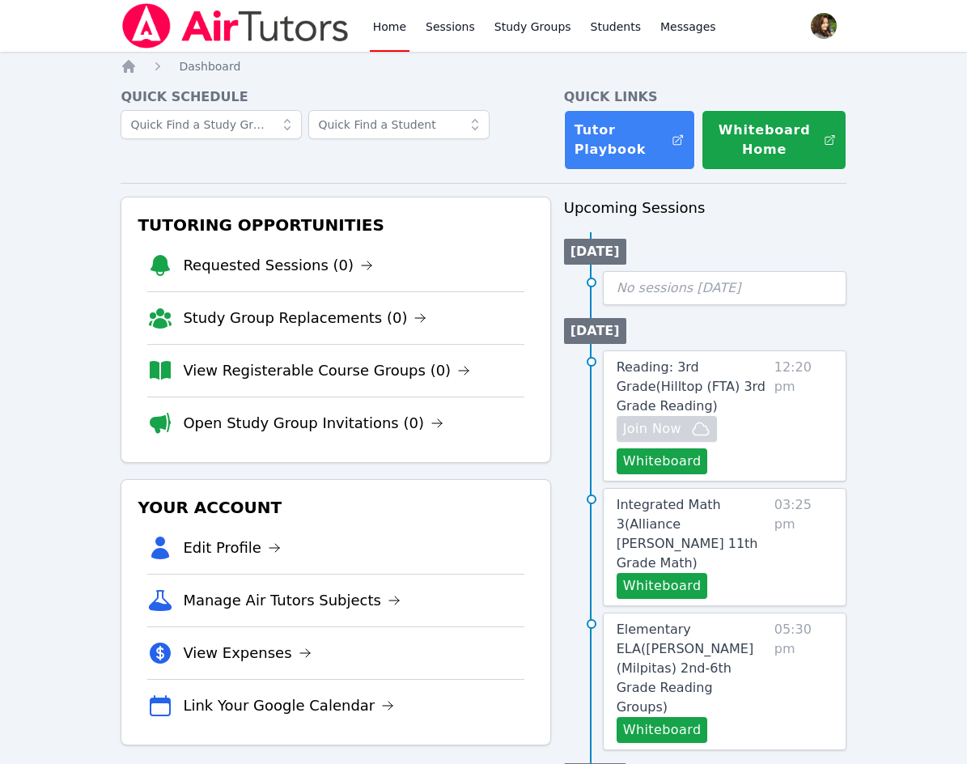
click at [524, 166] on div "Quick Schedule" at bounding box center [336, 128] width 430 height 83
click at [193, 28] on img at bounding box center [235, 25] width 229 height 45
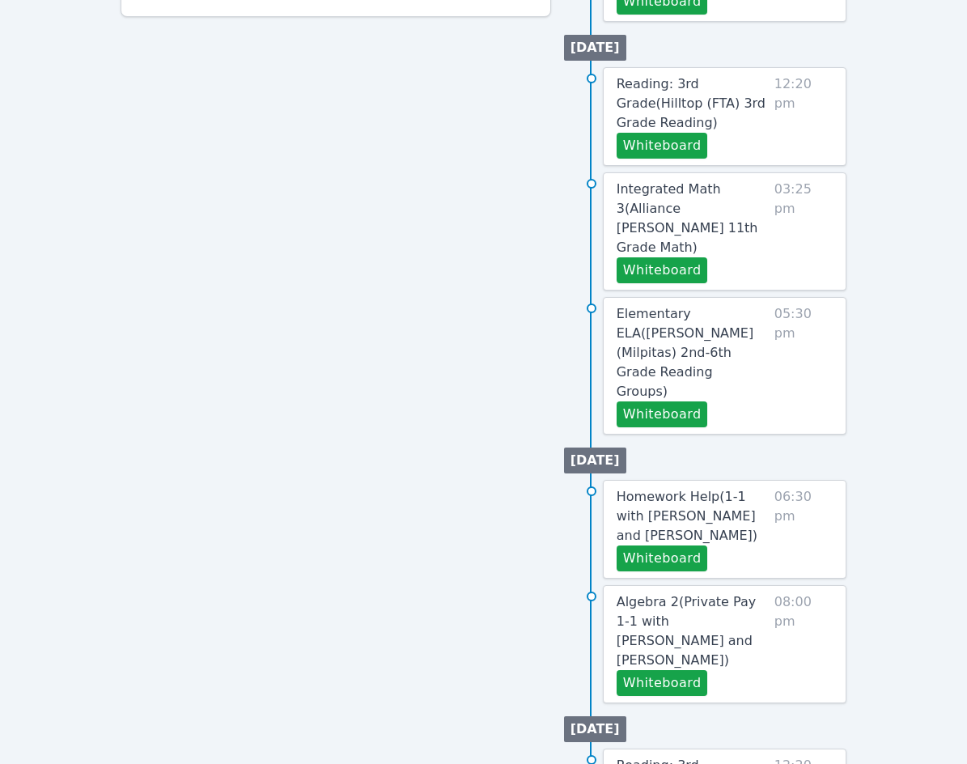
scroll to position [742, 0]
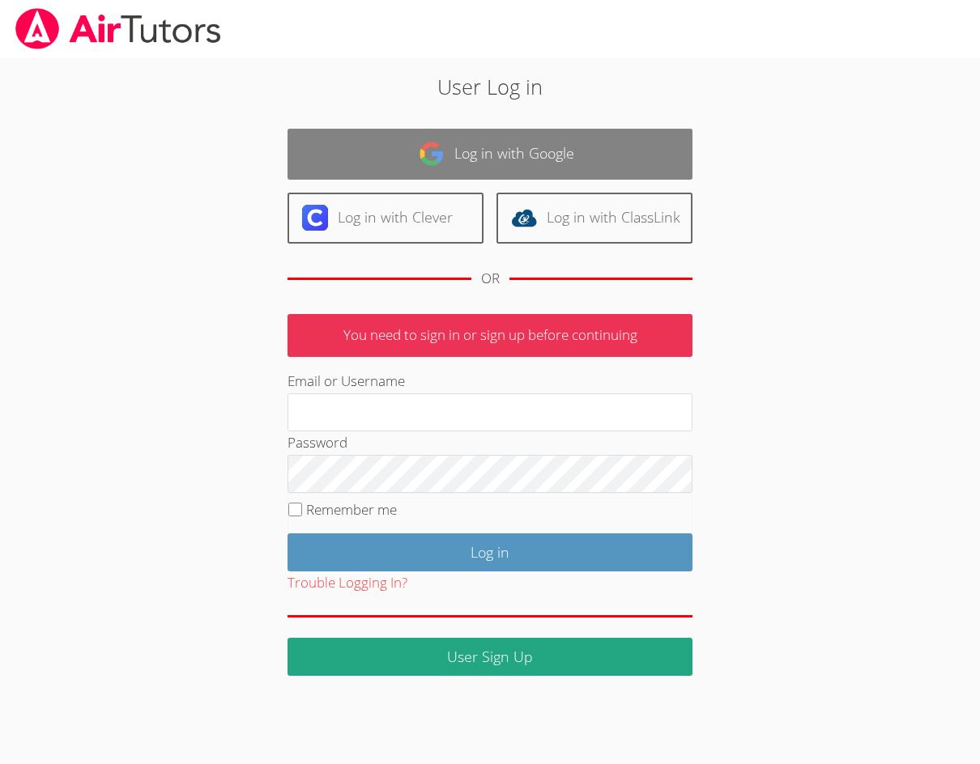
click at [445, 138] on link "Log in with Google" at bounding box center [489, 154] width 405 height 51
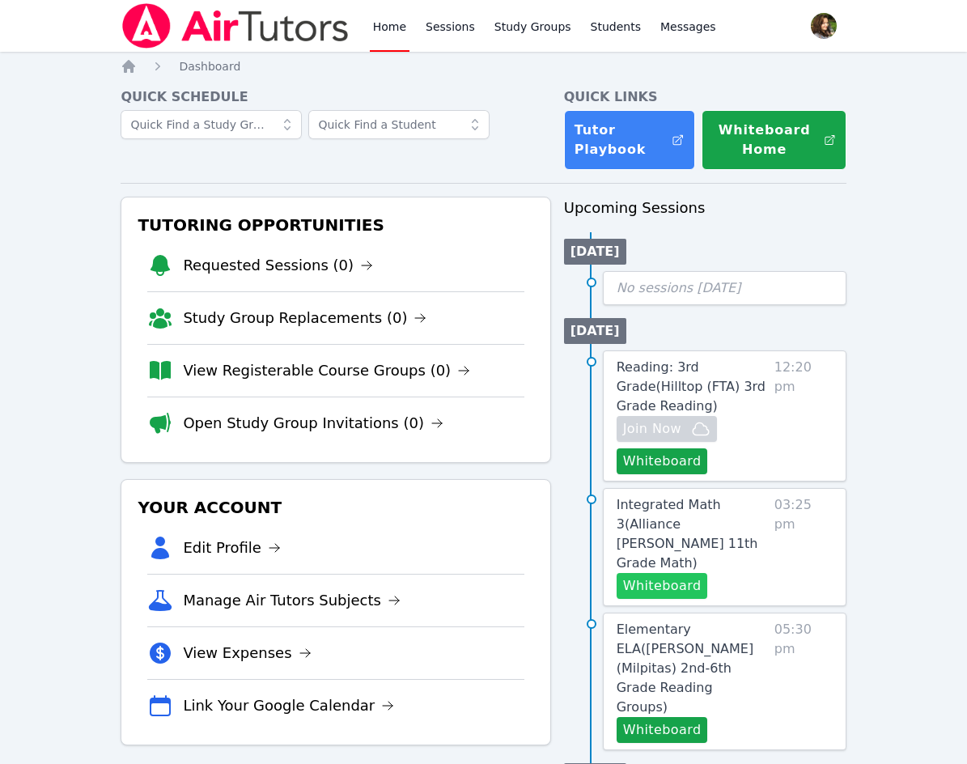
click at [689, 573] on button "Whiteboard" at bounding box center [662, 586] width 91 height 26
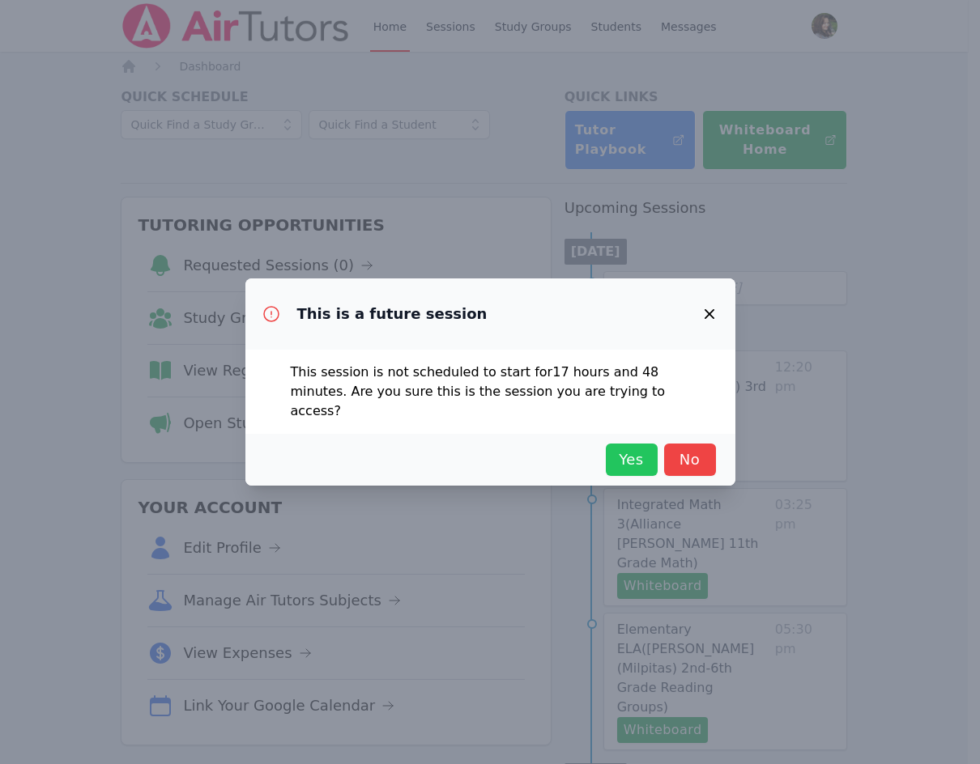
click at [638, 459] on span "Yes" at bounding box center [632, 459] width 36 height 23
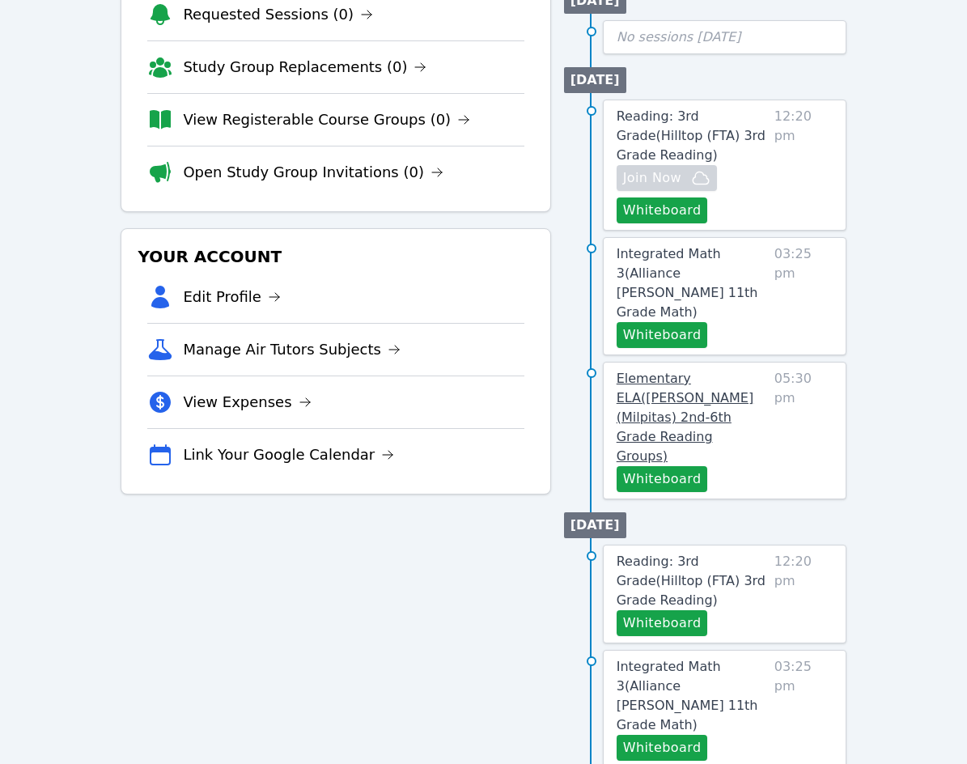
scroll to position [324, 0]
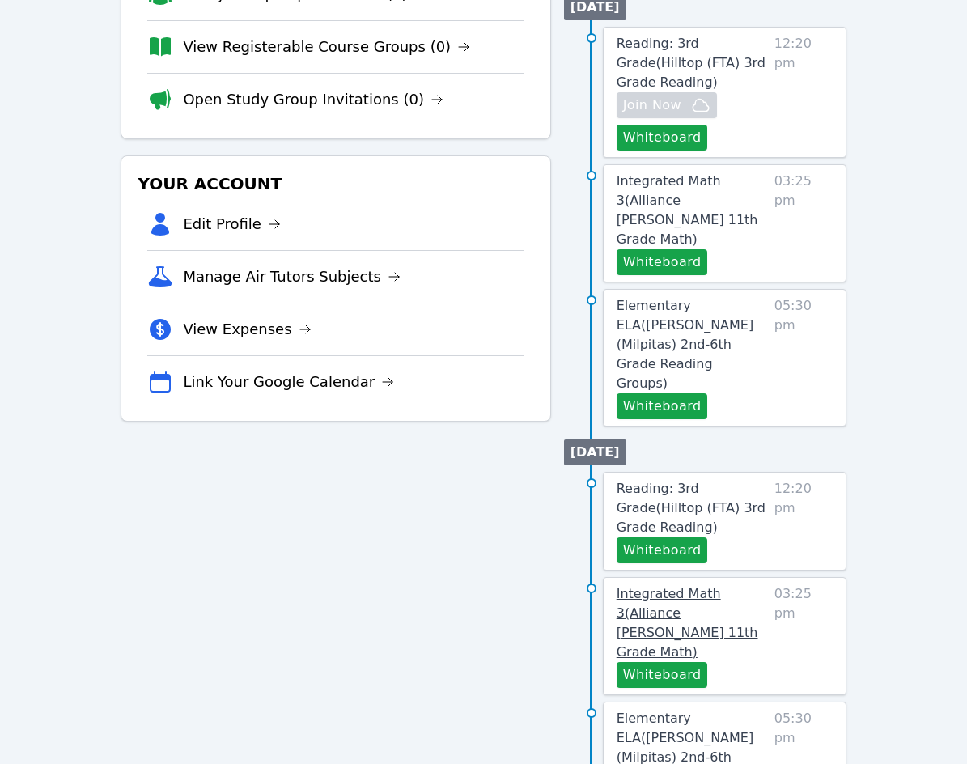
click at [717, 586] on span "Integrated Math 3 ( Alliance [PERSON_NAME] 11th Grade Math )" at bounding box center [688, 623] width 142 height 74
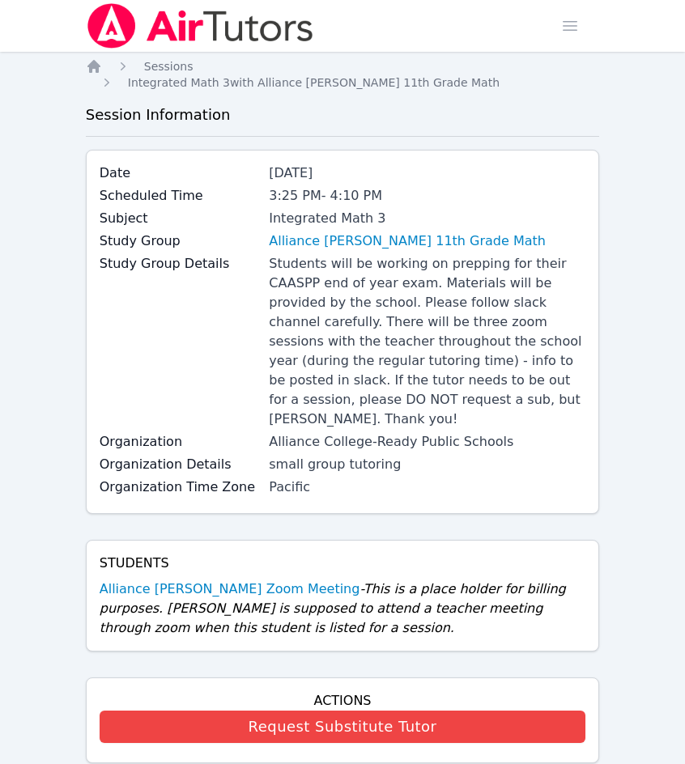
click at [187, 28] on img at bounding box center [200, 25] width 229 height 45
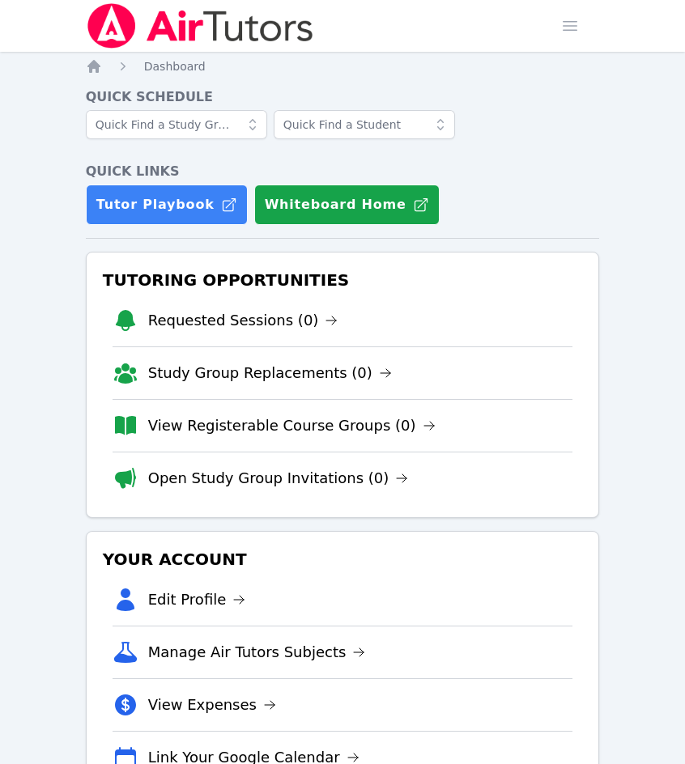
click at [148, 45] on img at bounding box center [200, 25] width 229 height 45
click at [173, 22] on img at bounding box center [200, 25] width 229 height 45
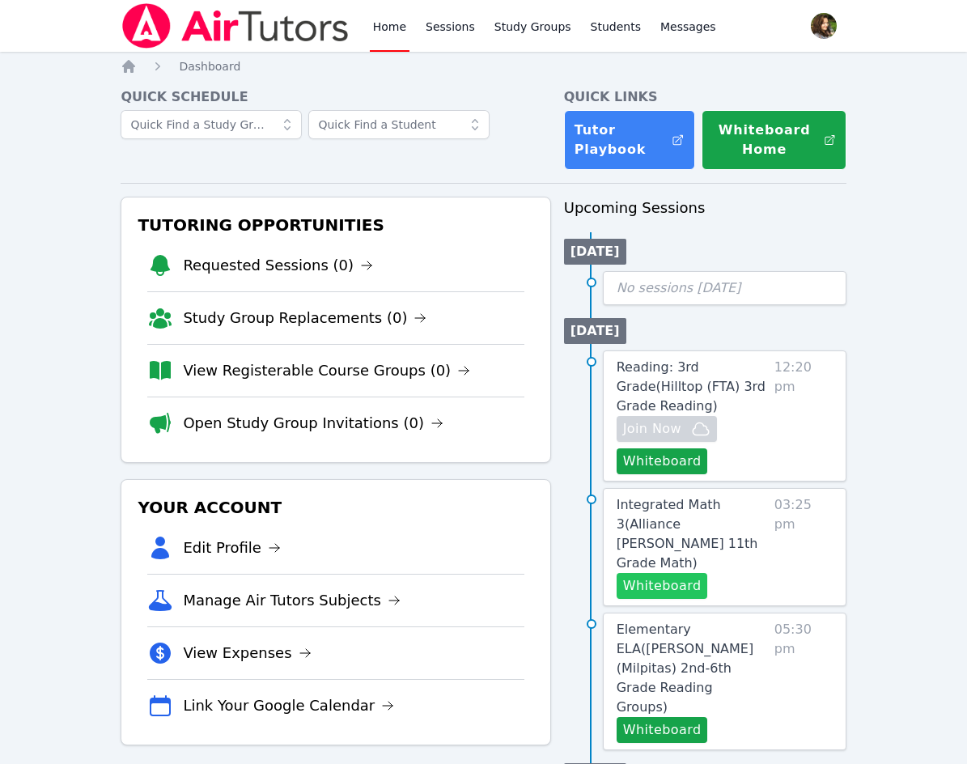
click at [690, 573] on button "Whiteboard" at bounding box center [662, 586] width 91 height 26
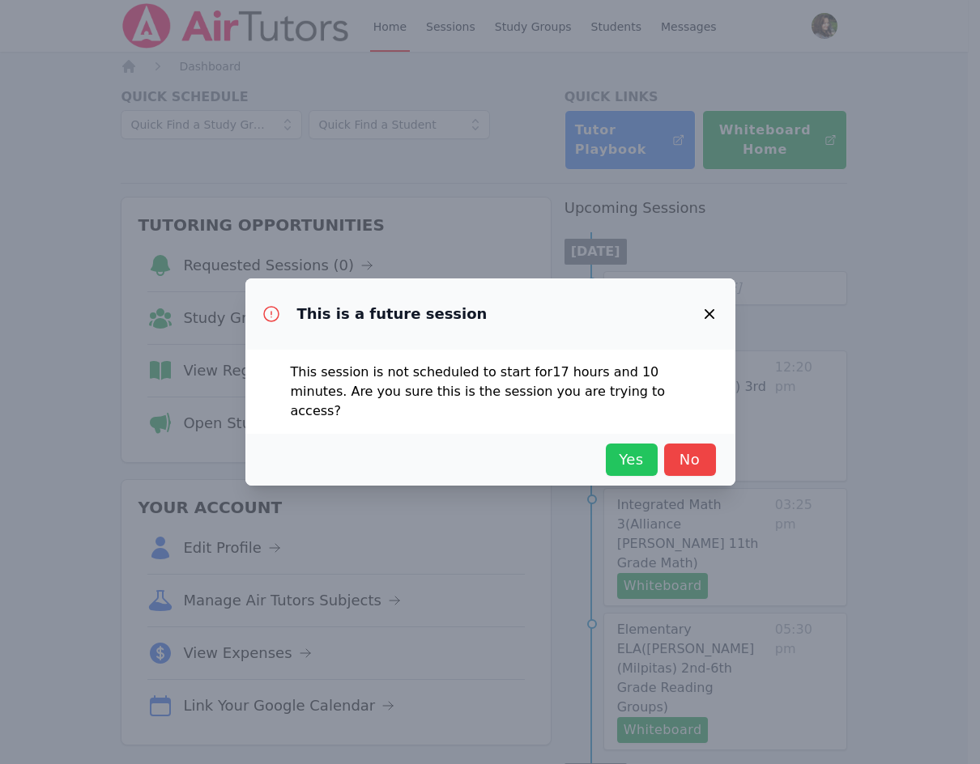
click at [640, 448] on span "Yes" at bounding box center [632, 459] width 36 height 23
